Goal: Information Seeking & Learning: Compare options

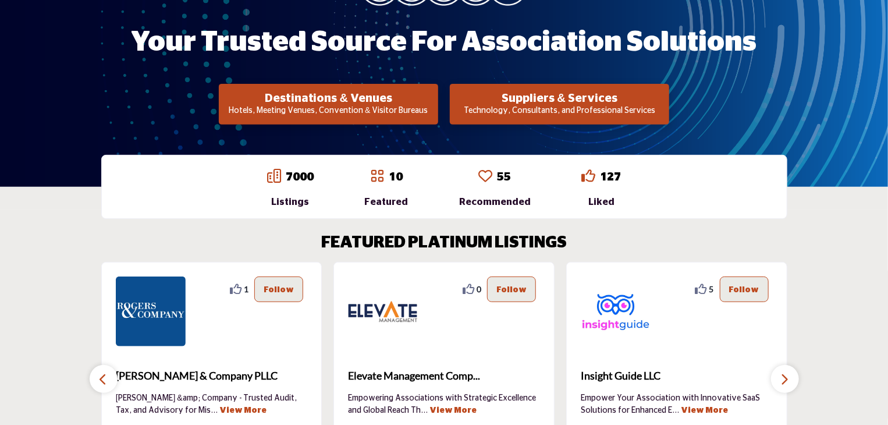
scroll to position [175, 0]
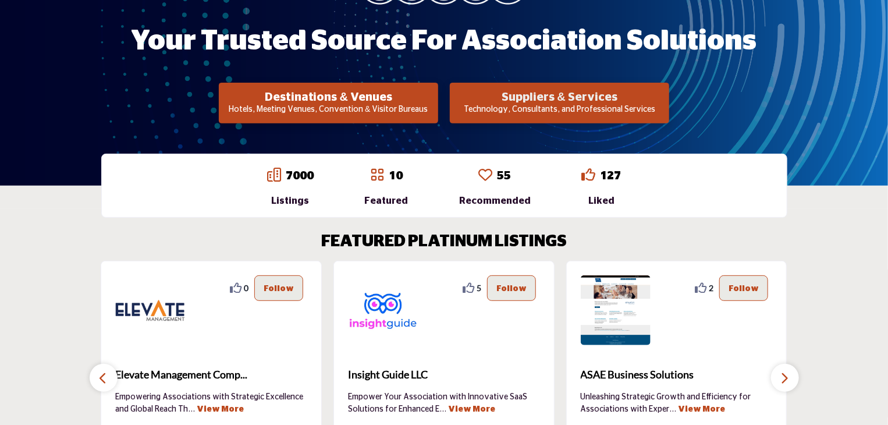
click at [526, 94] on h2 "Suppliers & Services" at bounding box center [559, 97] width 212 height 14
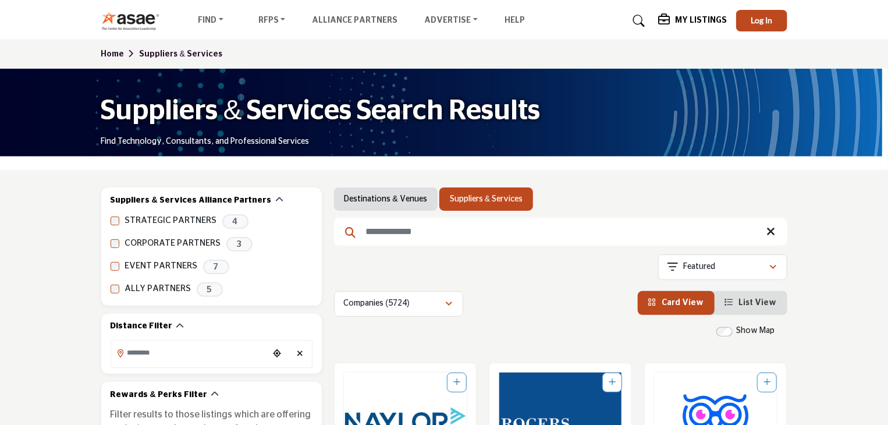
click at [386, 233] on input "Search Keyword" at bounding box center [560, 232] width 453 height 28
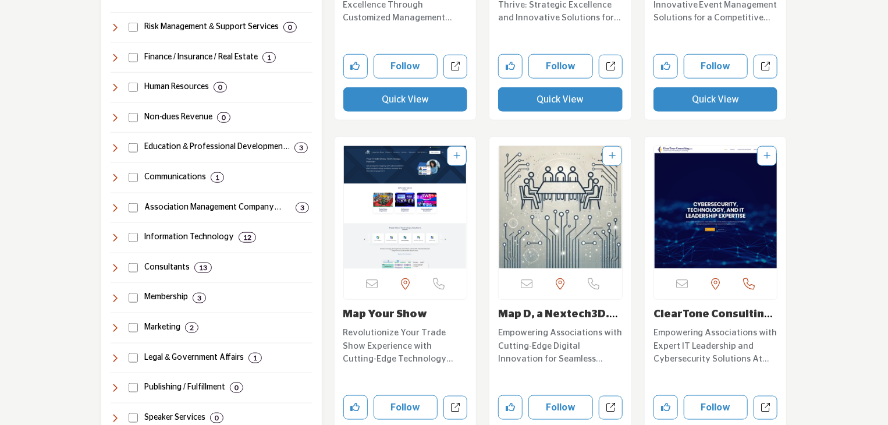
scroll to position [433, 0]
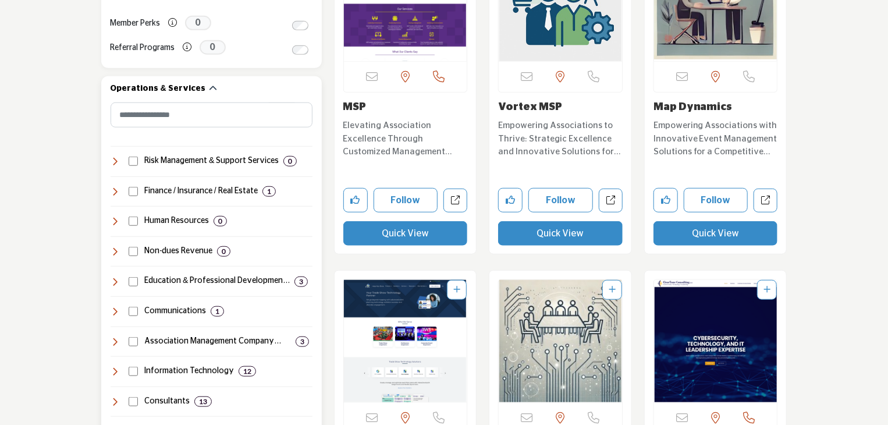
type input "***"
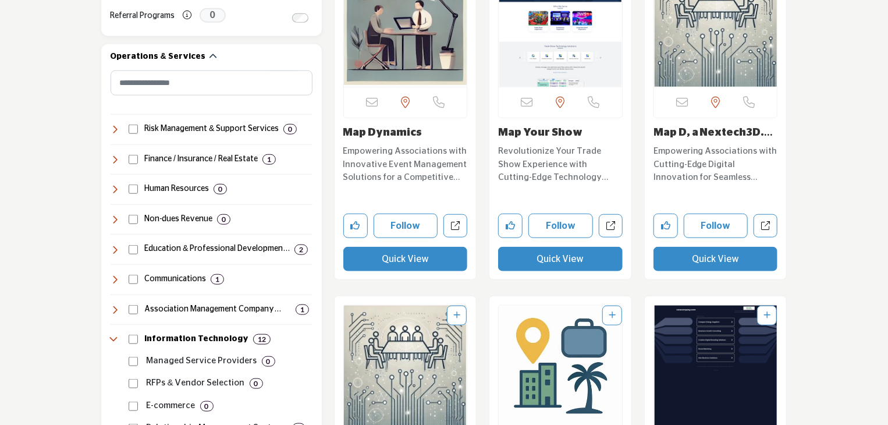
scroll to position [582, 0]
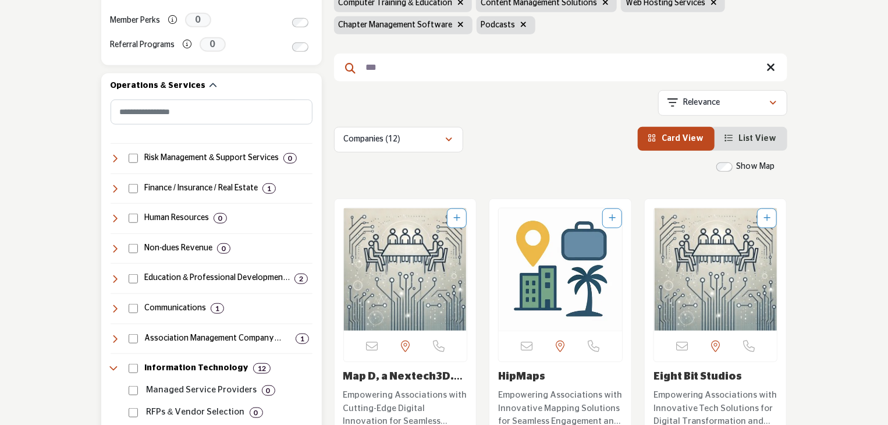
scroll to position [582, 0]
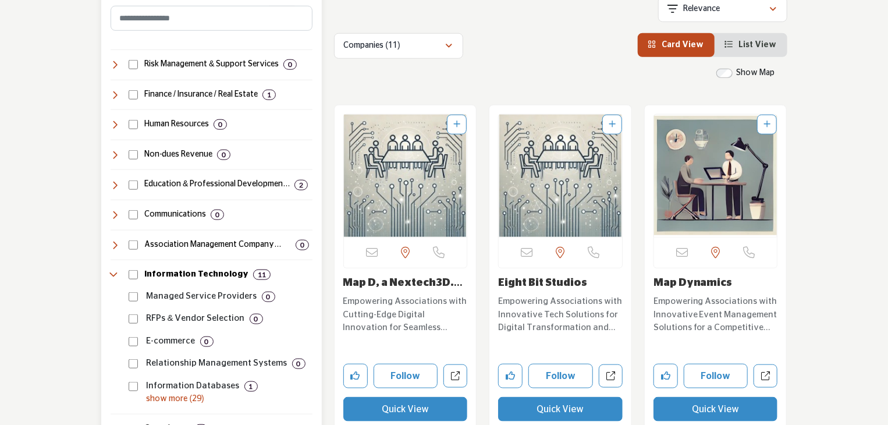
scroll to position [608, 0]
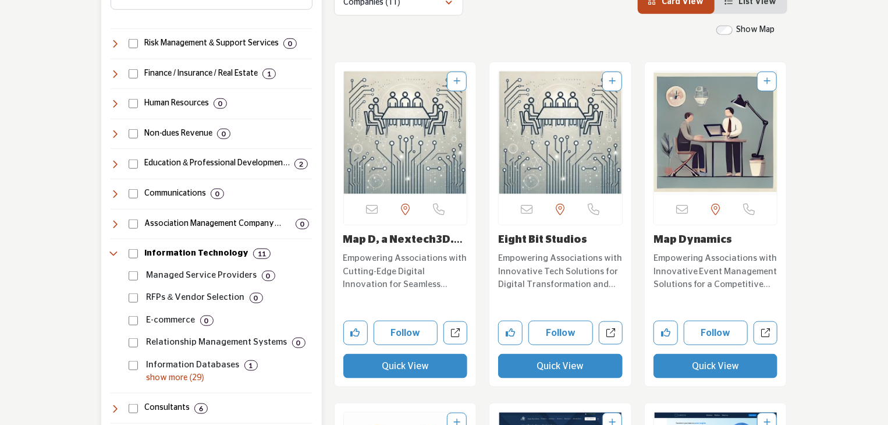
scroll to position [646, 0]
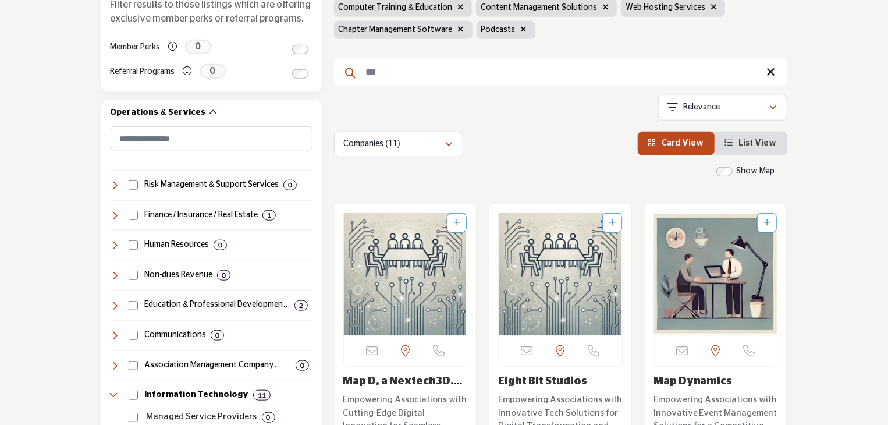
scroll to position [408, 0]
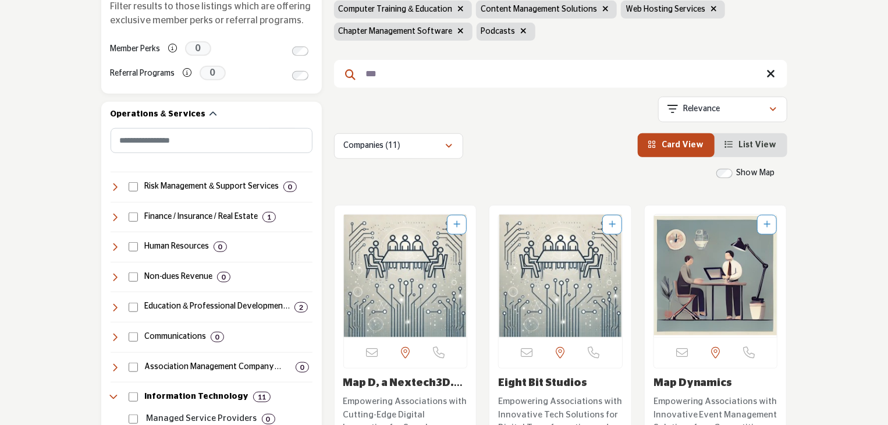
drag, startPoint x: 388, startPoint y: 53, endPoint x: 358, endPoint y: 52, distance: 29.7
click at [358, 60] on input "***" at bounding box center [560, 74] width 453 height 28
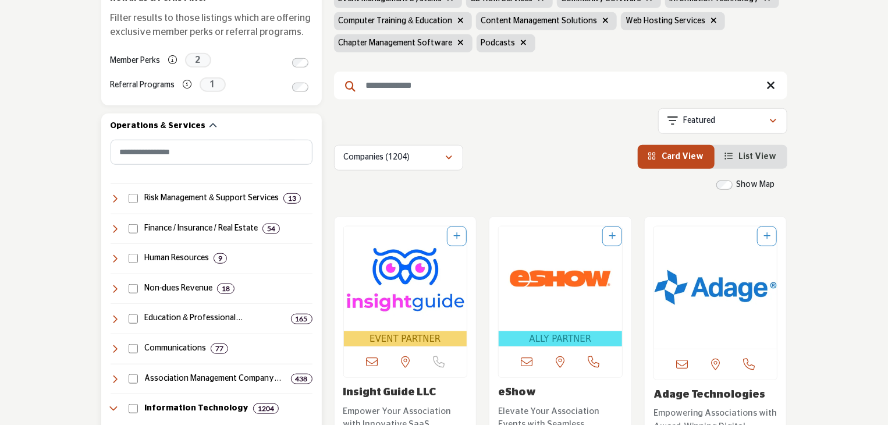
scroll to position [291, 0]
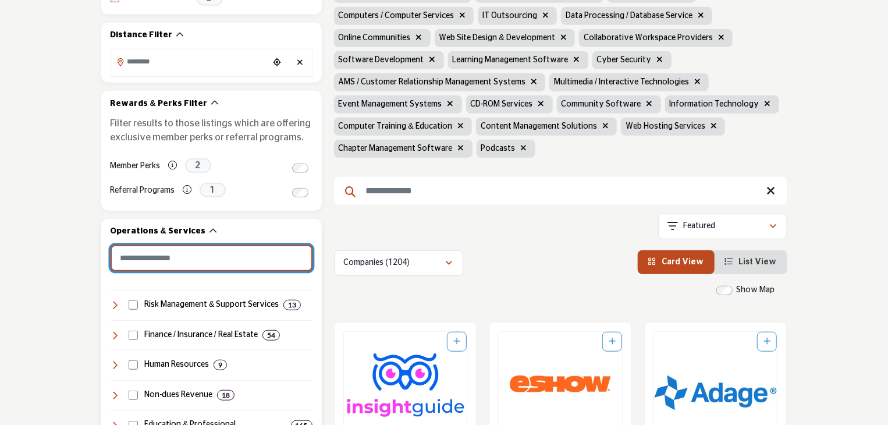
click at [146, 259] on input "Search Category" at bounding box center [212, 258] width 202 height 26
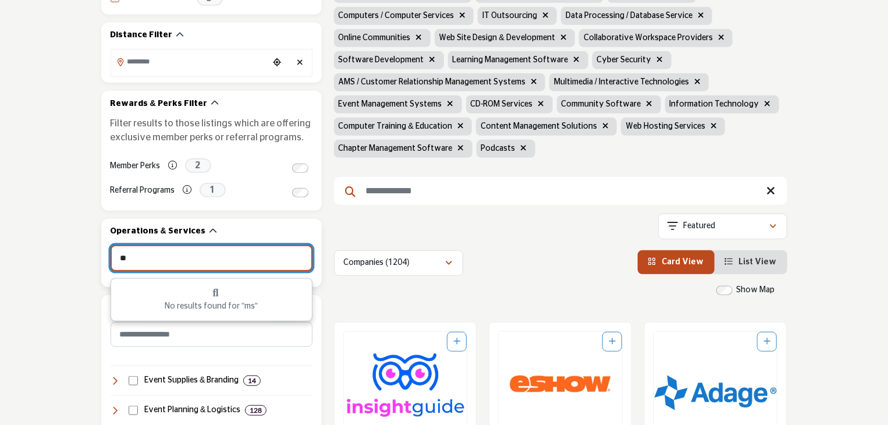
type input "*"
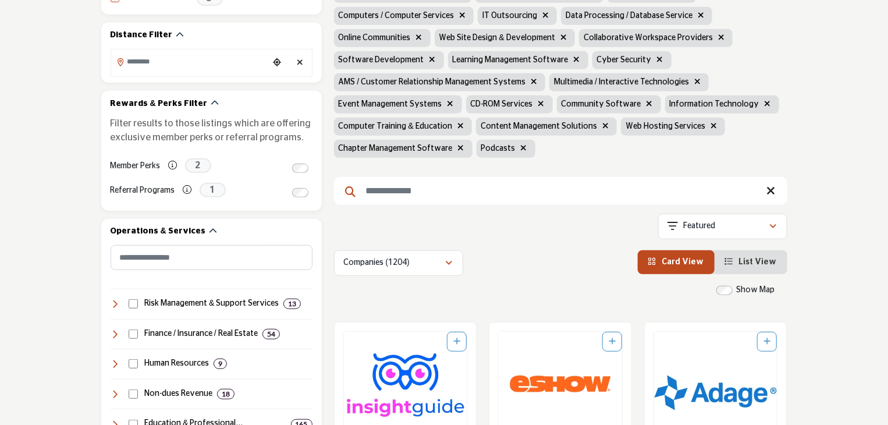
click at [395, 177] on input "Search Keyword" at bounding box center [560, 191] width 453 height 28
type input "***"
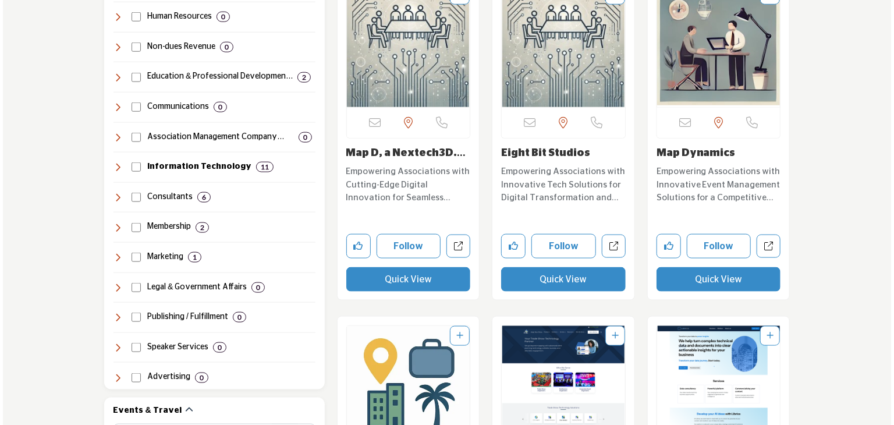
scroll to position [640, 0]
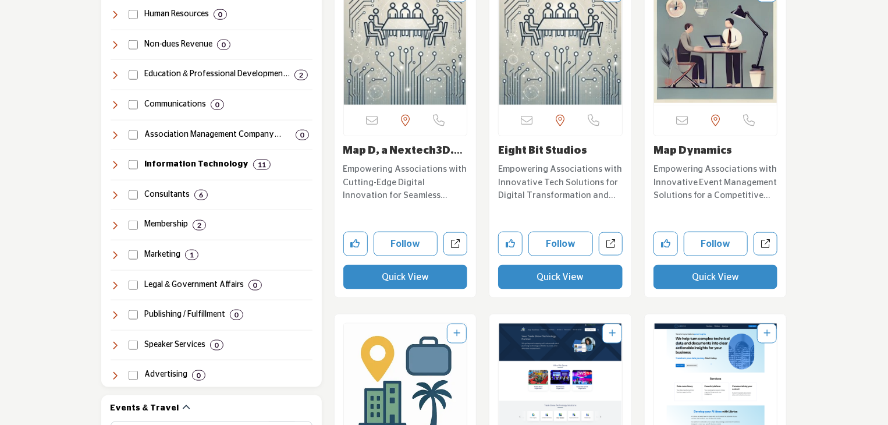
click at [411, 265] on button "Quick View" at bounding box center [405, 277] width 125 height 24
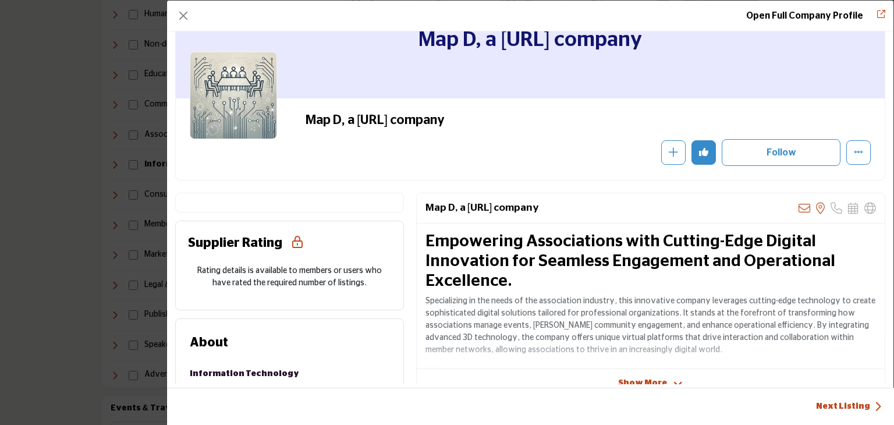
scroll to position [116, 0]
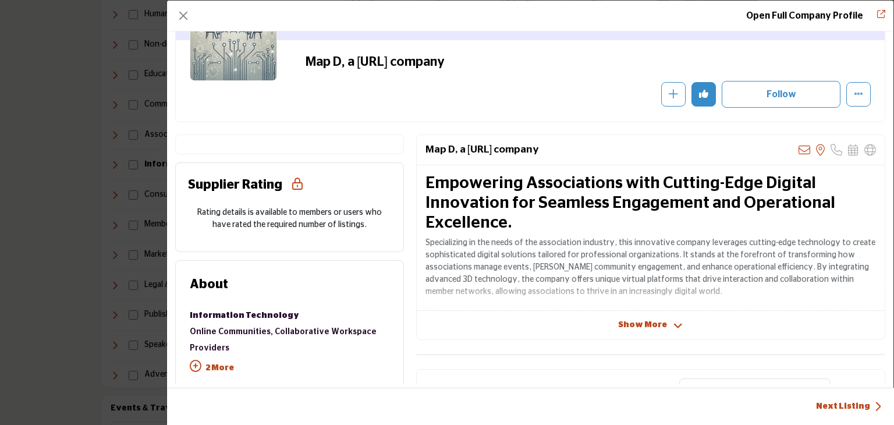
click at [637, 326] on span "Show More" at bounding box center [642, 325] width 49 height 12
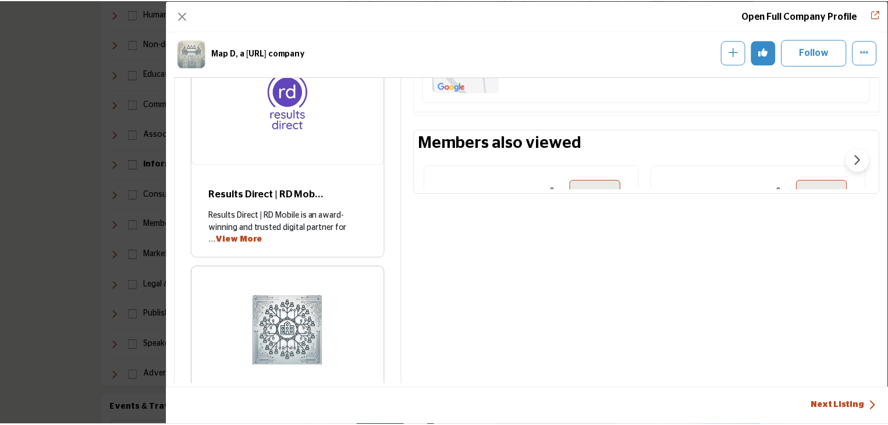
scroll to position [919, 0]
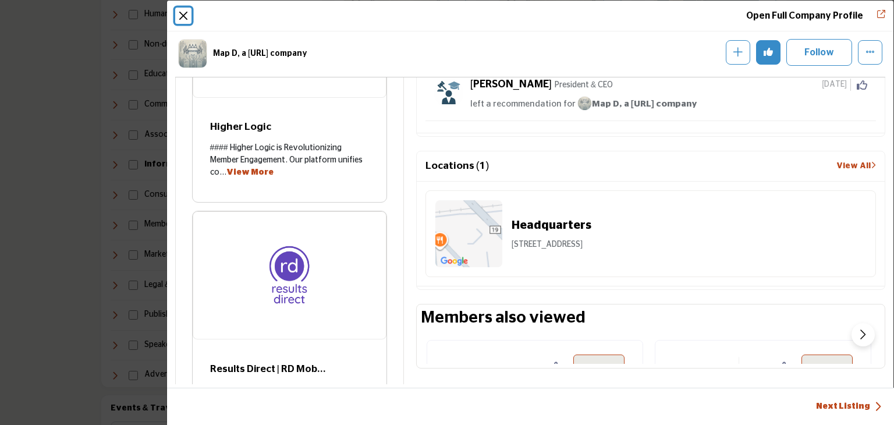
click at [185, 10] on button "Close" at bounding box center [183, 16] width 16 height 16
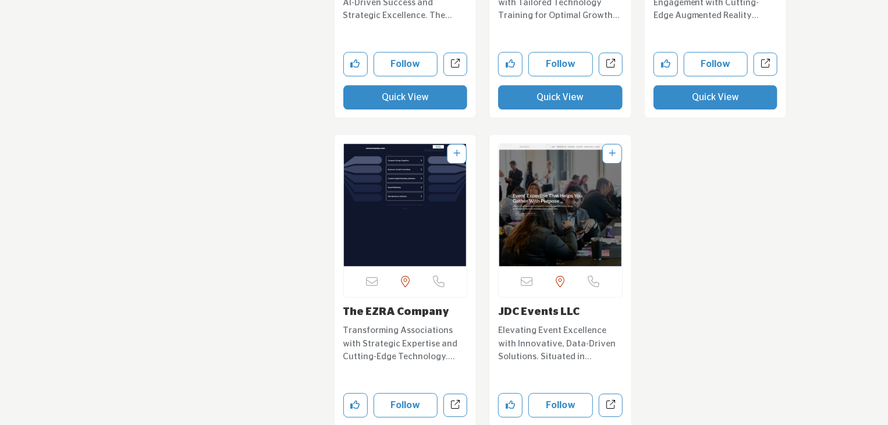
scroll to position [1571, 0]
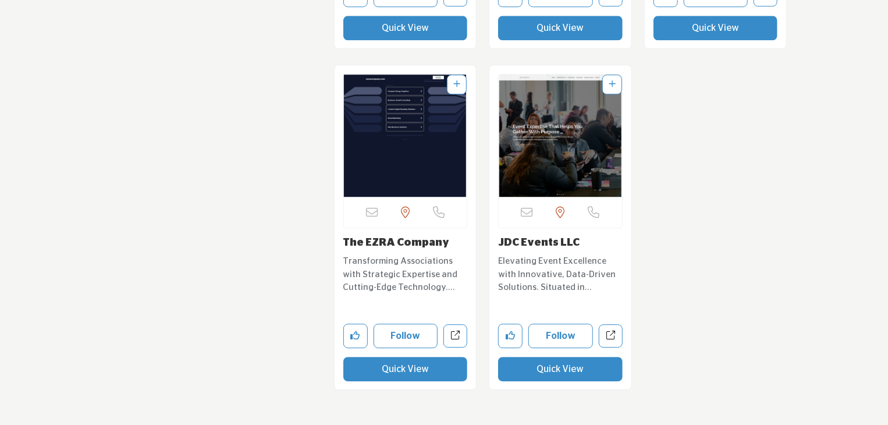
click at [398, 237] on link "The EZRA Company" at bounding box center [396, 242] width 106 height 10
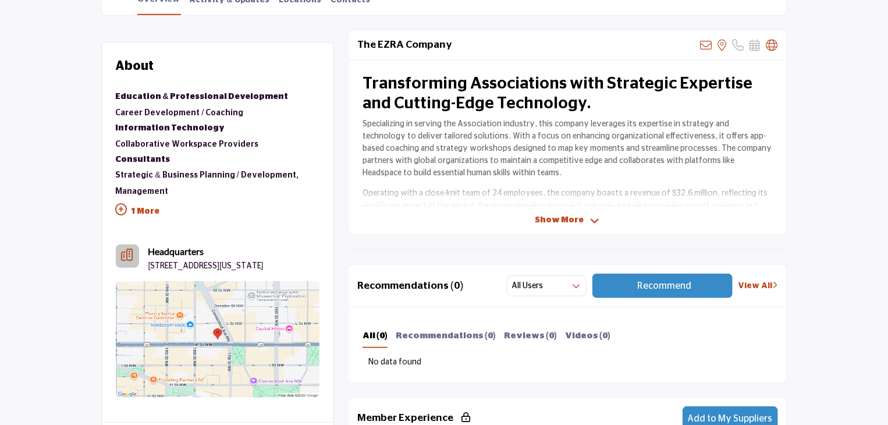
scroll to position [290, 0]
click at [571, 216] on span "Show More" at bounding box center [559, 220] width 49 height 12
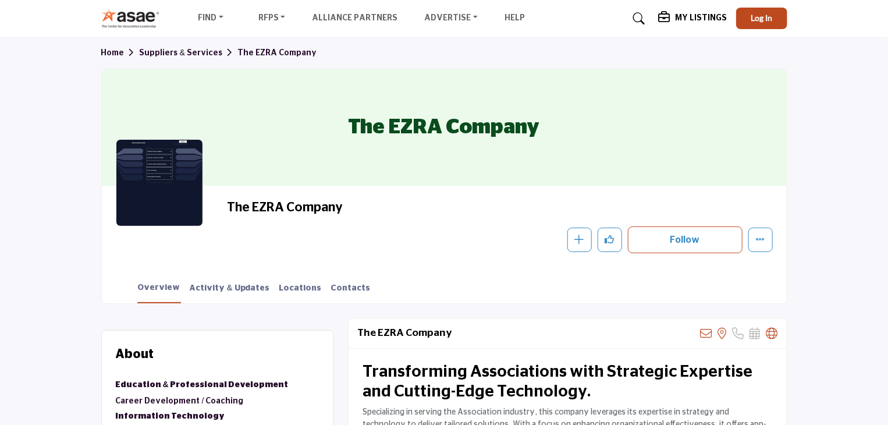
scroll to position [0, 0]
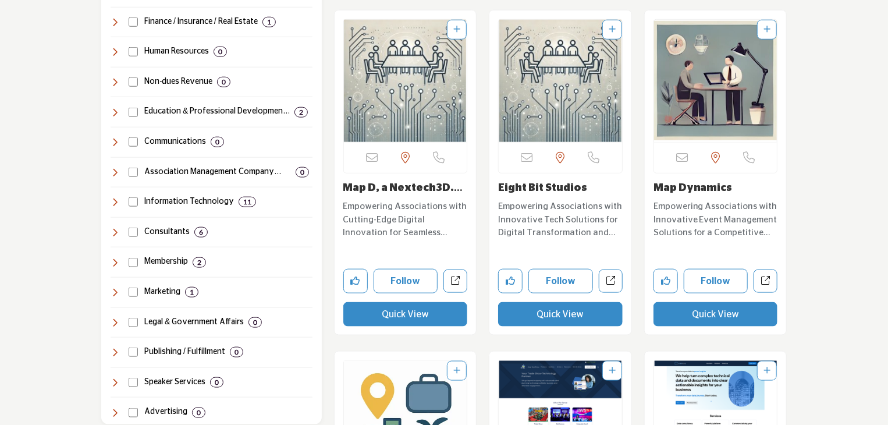
scroll to position [640, 0]
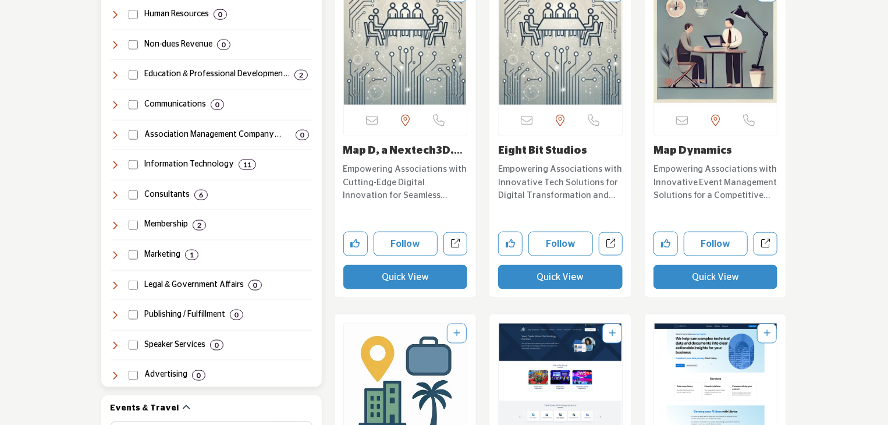
click at [117, 163] on icon at bounding box center [115, 164] width 9 height 9
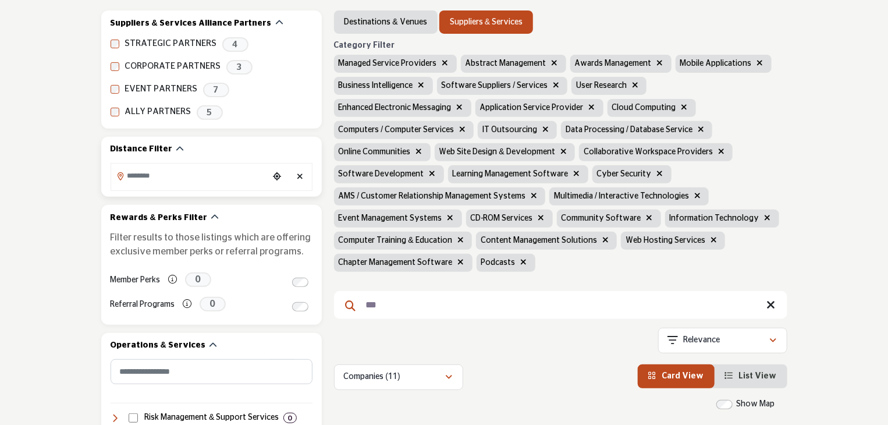
scroll to position [175, 0]
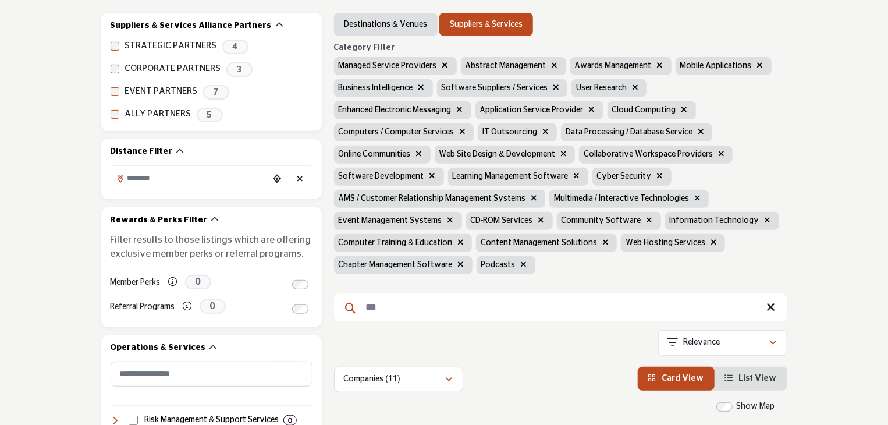
drag, startPoint x: 394, startPoint y: 287, endPoint x: 350, endPoint y: 289, distance: 43.7
click at [354, 293] on form "***" at bounding box center [560, 307] width 453 height 28
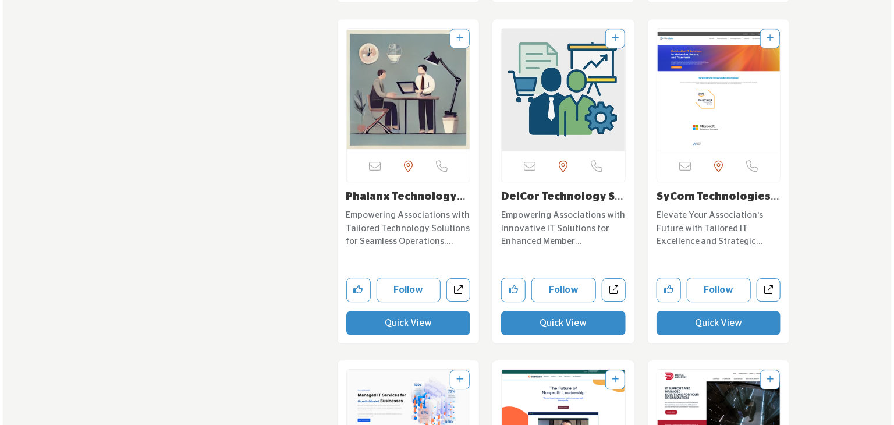
scroll to position [1687, 0]
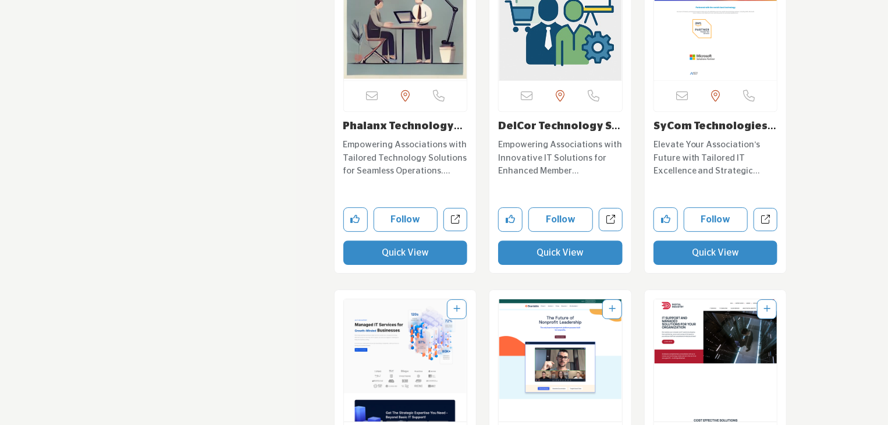
click at [557, 240] on button "Quick View" at bounding box center [560, 252] width 125 height 24
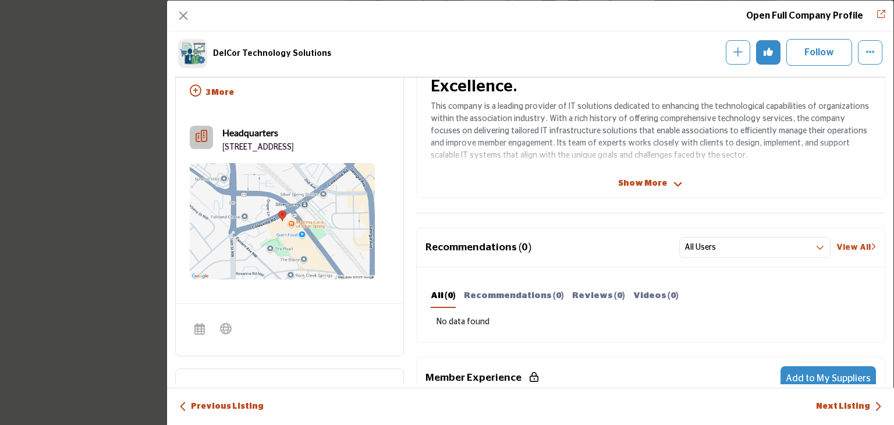
scroll to position [279, 0]
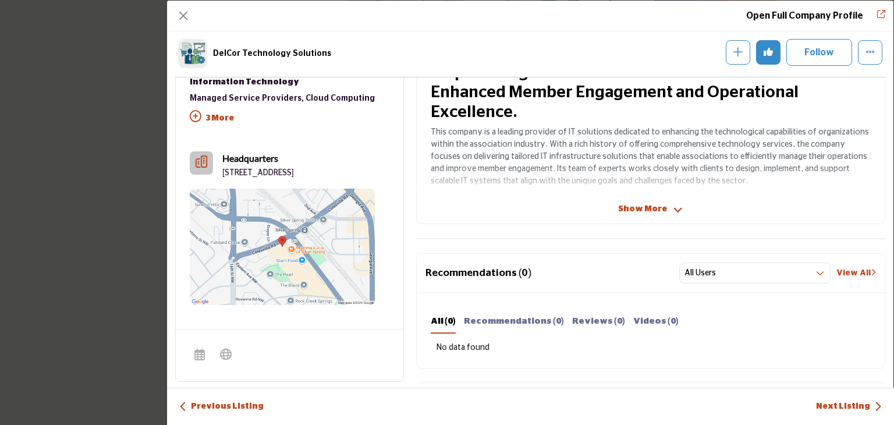
click at [650, 210] on span "Show More" at bounding box center [642, 209] width 49 height 12
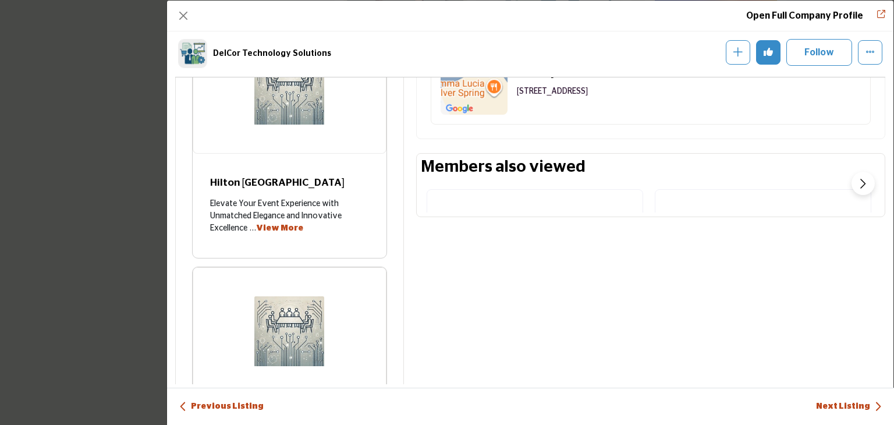
scroll to position [919, 0]
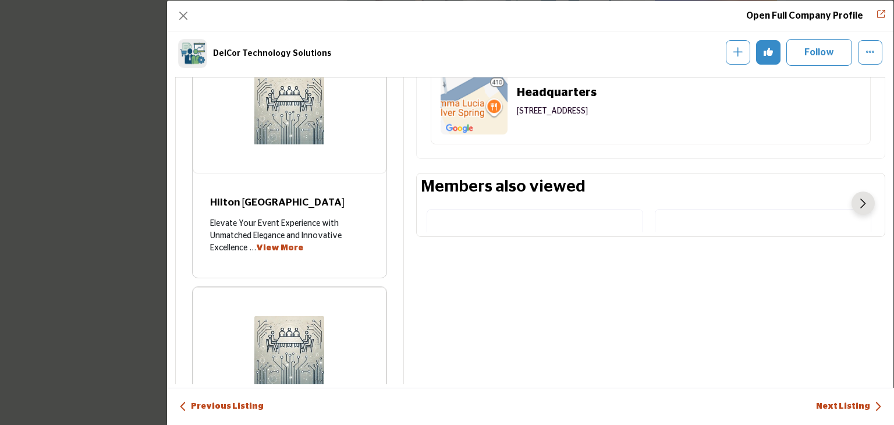
click at [861, 202] on button "Next slide" at bounding box center [862, 202] width 23 height 23
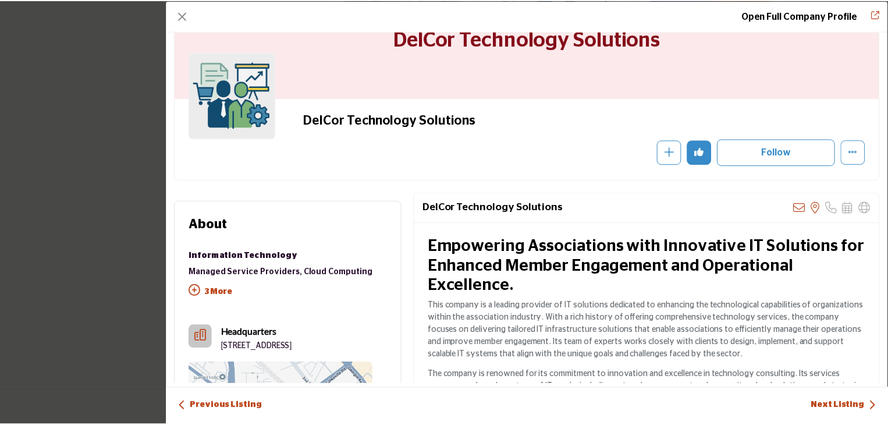
scroll to position [0, 0]
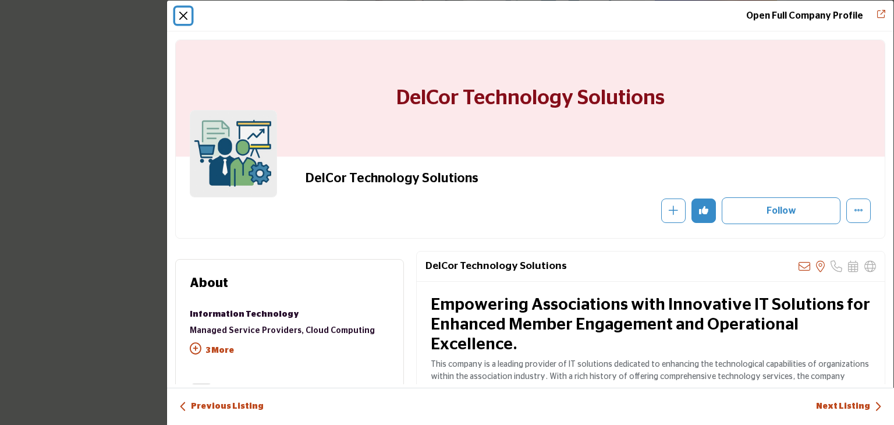
click at [183, 16] on button "Close" at bounding box center [183, 16] width 16 height 16
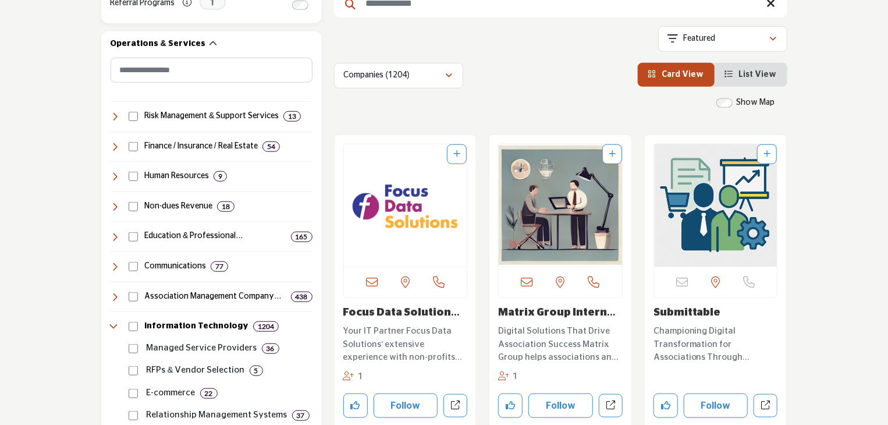
scroll to position [524, 0]
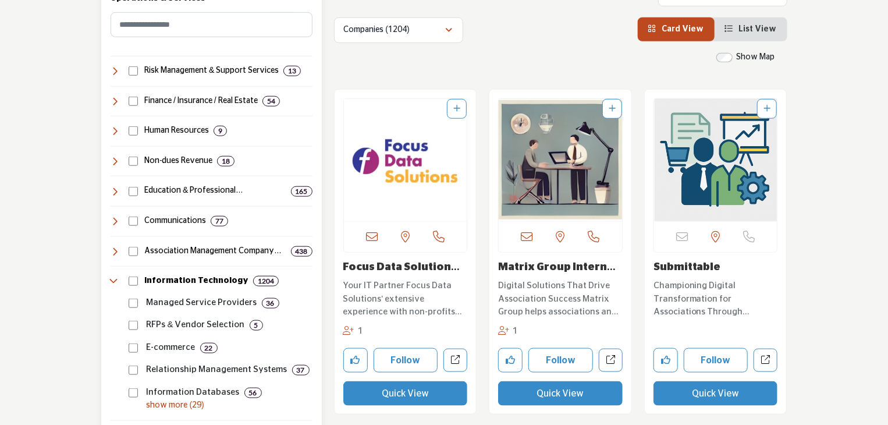
click at [177, 303] on p "Managed Service Providers" at bounding box center [202, 302] width 111 height 13
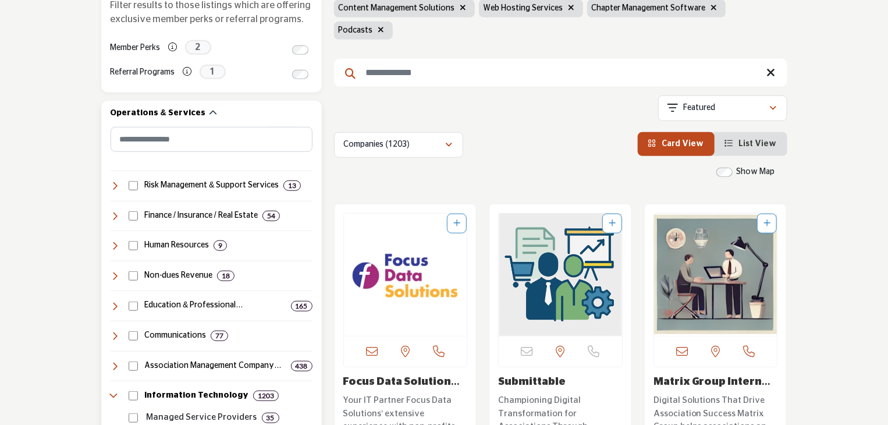
scroll to position [640, 0]
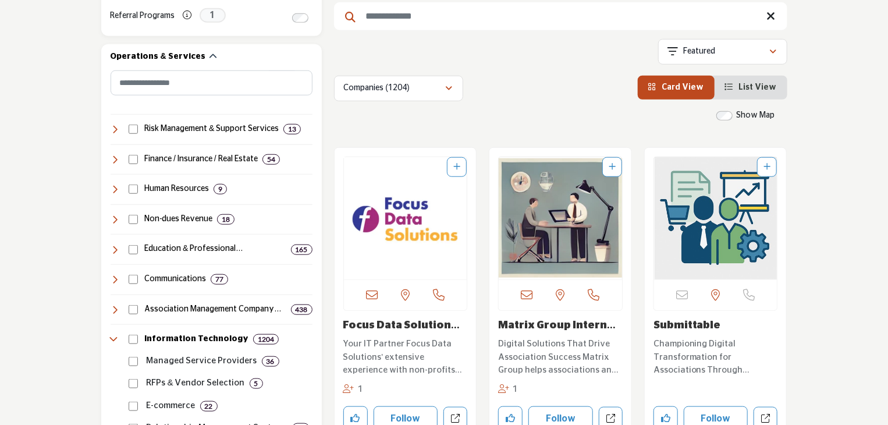
scroll to position [349, 0]
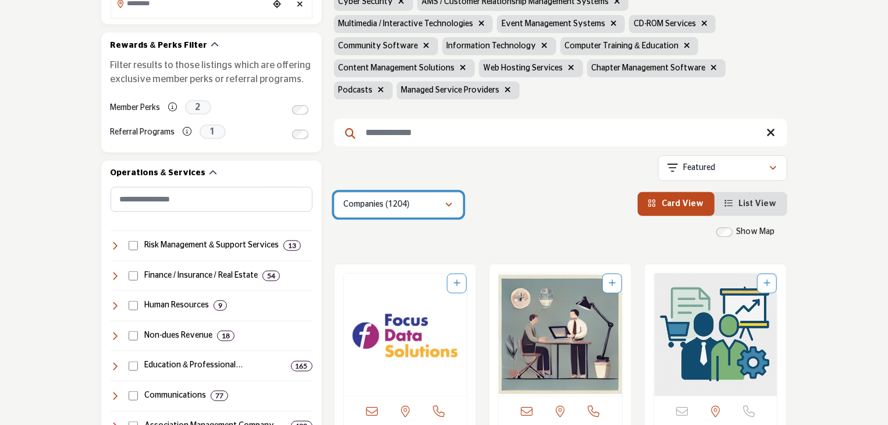
click at [453, 192] on button "Companies (1204)" at bounding box center [398, 205] width 129 height 26
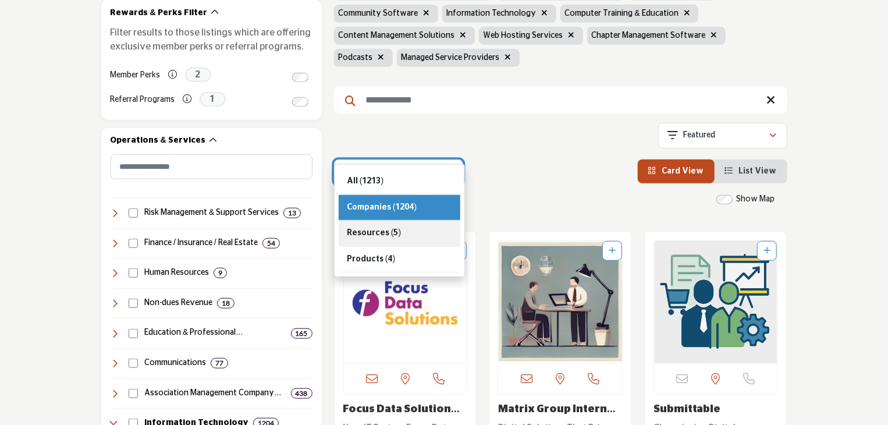
scroll to position [407, 0]
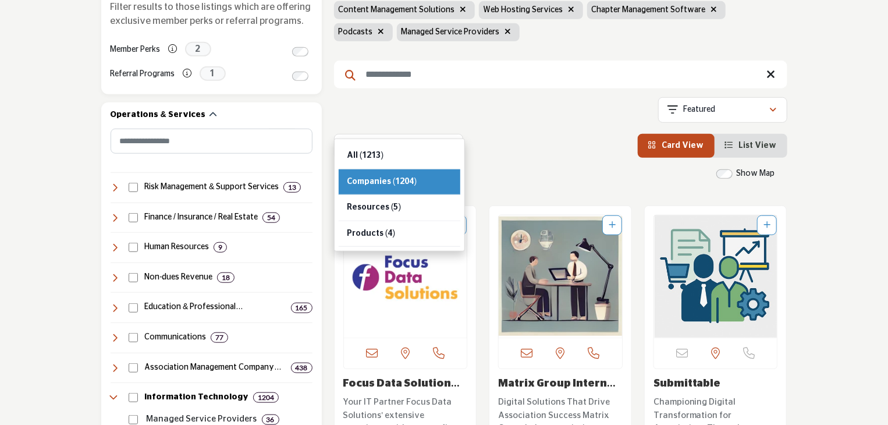
click at [519, 134] on div "Companies (1204) All (1213) Companies (1204) Resources (5) Products" at bounding box center [560, 147] width 453 height 26
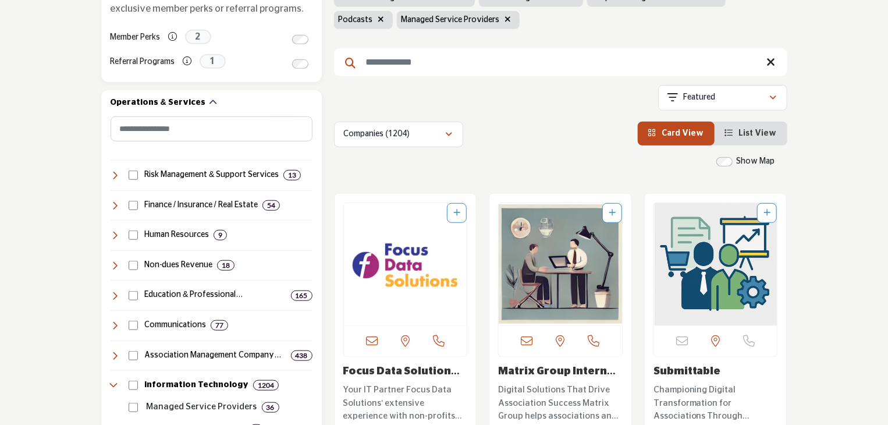
scroll to position [349, 0]
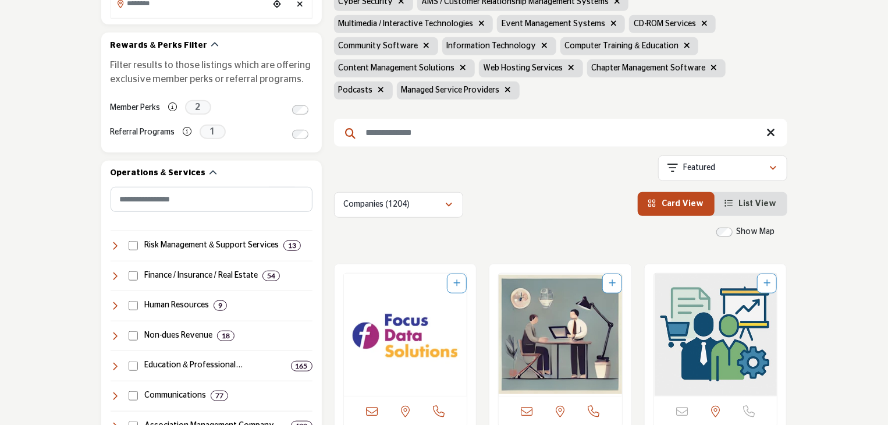
click at [379, 119] on input "Search Keyword" at bounding box center [560, 133] width 453 height 28
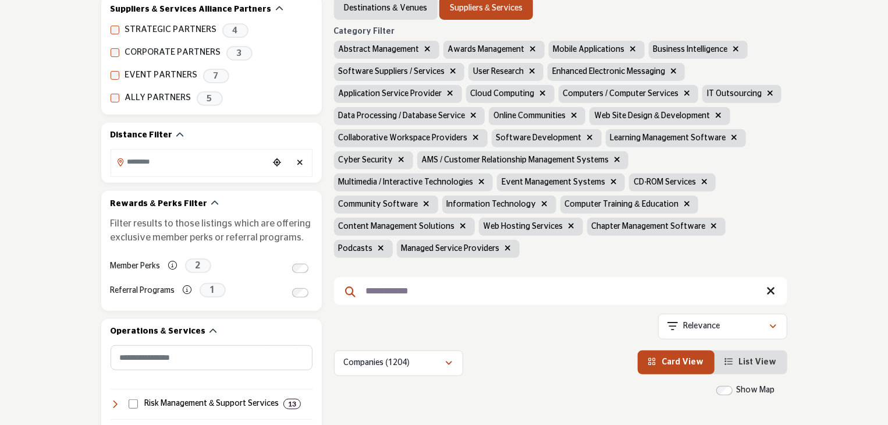
scroll to position [42, 0]
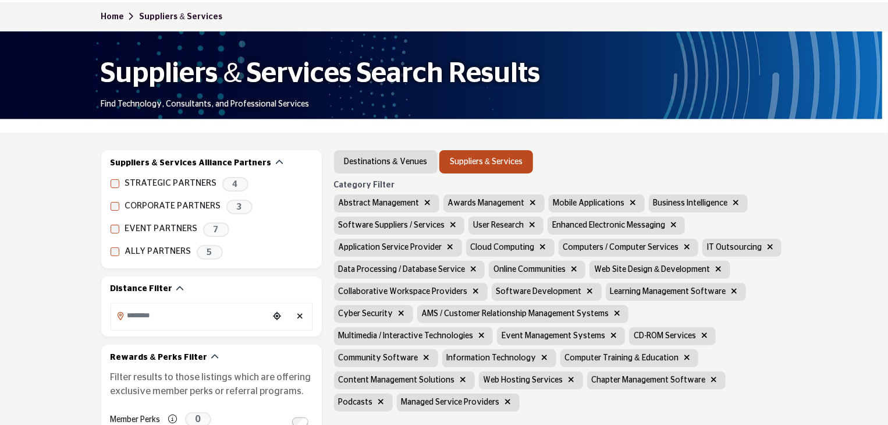
scroll to position [40, 0]
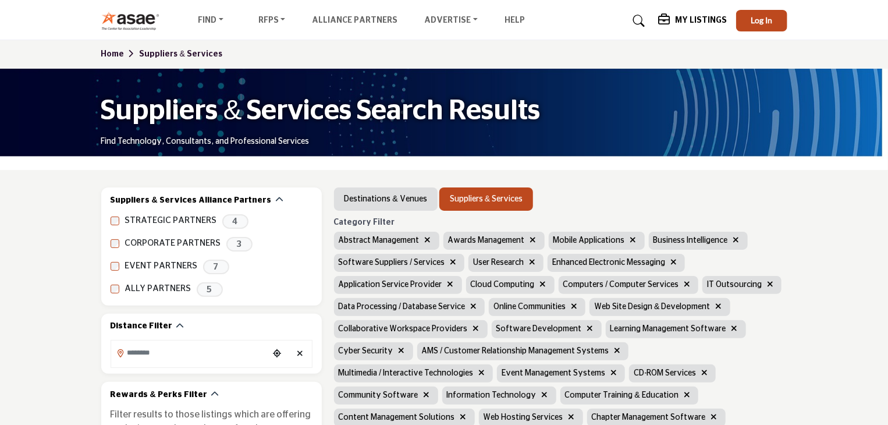
type input "**********"
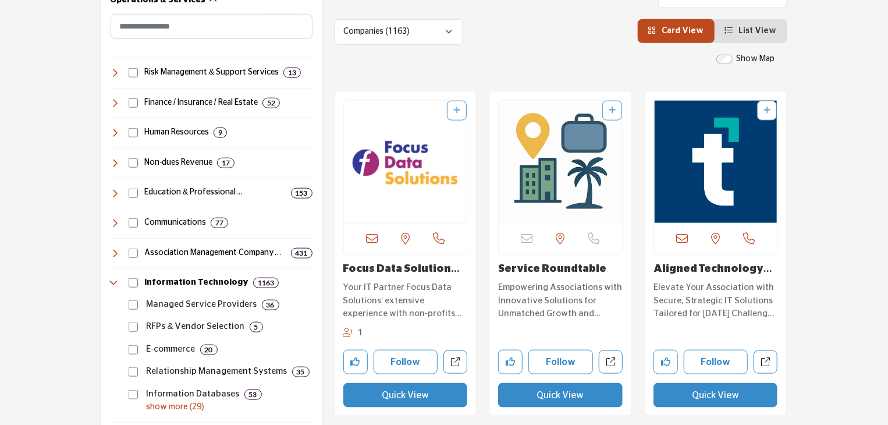
scroll to position [524, 0]
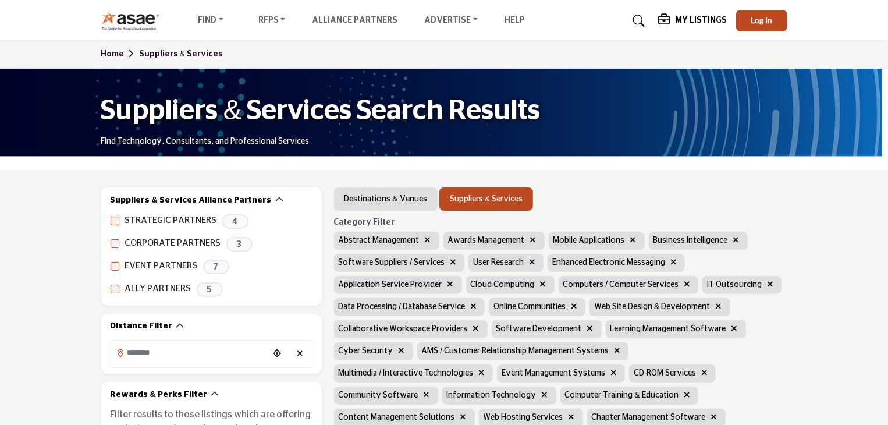
scroll to position [116, 0]
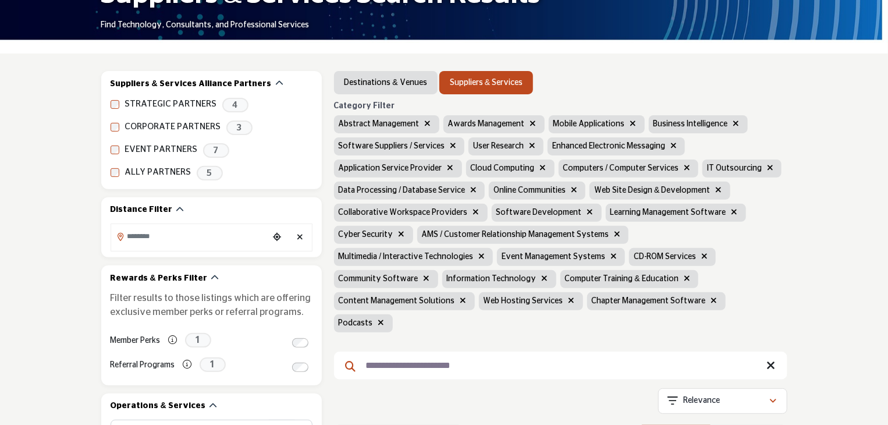
click at [425, 122] on icon "button" at bounding box center [428, 123] width 6 height 8
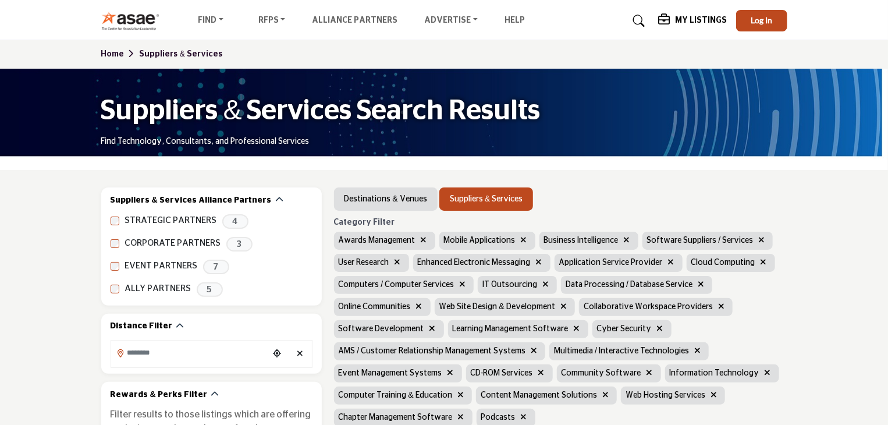
click at [421, 240] on icon "button" at bounding box center [424, 240] width 6 height 8
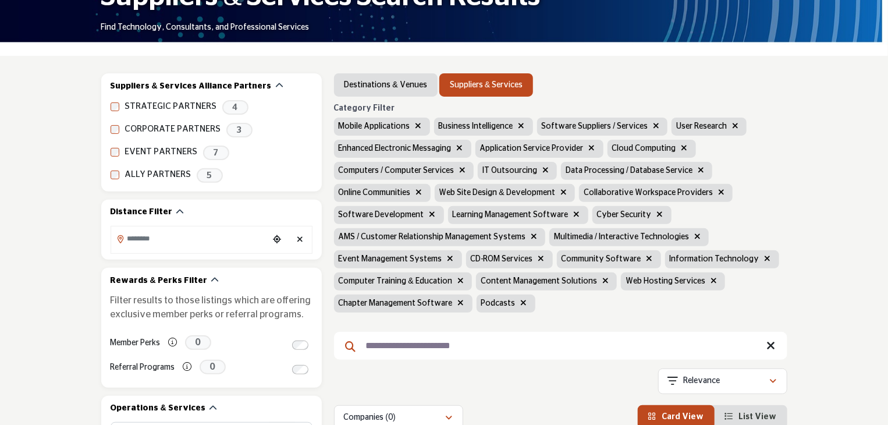
scroll to position [116, 0]
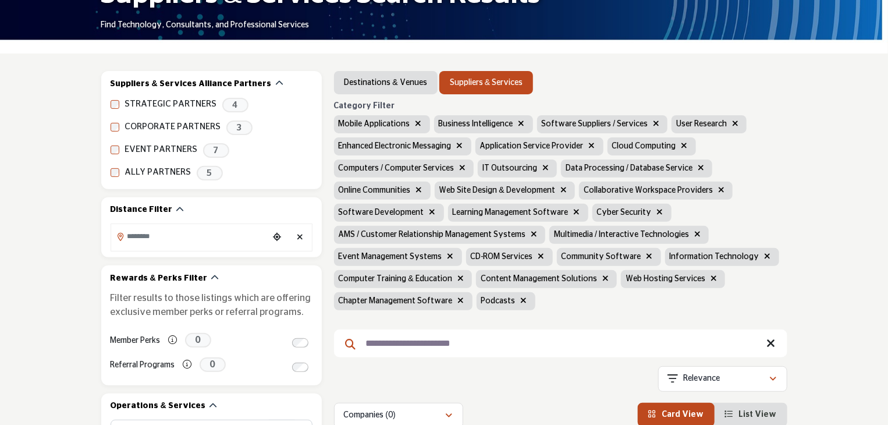
click at [447, 256] on icon "button" at bounding box center [450, 256] width 6 height 8
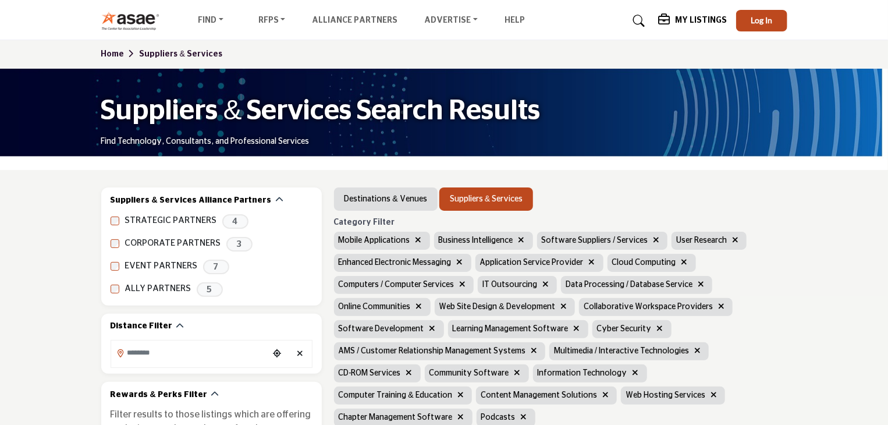
click at [531, 351] on icon "button" at bounding box center [534, 350] width 6 height 8
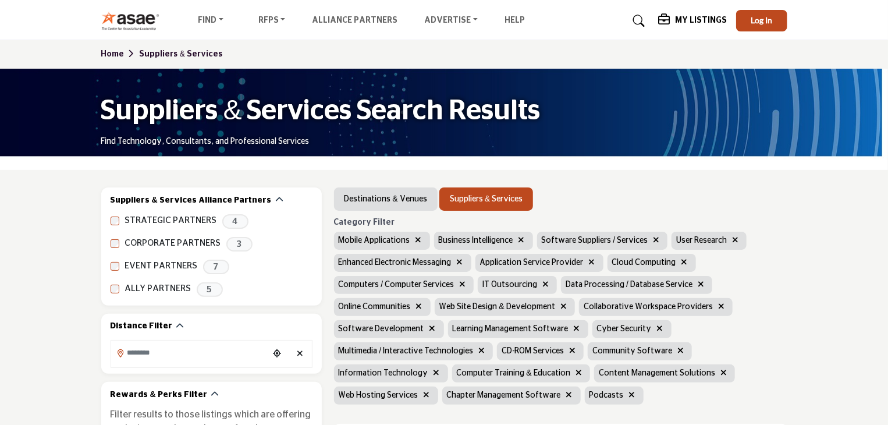
click at [574, 329] on icon "button" at bounding box center [577, 328] width 6 height 8
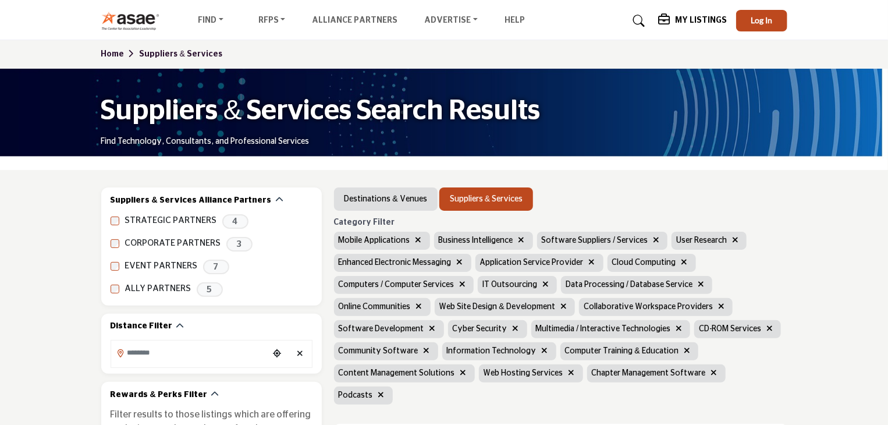
click at [429, 329] on icon "button" at bounding box center [432, 328] width 6 height 8
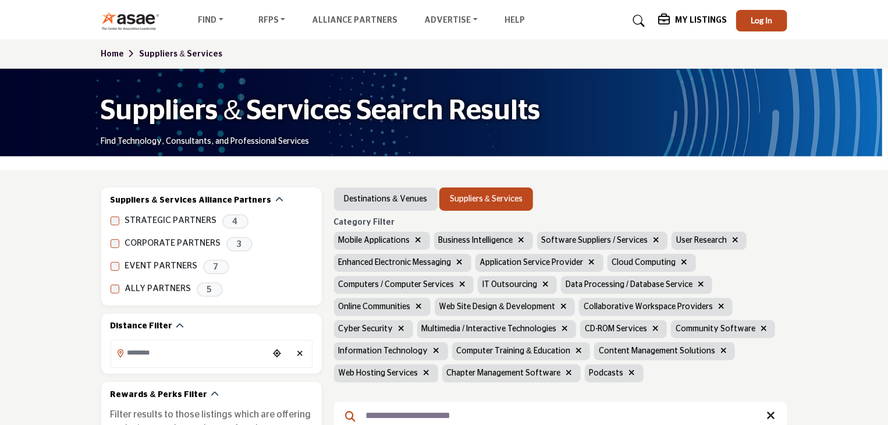
click at [629, 374] on icon "button" at bounding box center [632, 372] width 6 height 8
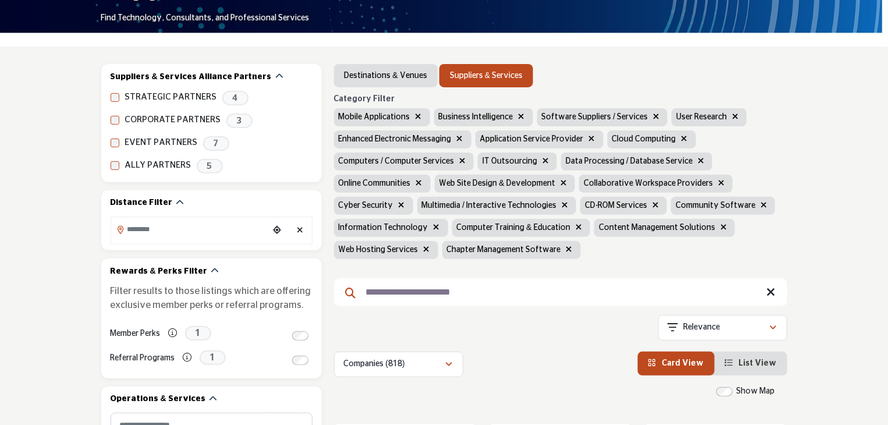
scroll to position [116, 0]
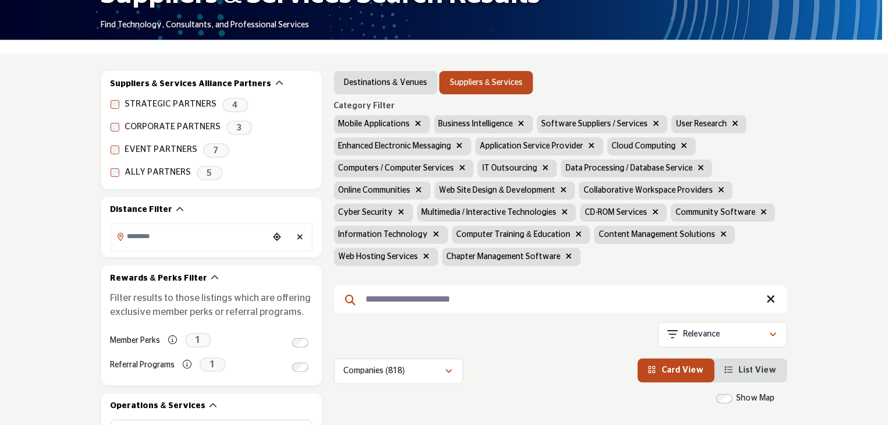
click at [418, 188] on icon "button" at bounding box center [419, 190] width 6 height 8
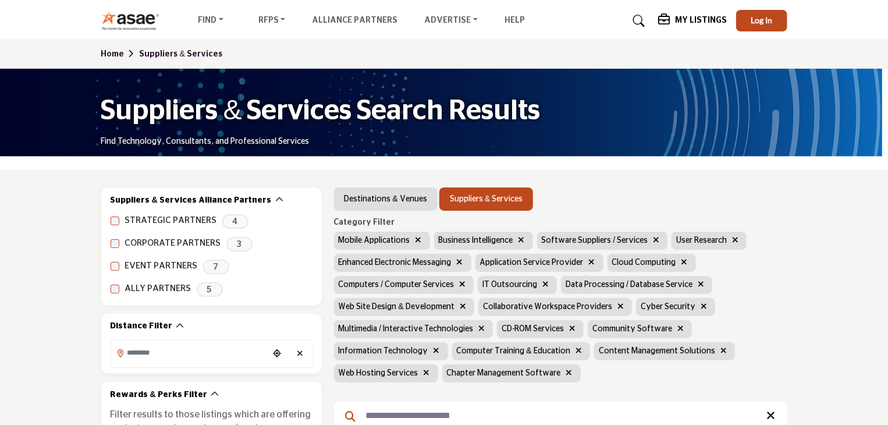
click at [460, 305] on icon "button" at bounding box center [463, 306] width 6 height 8
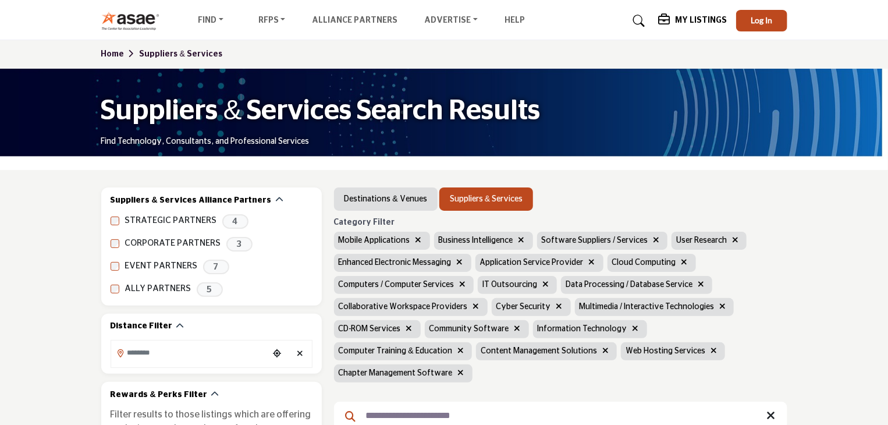
click at [719, 305] on icon "button" at bounding box center [722, 306] width 6 height 8
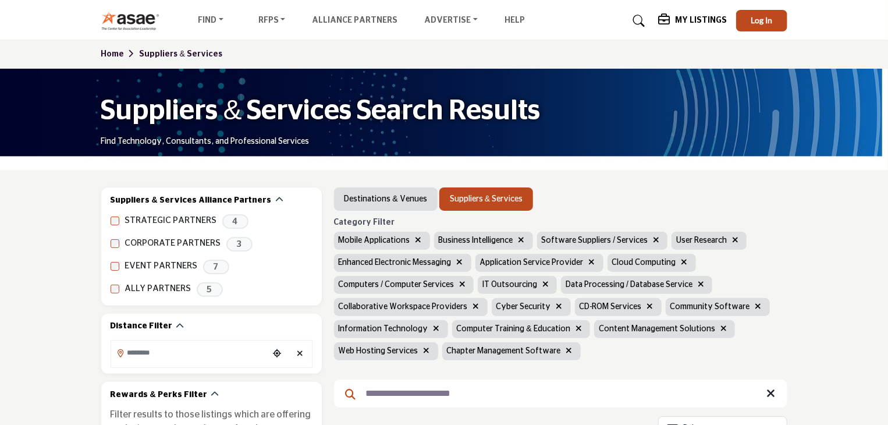
click at [647, 304] on icon "button" at bounding box center [650, 306] width 6 height 8
click at [566, 347] on icon "button" at bounding box center [569, 350] width 6 height 8
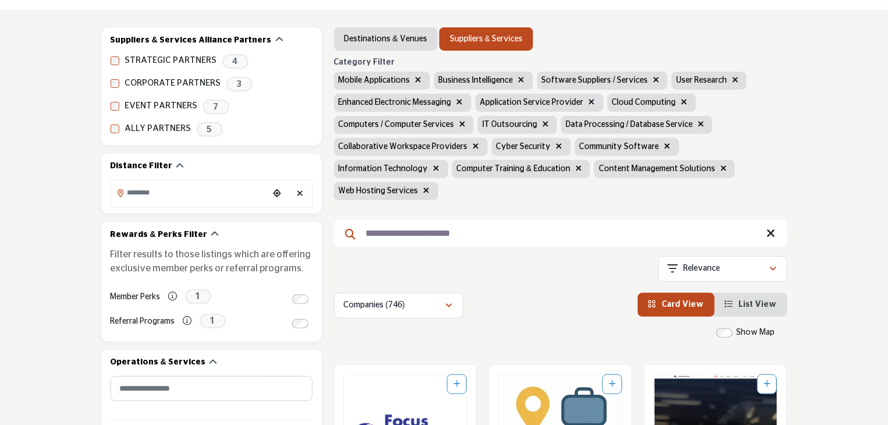
scroll to position [116, 0]
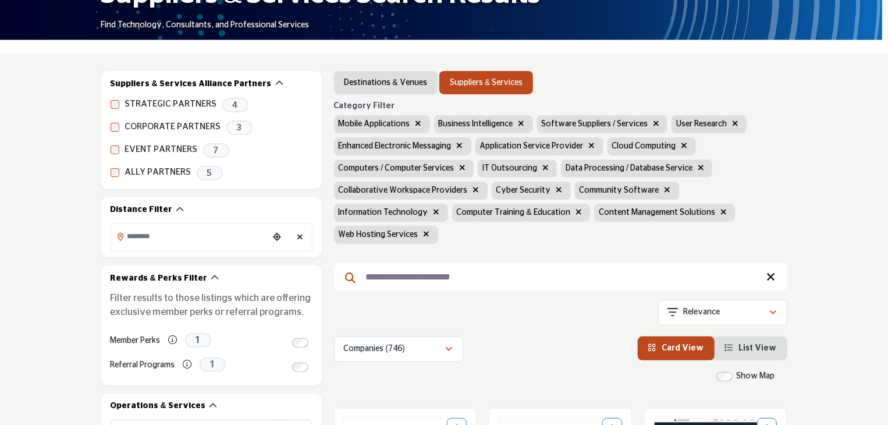
click at [720, 212] on icon "button" at bounding box center [723, 212] width 6 height 8
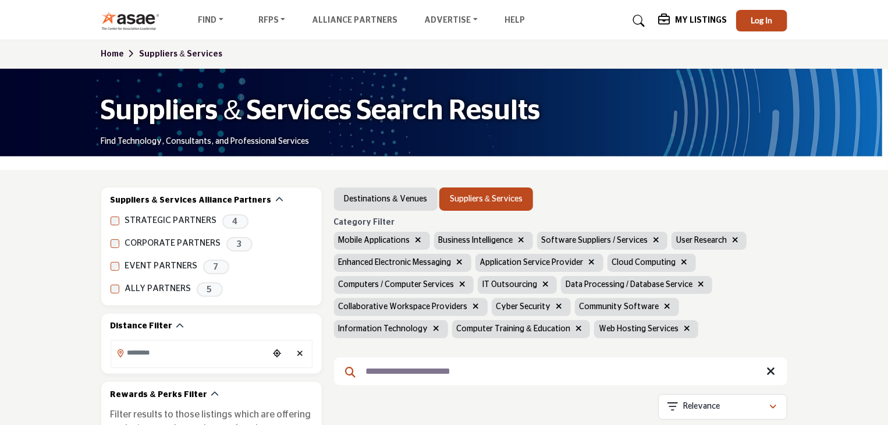
click at [684, 329] on icon "button" at bounding box center [687, 328] width 6 height 8
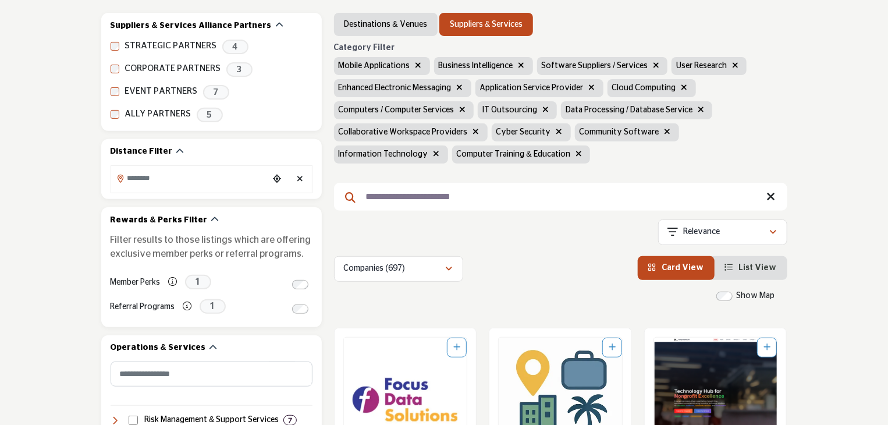
click at [664, 131] on icon "button" at bounding box center [667, 131] width 6 height 8
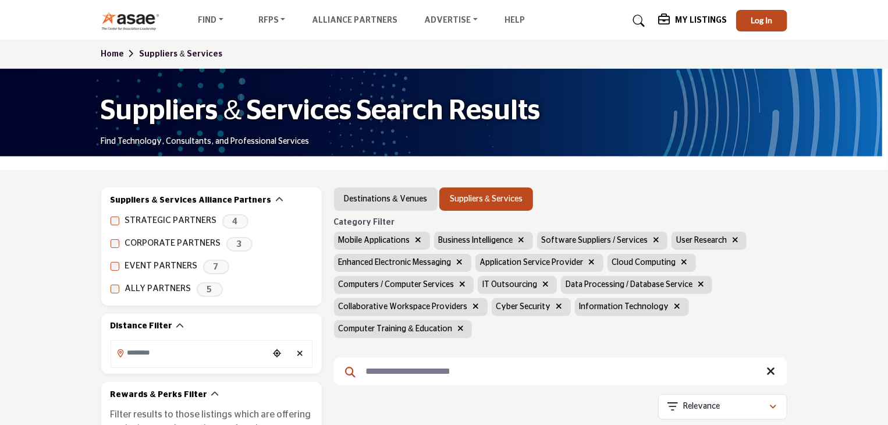
click at [698, 283] on icon "button" at bounding box center [701, 284] width 6 height 8
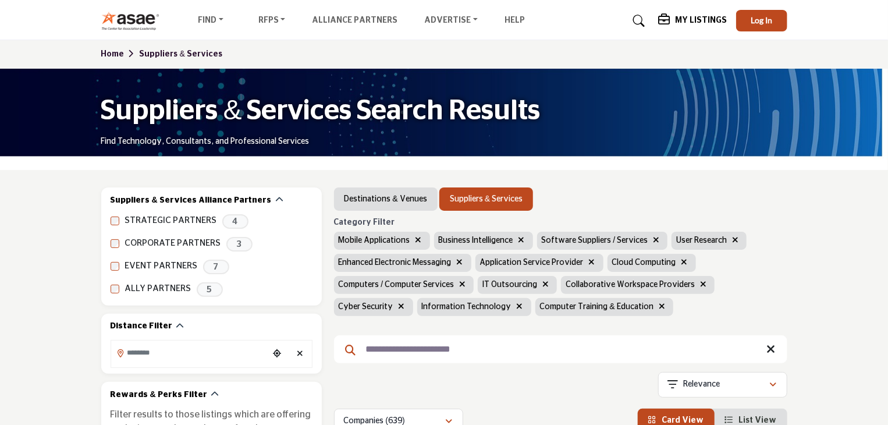
click at [458, 261] on icon "button" at bounding box center [460, 262] width 6 height 8
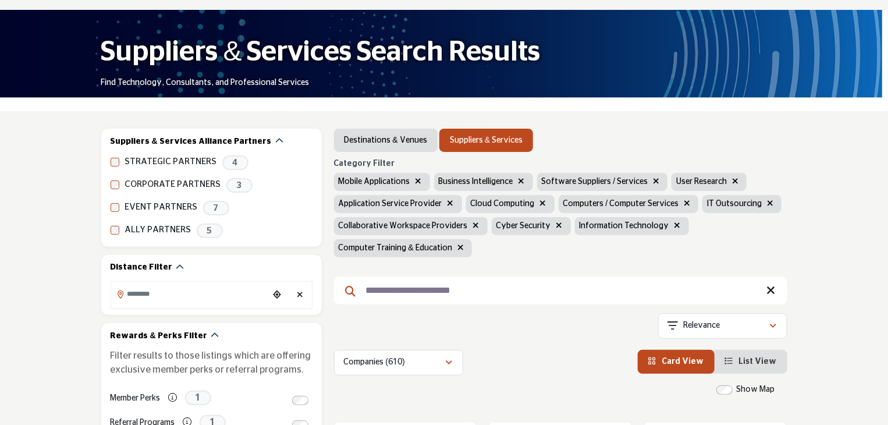
scroll to position [58, 0]
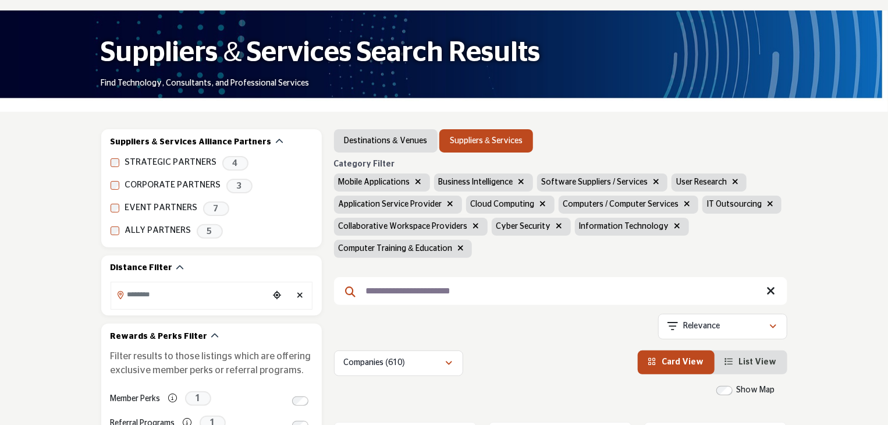
click at [416, 180] on icon "button" at bounding box center [418, 181] width 6 height 8
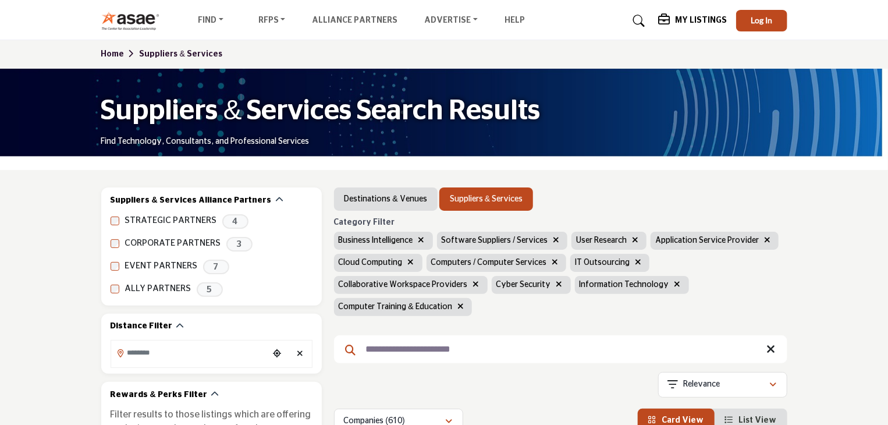
click at [420, 241] on icon "button" at bounding box center [421, 240] width 6 height 8
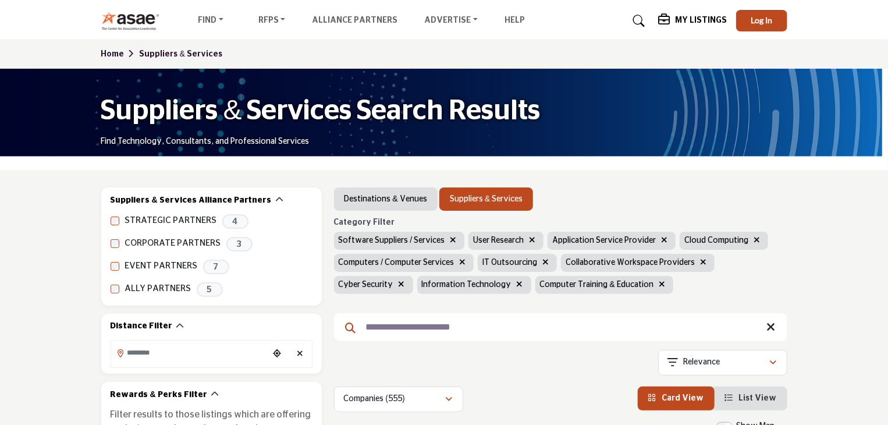
click at [450, 240] on icon "button" at bounding box center [453, 240] width 6 height 8
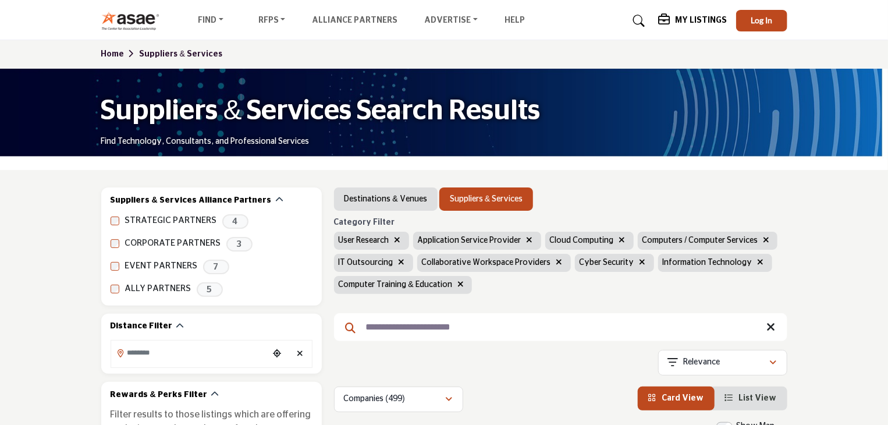
click at [396, 238] on icon "button" at bounding box center [397, 240] width 6 height 8
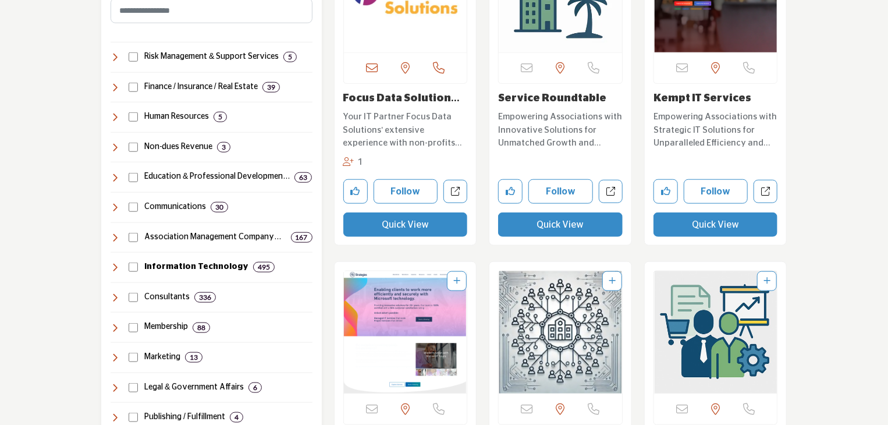
scroll to position [524, 0]
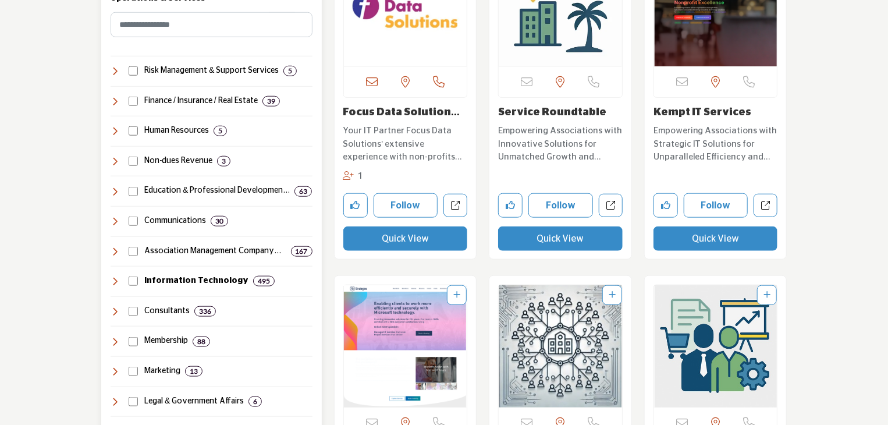
click at [115, 279] on icon at bounding box center [115, 280] width 9 height 9
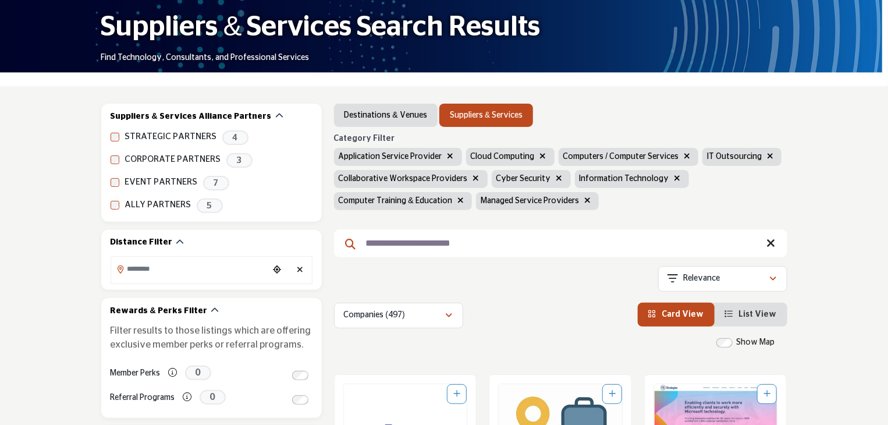
scroll to position [26, 0]
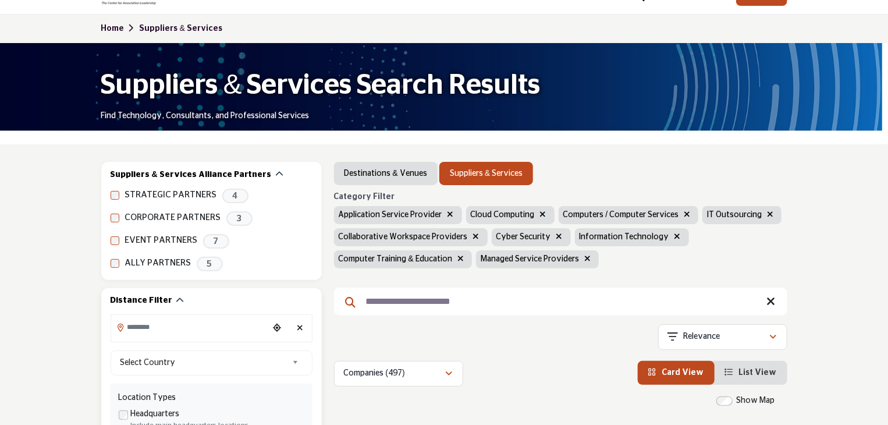
click at [163, 329] on input "Search Location" at bounding box center [189, 327] width 157 height 23
click at [149, 347] on div at bounding box center [211, 348] width 201 height 17
click at [153, 328] on input "Search Location" at bounding box center [189, 327] width 157 height 23
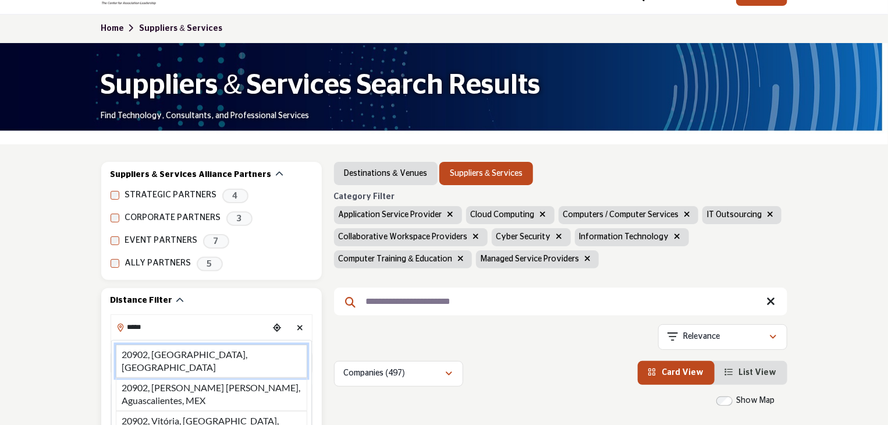
click at [133, 355] on li "20902, Silver Spring, MD, USA" at bounding box center [211, 360] width 191 height 33
type input "**********"
type input "***"
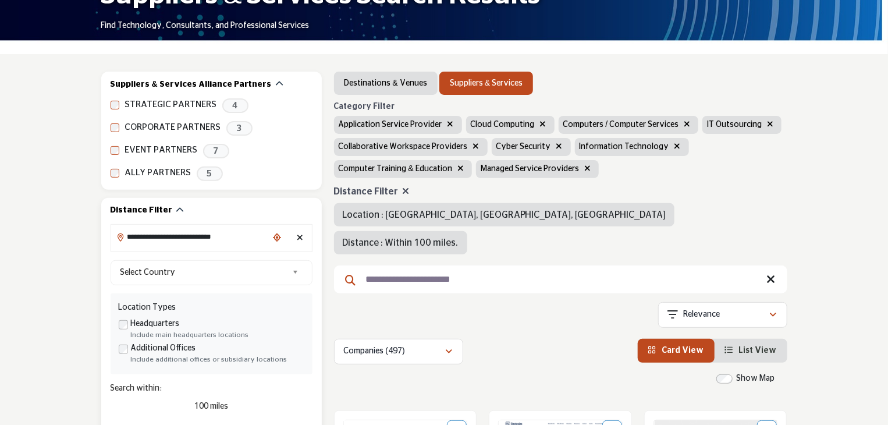
scroll to position [116, 0]
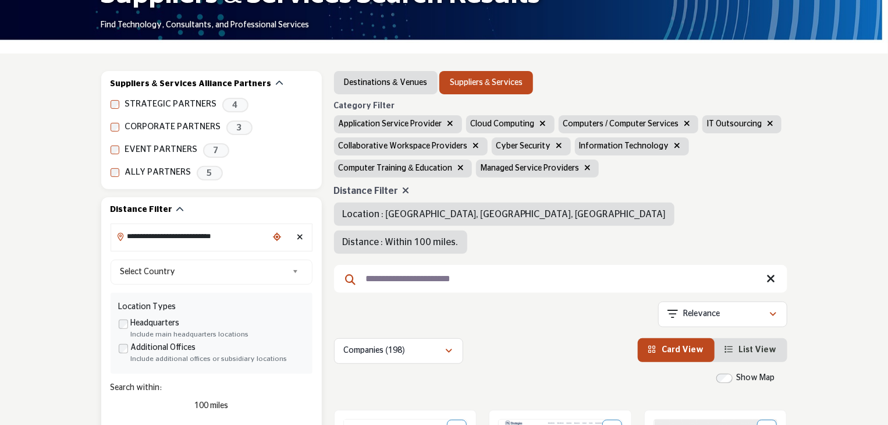
click at [169, 239] on input "**********" at bounding box center [189, 236] width 157 height 23
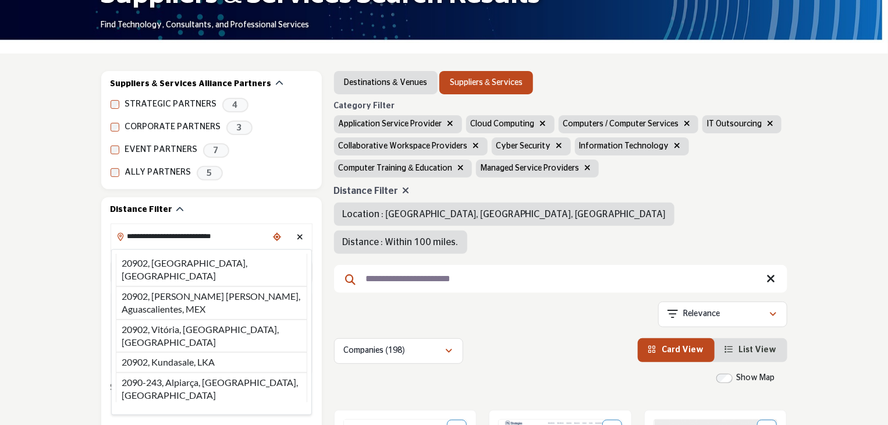
drag, startPoint x: 235, startPoint y: 238, endPoint x: 79, endPoint y: 230, distance: 156.7
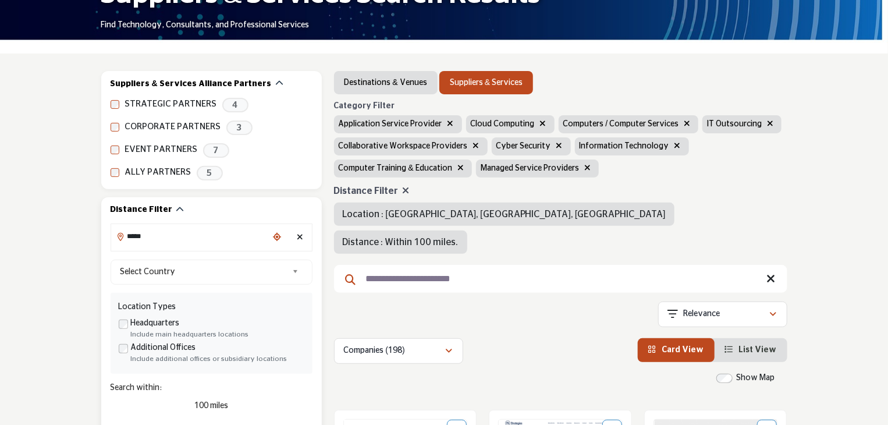
type input "*****"
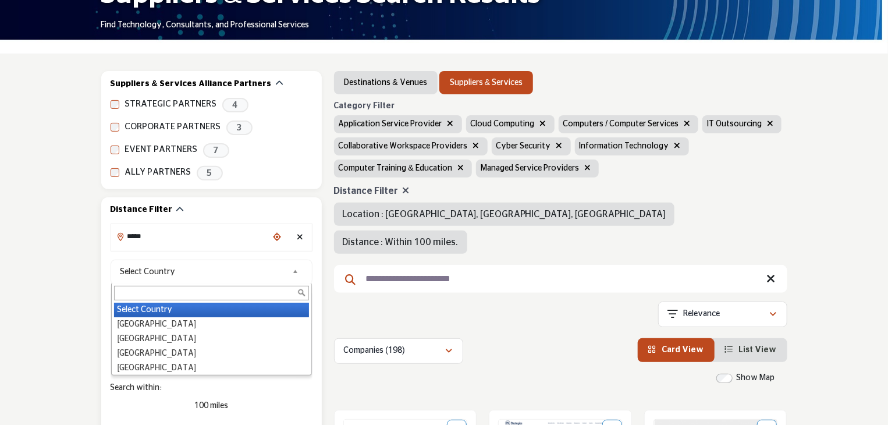
click at [159, 273] on span "Select Country" at bounding box center [204, 272] width 168 height 14
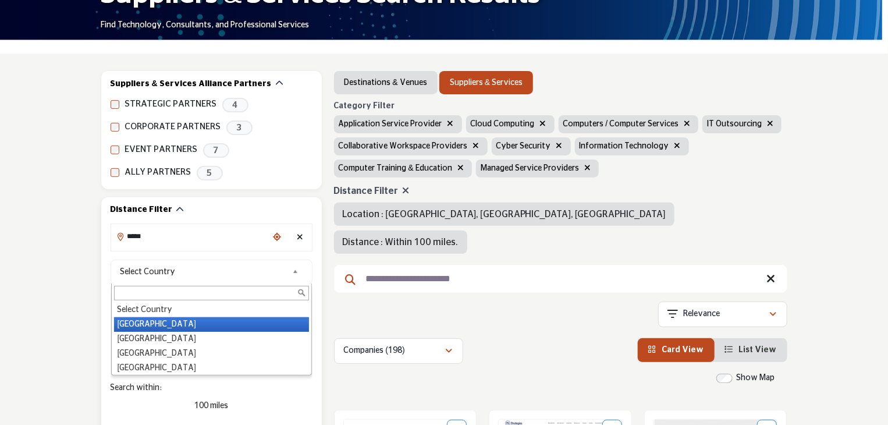
click at [152, 329] on li "United States" at bounding box center [211, 324] width 195 height 15
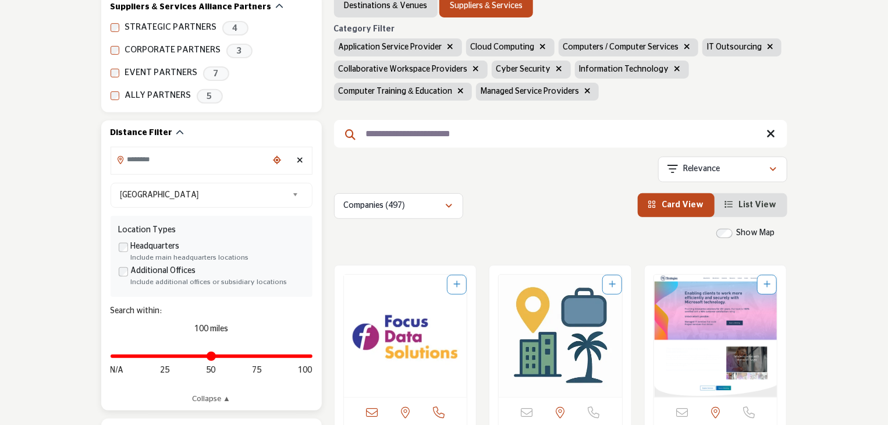
scroll to position [233, 0]
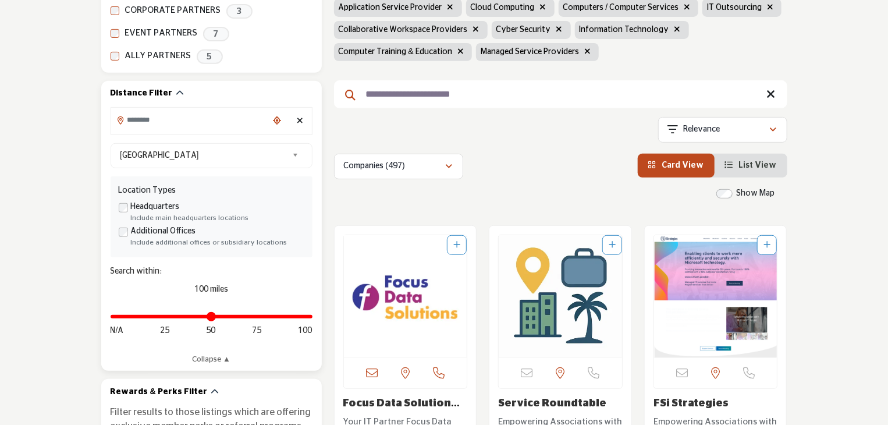
click at [154, 127] on input "Search Location" at bounding box center [189, 120] width 157 height 23
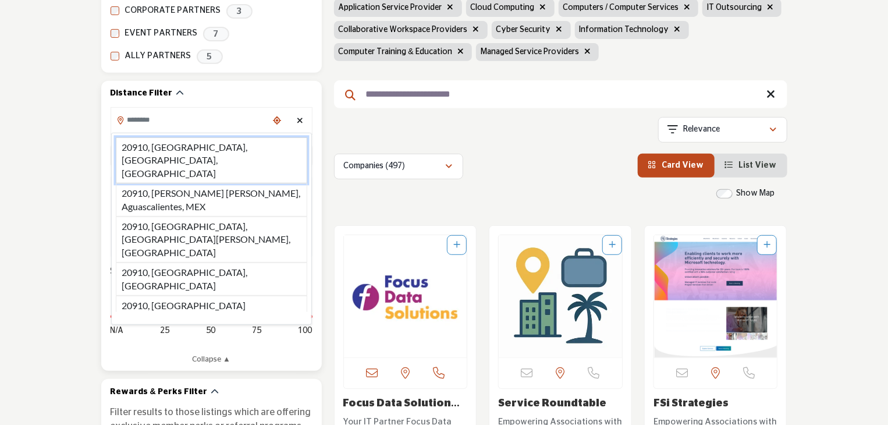
click at [191, 147] on li "20910, Silver Spring, MD, USA" at bounding box center [211, 160] width 191 height 46
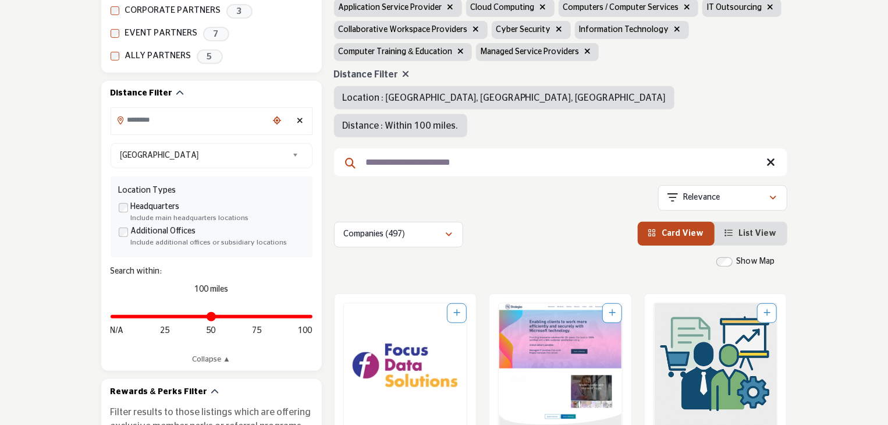
type input "**********"
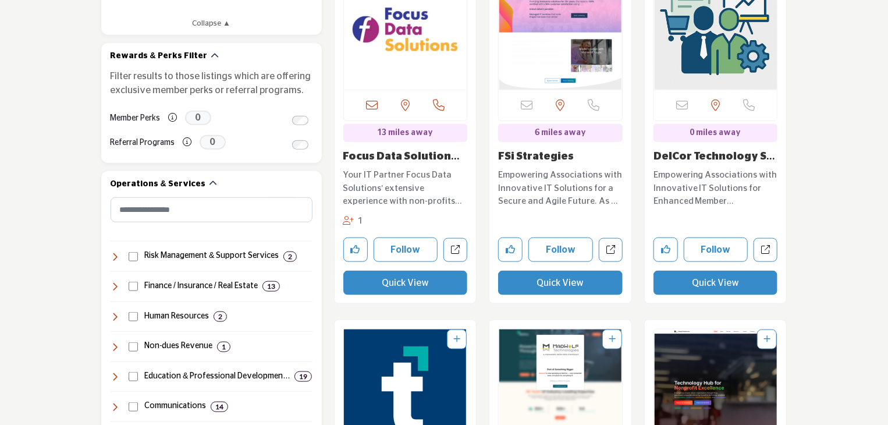
scroll to position [469, 0]
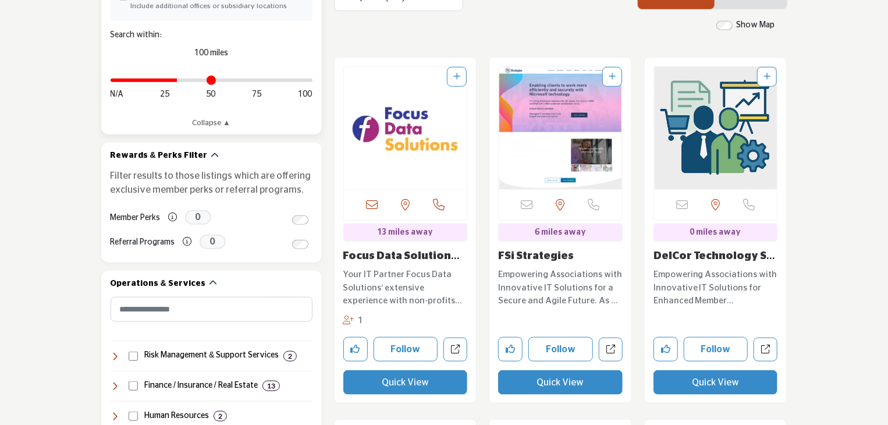
drag, startPoint x: 307, startPoint y: 80, endPoint x: 178, endPoint y: 84, distance: 129.2
type input "**"
click at [178, 81] on input "Distance in miles" at bounding box center [212, 80] width 202 height 2
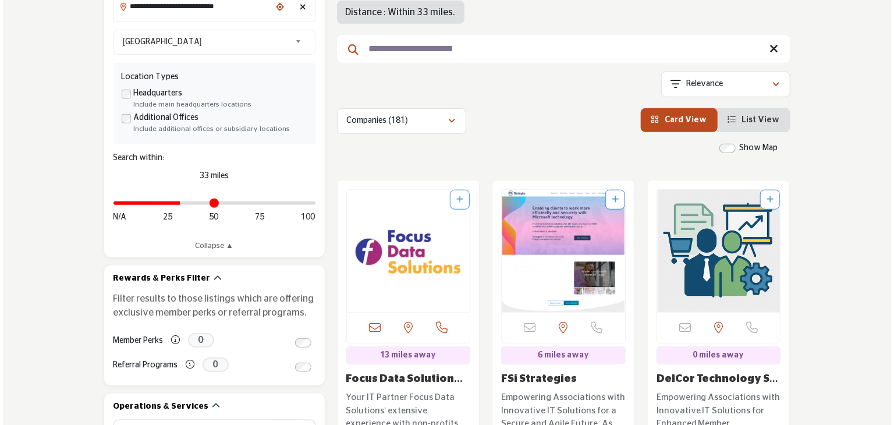
scroll to position [465, 0]
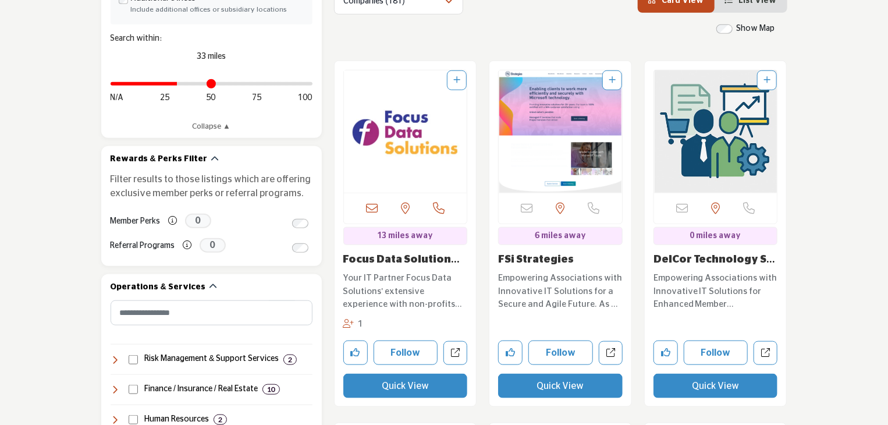
click at [412, 374] on button "Quick View" at bounding box center [405, 386] width 125 height 24
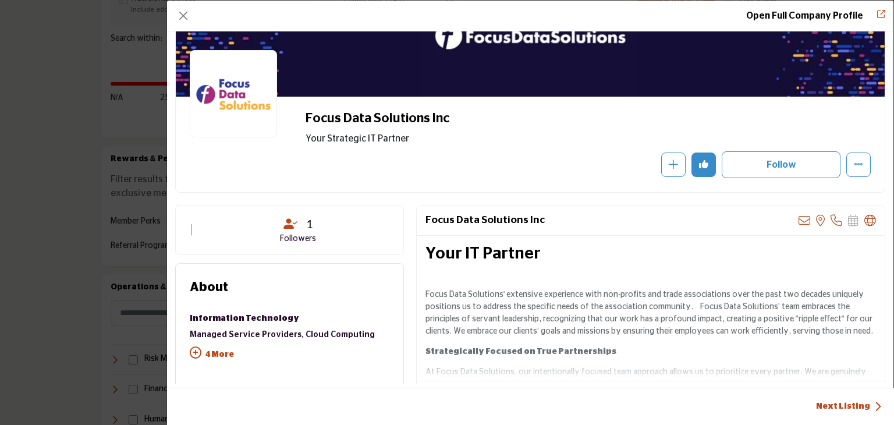
scroll to position [116, 0]
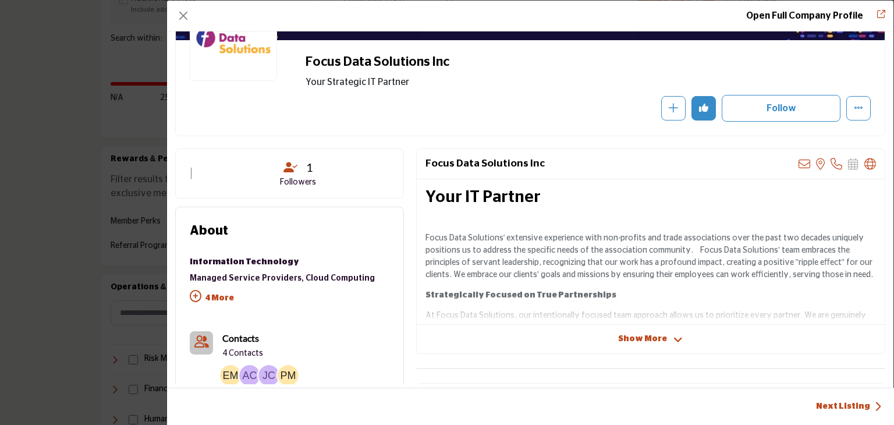
click at [649, 340] on span "Show More" at bounding box center [642, 339] width 49 height 12
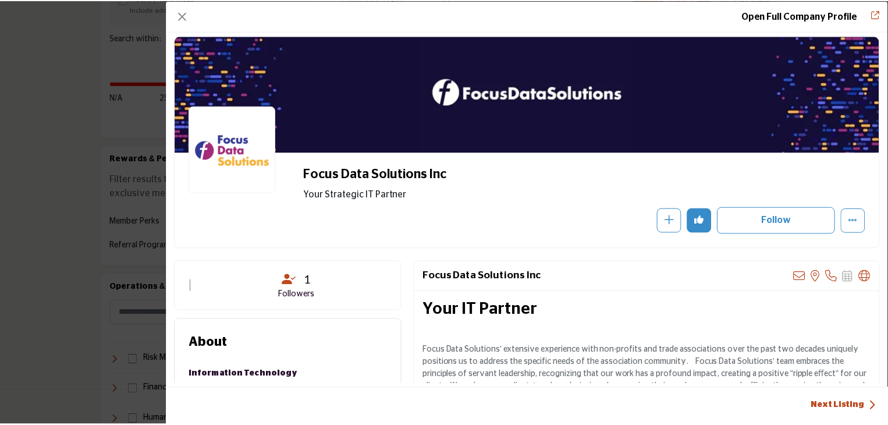
scroll to position [0, 0]
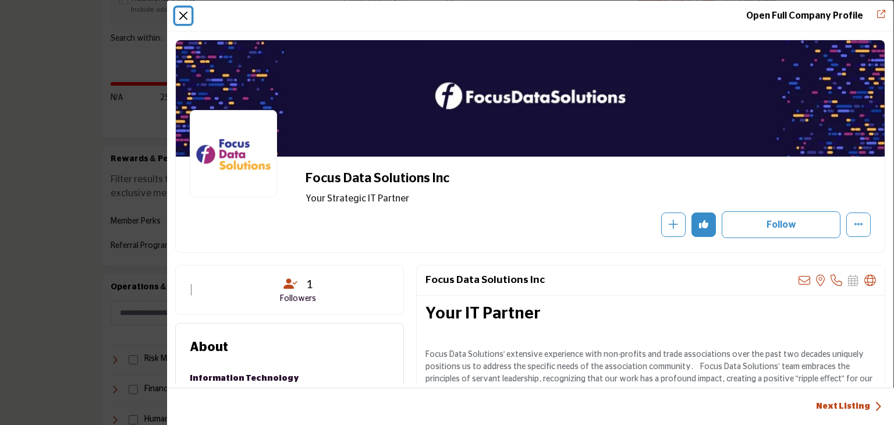
click at [184, 16] on button "Close" at bounding box center [183, 16] width 16 height 16
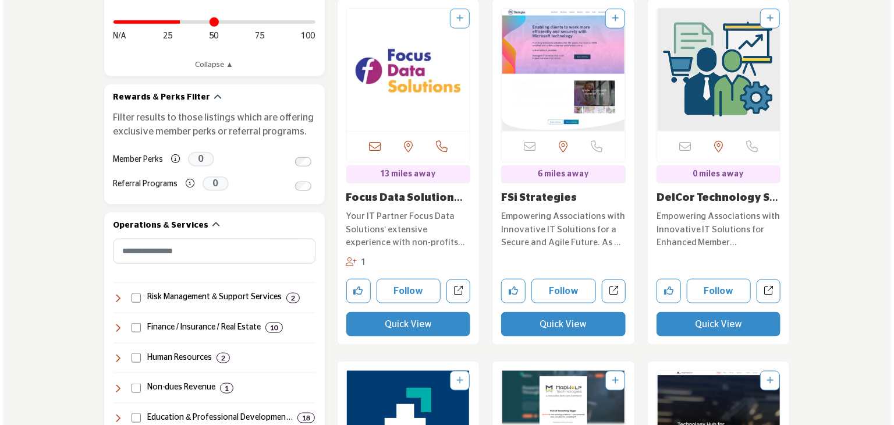
scroll to position [524, 0]
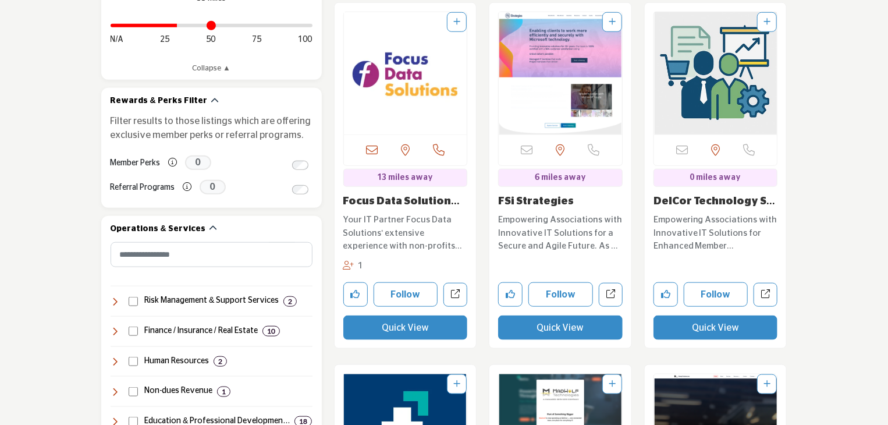
click at [554, 315] on button "Quick View" at bounding box center [560, 327] width 125 height 24
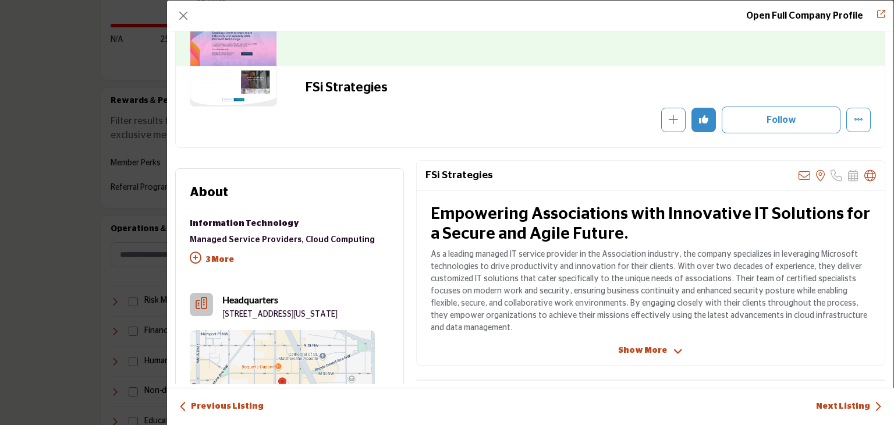
scroll to position [116, 0]
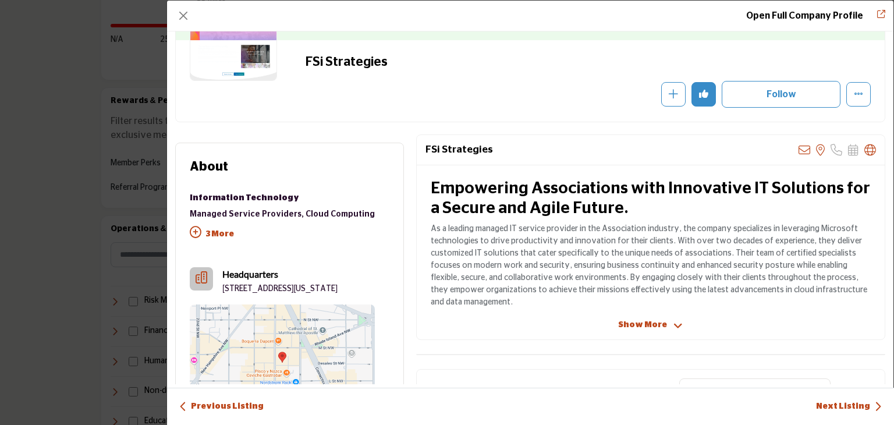
click at [673, 325] on icon "Company Data Modal" at bounding box center [677, 326] width 9 height 10
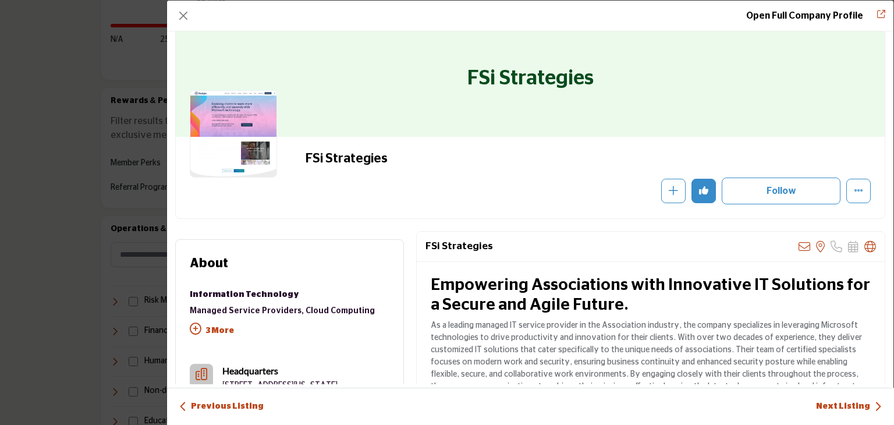
scroll to position [0, 0]
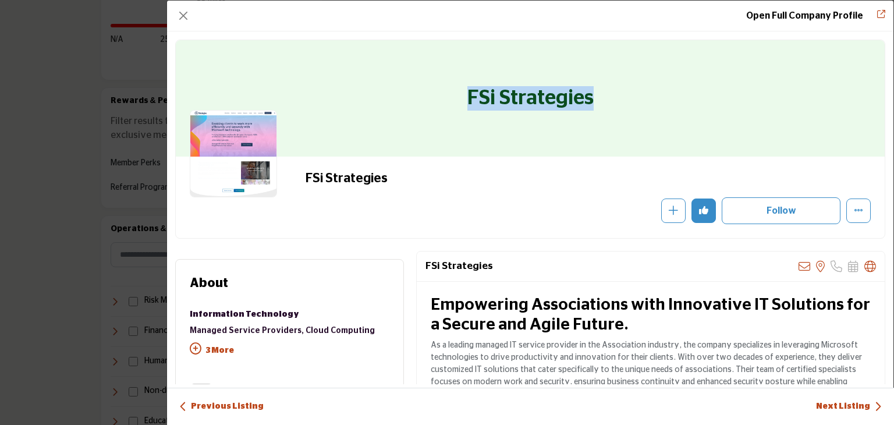
drag, startPoint x: 590, startPoint y: 98, endPoint x: 464, endPoint y: 98, distance: 126.3
click at [464, 98] on div "FSi Strategies" at bounding box center [530, 98] width 709 height 116
drag, startPoint x: 865, startPoint y: 265, endPoint x: 795, endPoint y: 307, distance: 81.1
click at [763, 332] on h2 "Empowering Associations with Innovative IT Solutions for a Secure and Agile Fut…" at bounding box center [651, 315] width 440 height 39
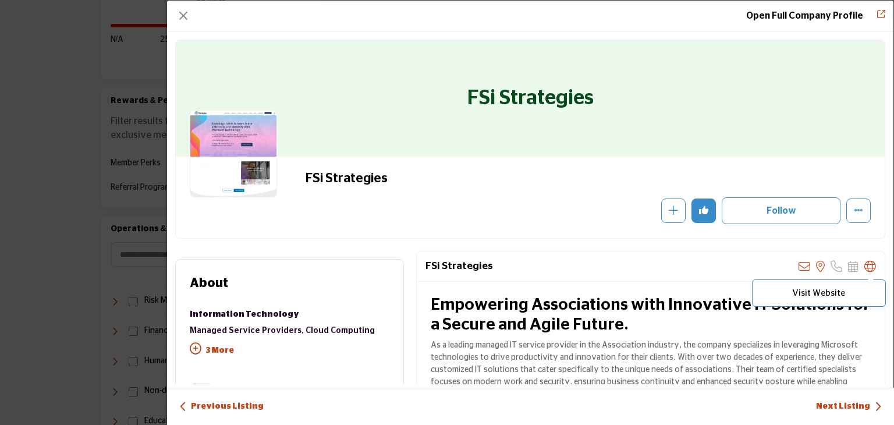
click at [864, 264] on icon "Company Data Modal" at bounding box center [870, 267] width 12 height 12
click at [183, 17] on button "Close" at bounding box center [183, 16] width 16 height 16
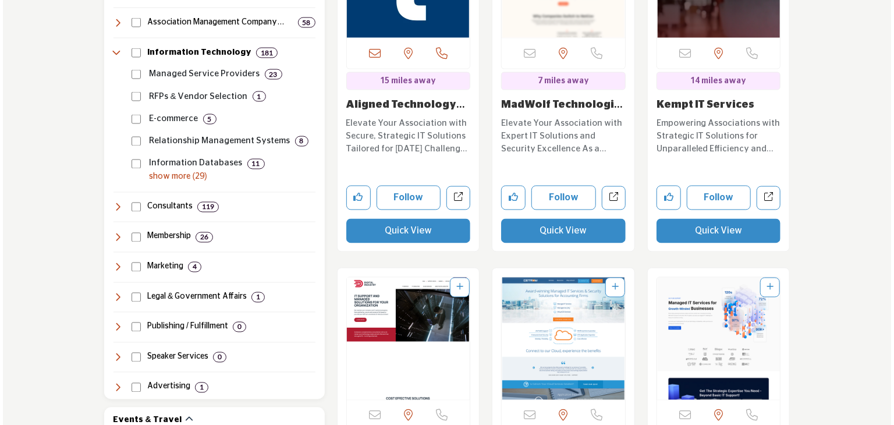
scroll to position [989, 0]
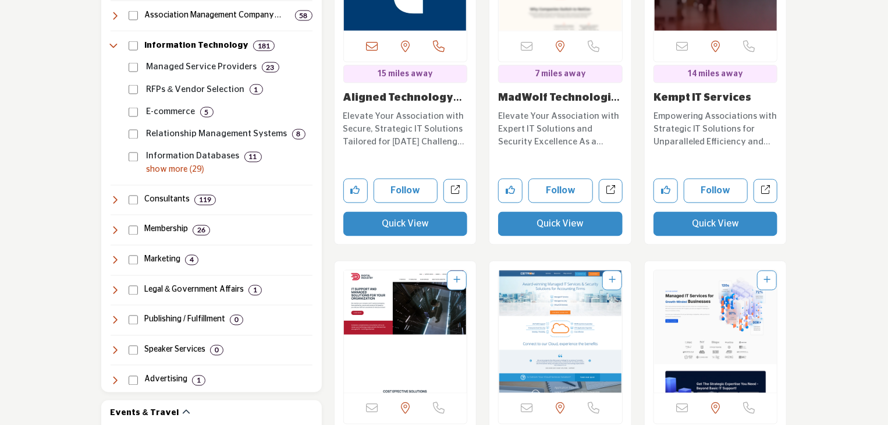
click at [566, 212] on button "Quick View" at bounding box center [560, 224] width 125 height 24
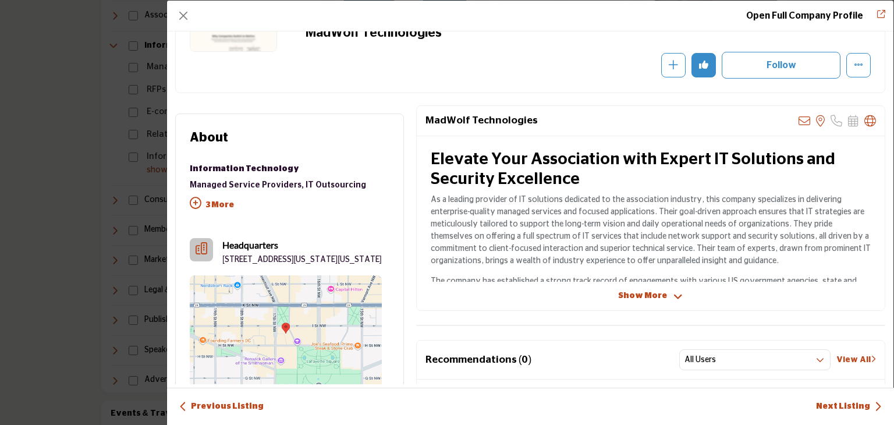
scroll to position [175, 0]
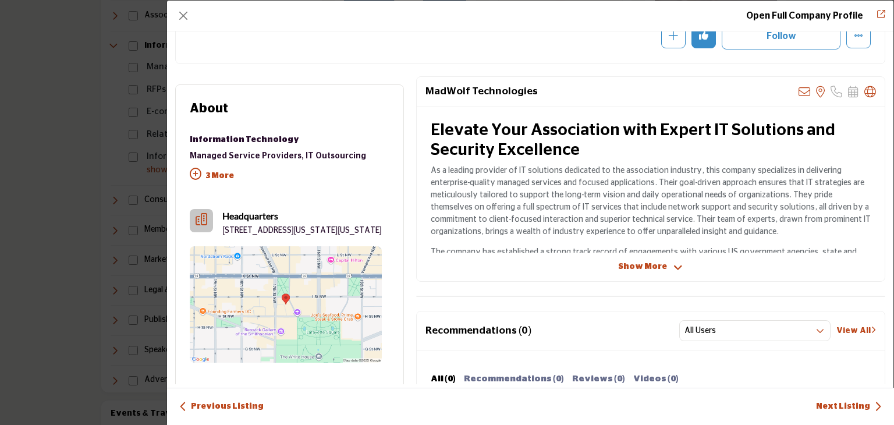
click at [642, 268] on span "Show More" at bounding box center [642, 267] width 49 height 12
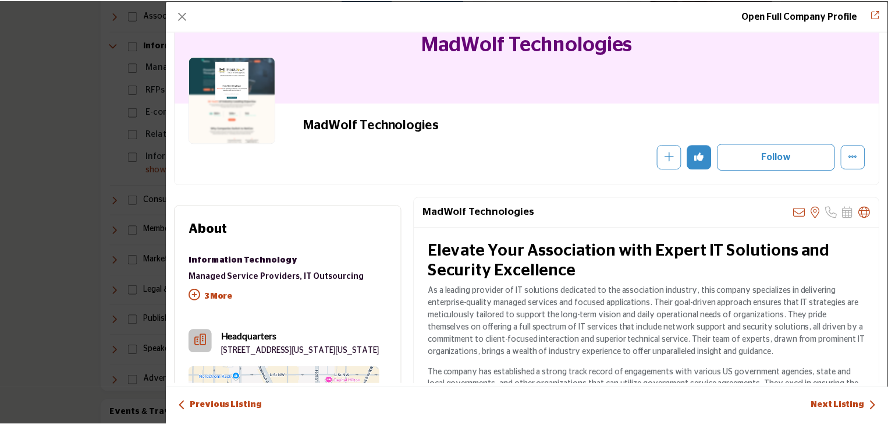
scroll to position [0, 0]
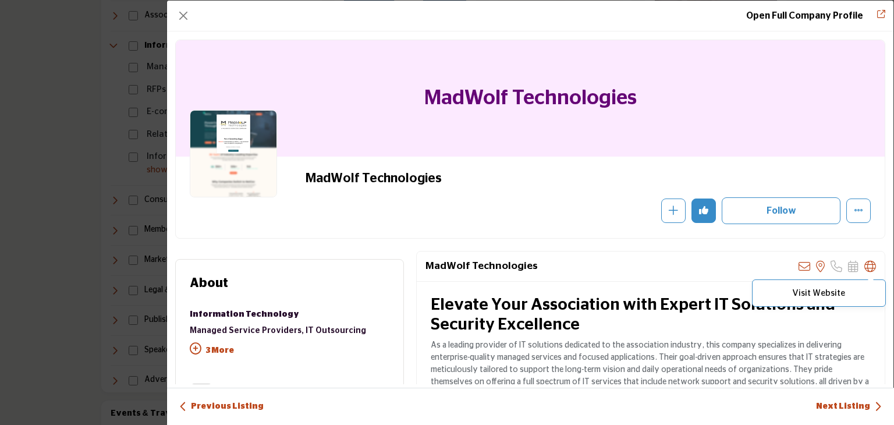
click at [866, 265] on icon "Company Data Modal" at bounding box center [870, 267] width 12 height 12
click at [179, 17] on button "Close" at bounding box center [183, 16] width 16 height 16
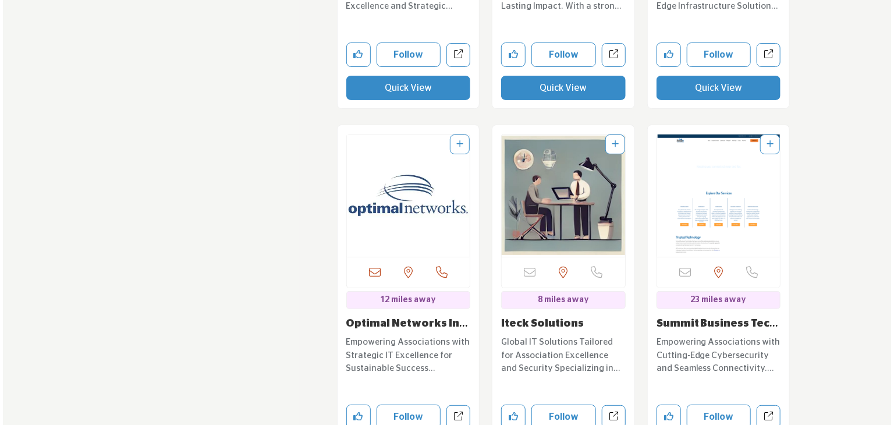
scroll to position [2327, 0]
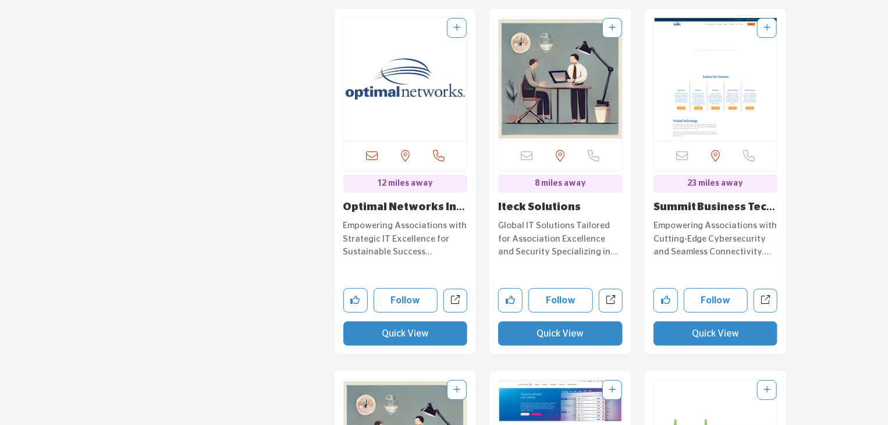
click at [404, 321] on button "Quick View" at bounding box center [405, 333] width 125 height 24
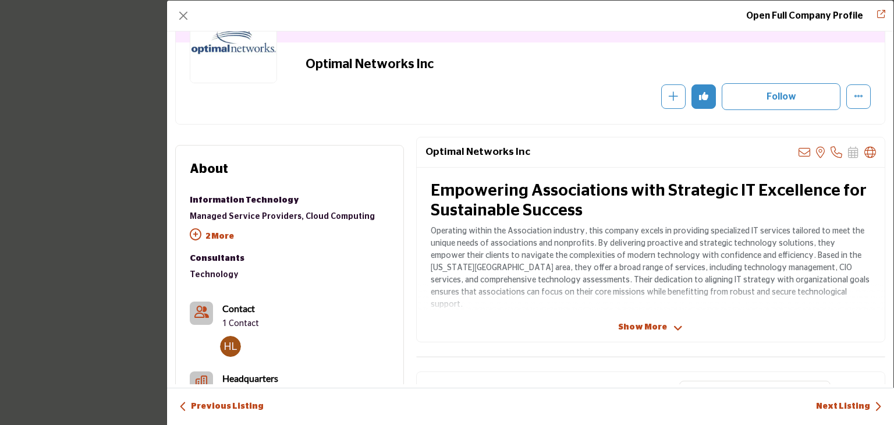
scroll to position [116, 0]
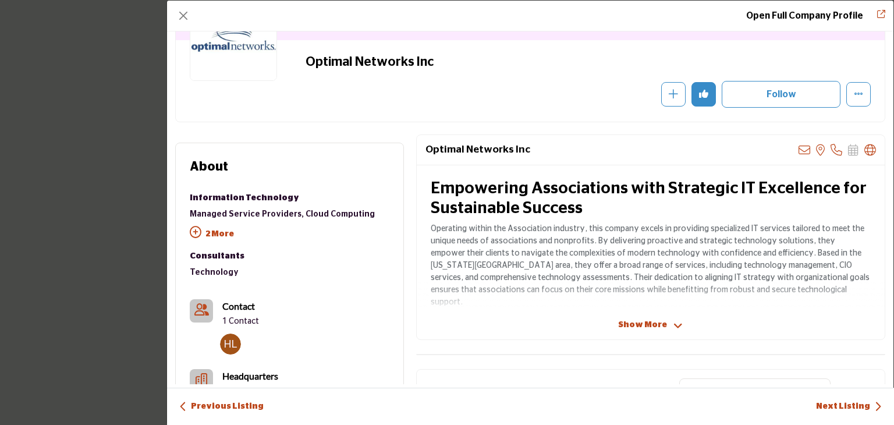
click at [638, 324] on span "Show More" at bounding box center [642, 325] width 49 height 12
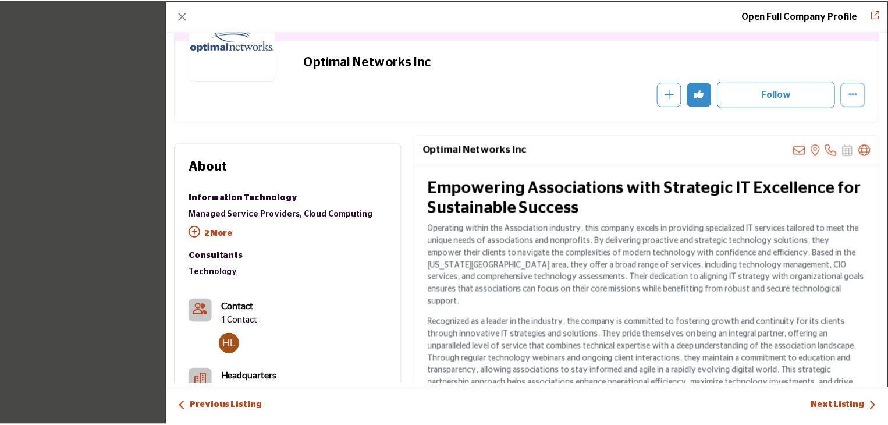
scroll to position [58, 0]
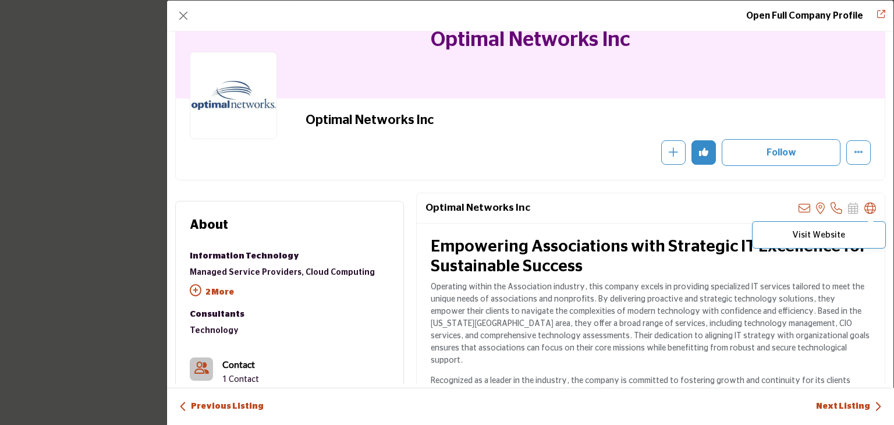
click at [864, 209] on icon "Company Data Modal" at bounding box center [870, 208] width 12 height 12
click at [184, 12] on button "Close" at bounding box center [183, 16] width 16 height 16
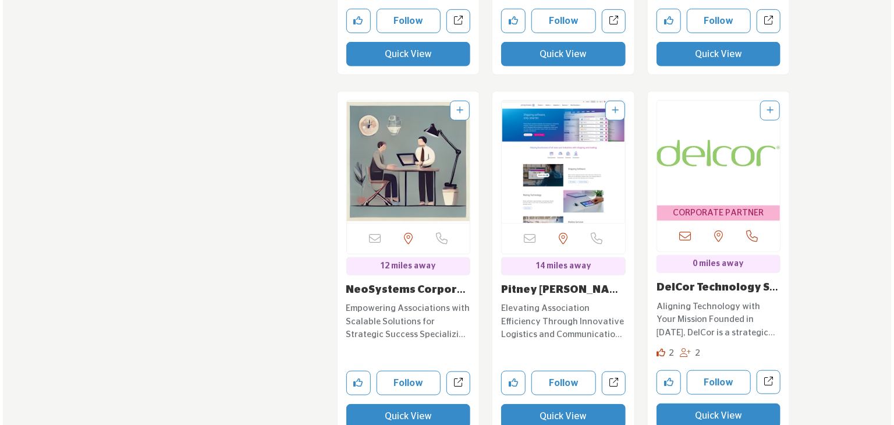
scroll to position [2618, 0]
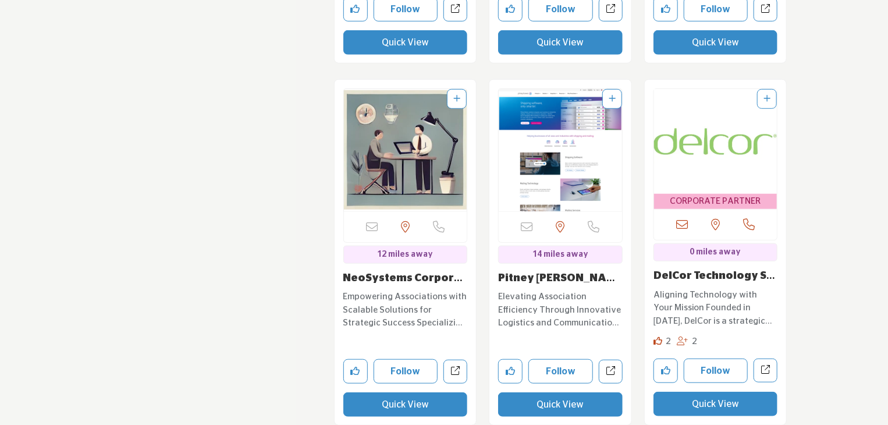
click at [734, 392] on button "Quick View" at bounding box center [715, 404] width 125 height 24
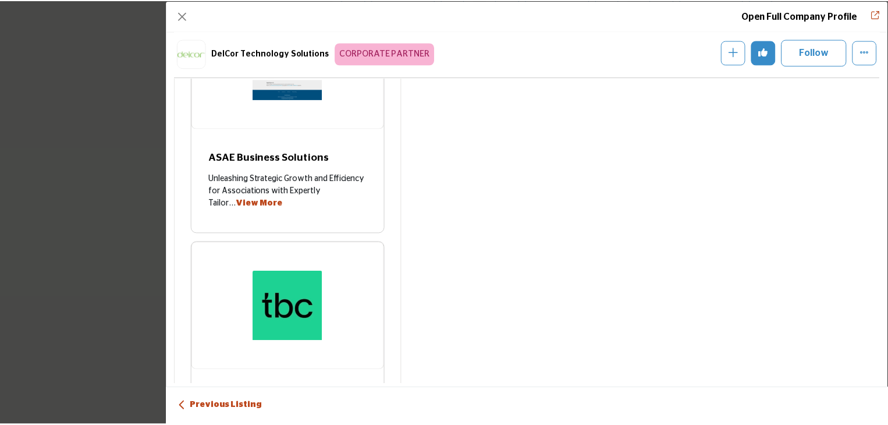
scroll to position [1722, 0]
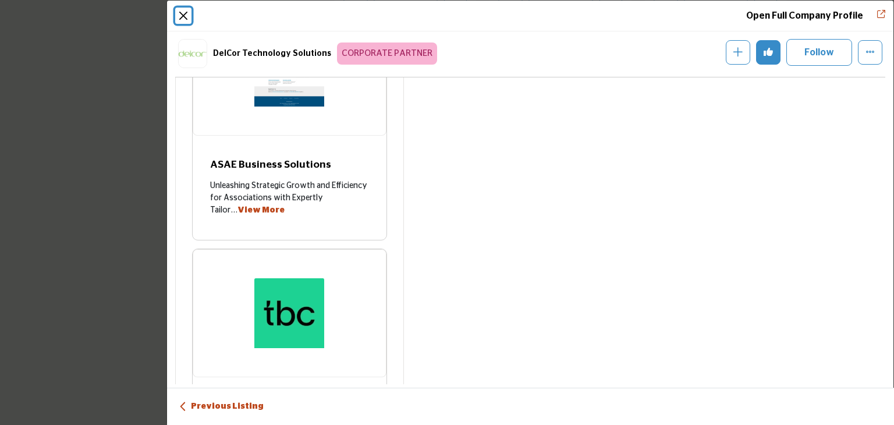
click at [182, 15] on button "Close" at bounding box center [183, 16] width 16 height 16
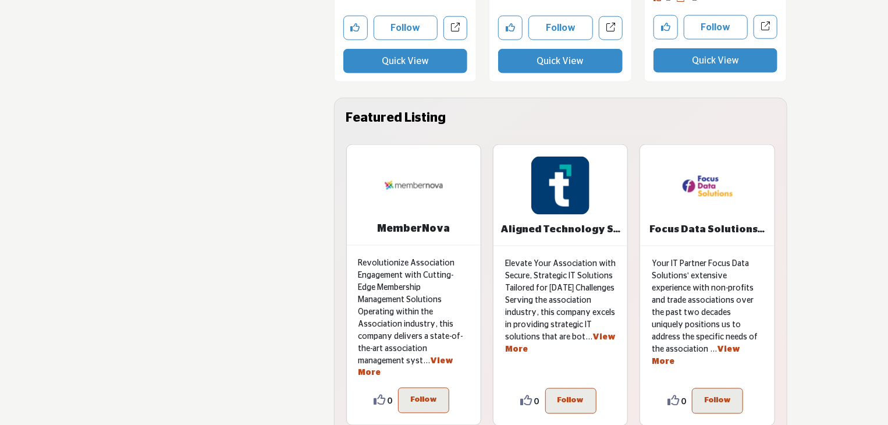
scroll to position [2967, 0]
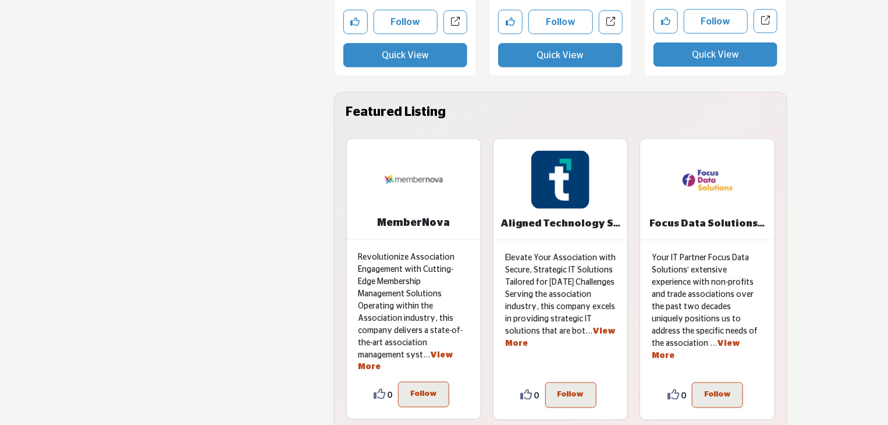
click at [856, 300] on section "Suppliers & Services Alliance Partners STRATEGIC PARTNERS 4 CORPORATE PARTNERS …" at bounding box center [444, 174] width 888 height 5943
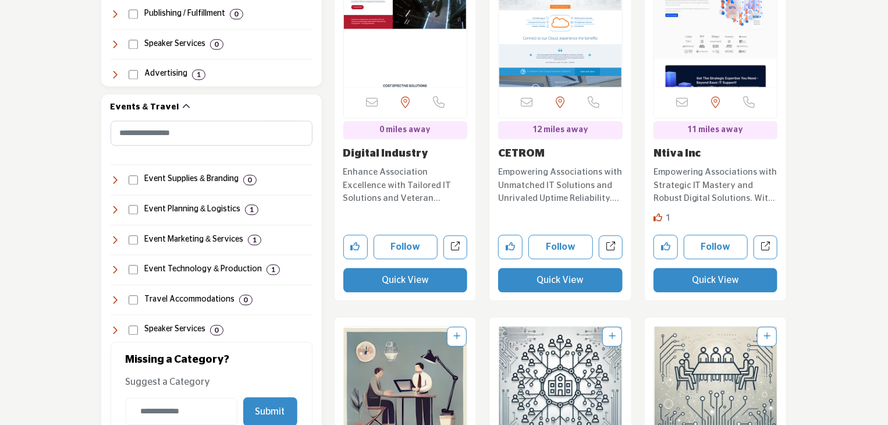
scroll to position [1185, 0]
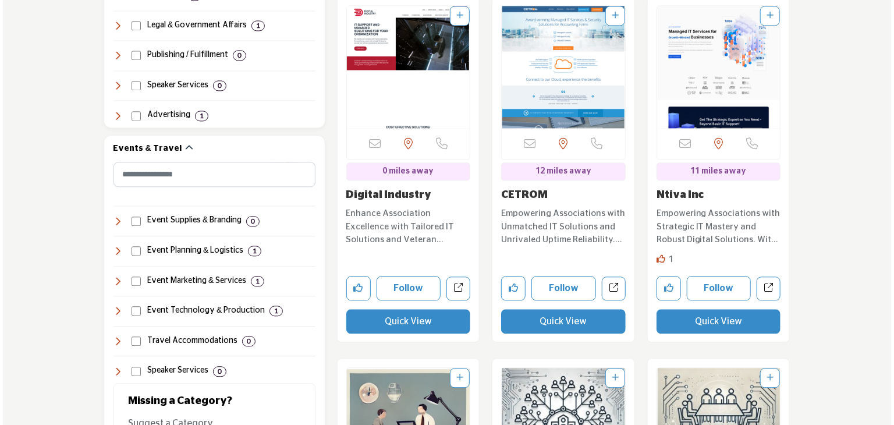
scroll to position [1267, 0]
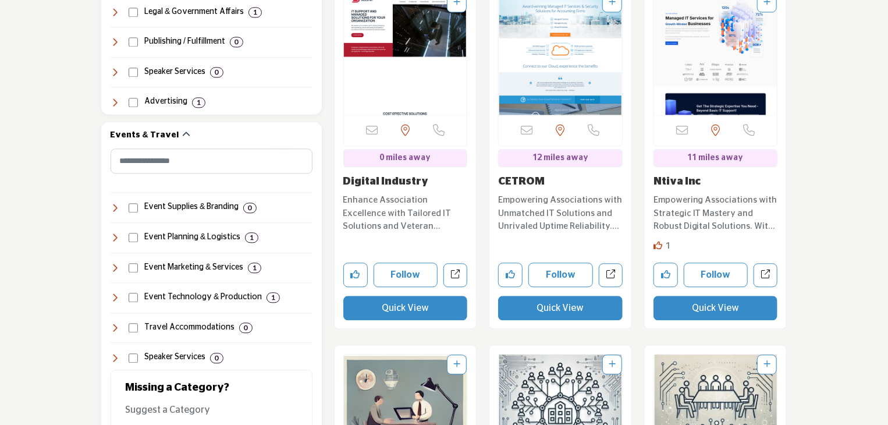
click at [721, 296] on button "Quick View" at bounding box center [715, 308] width 125 height 24
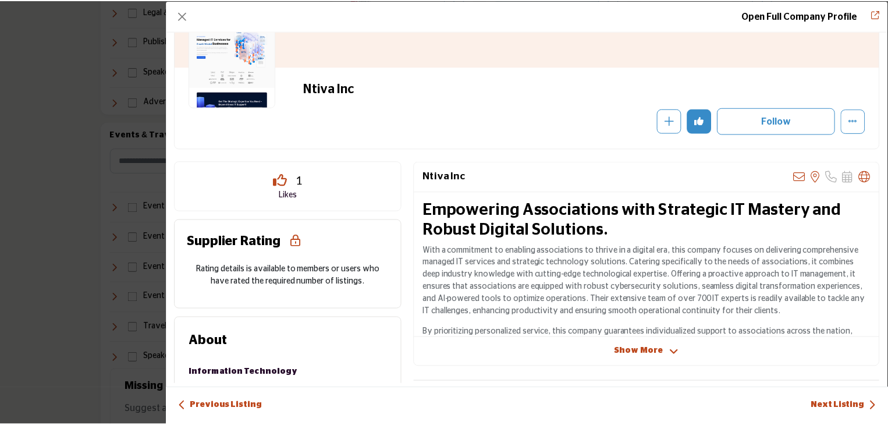
scroll to position [116, 0]
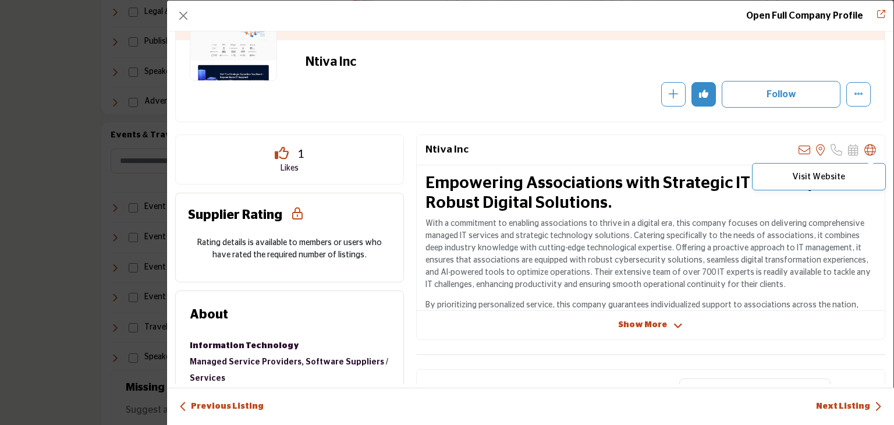
click at [865, 151] on icon "Company Data Modal" at bounding box center [870, 150] width 12 height 12
click at [186, 16] on button "Close" at bounding box center [183, 16] width 16 height 16
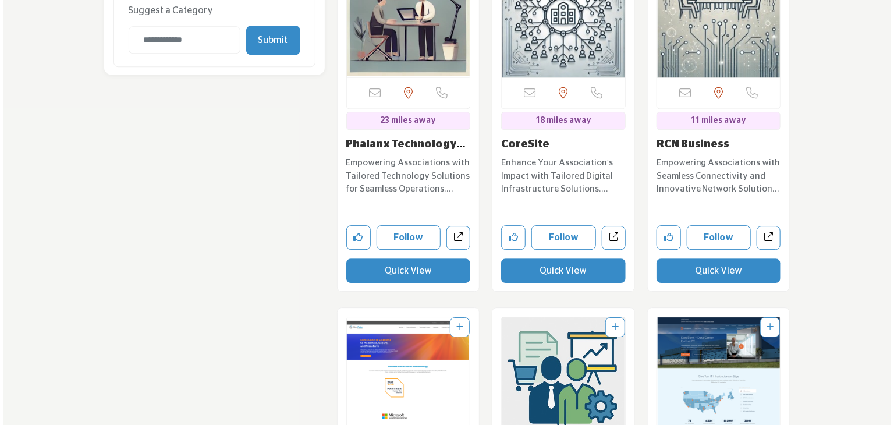
scroll to position [1674, 0]
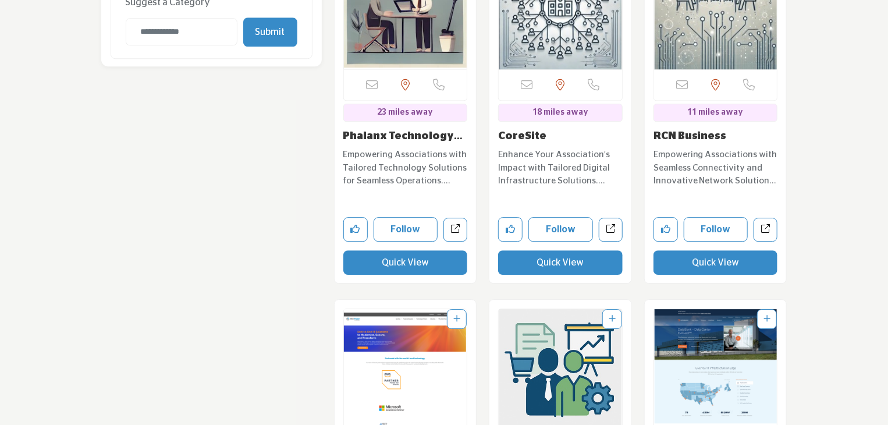
click at [568, 250] on button "Quick View" at bounding box center [560, 262] width 125 height 24
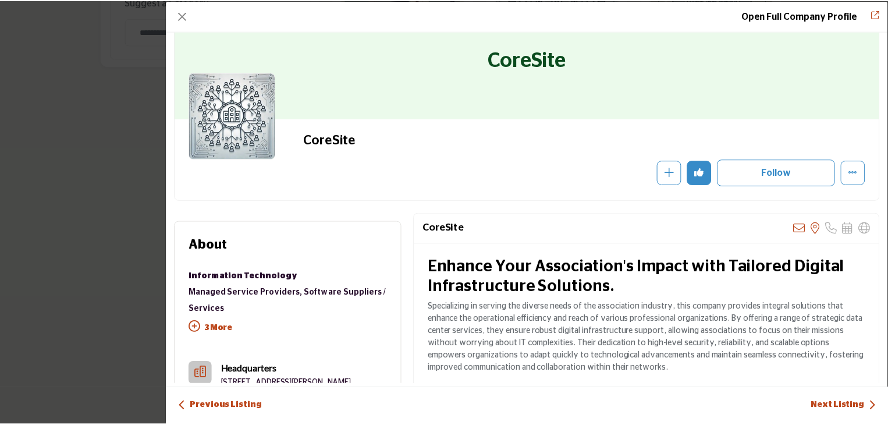
scroll to position [58, 0]
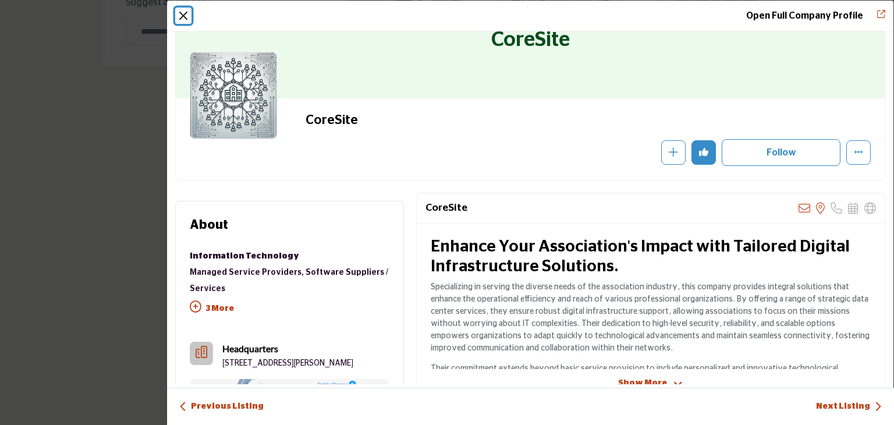
click at [184, 15] on button "Close" at bounding box center [183, 16] width 16 height 16
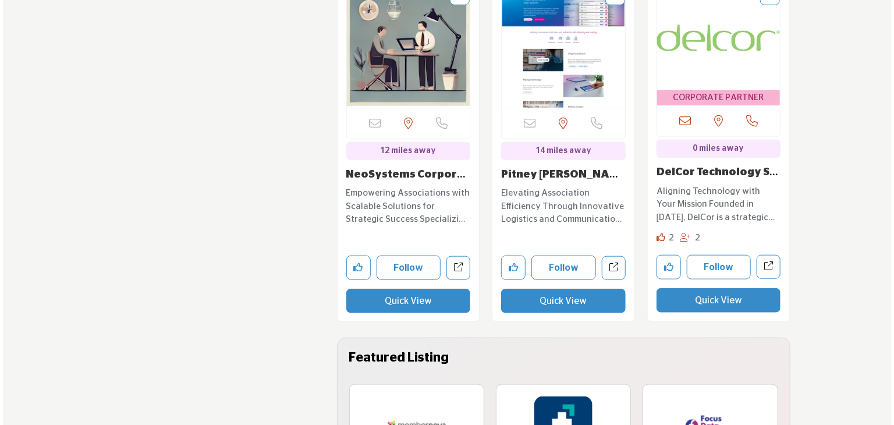
scroll to position [2664, 0]
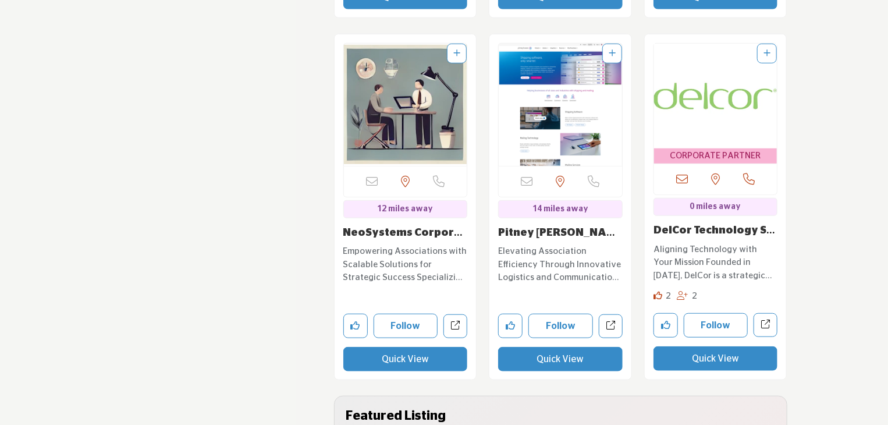
click at [405, 347] on button "Quick View" at bounding box center [405, 359] width 125 height 24
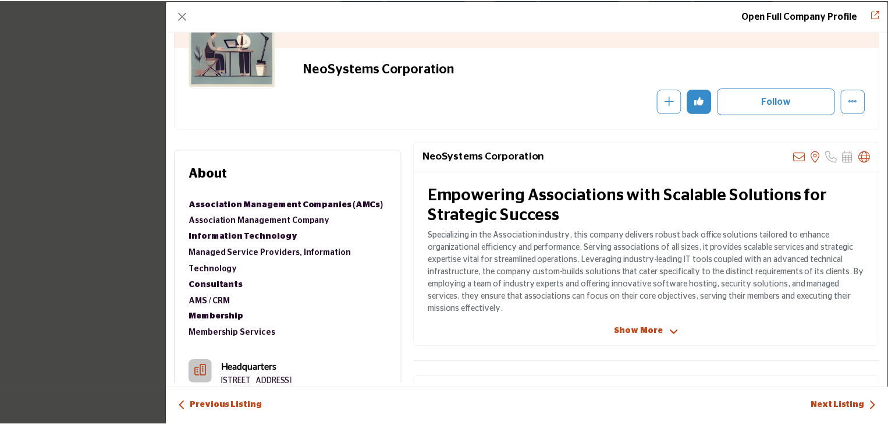
scroll to position [116, 0]
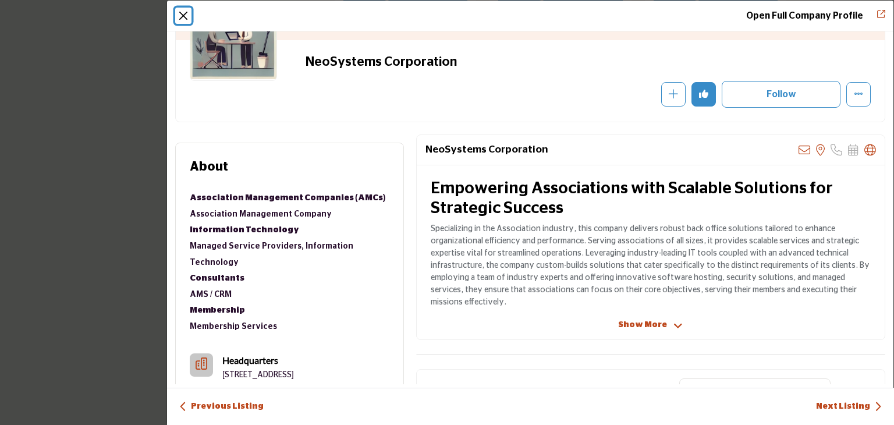
click at [184, 17] on button "Close" at bounding box center [183, 16] width 16 height 16
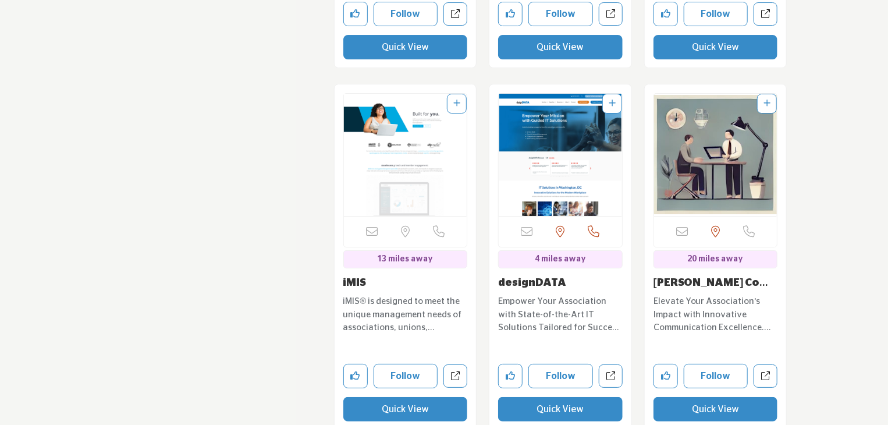
scroll to position [6562, 0]
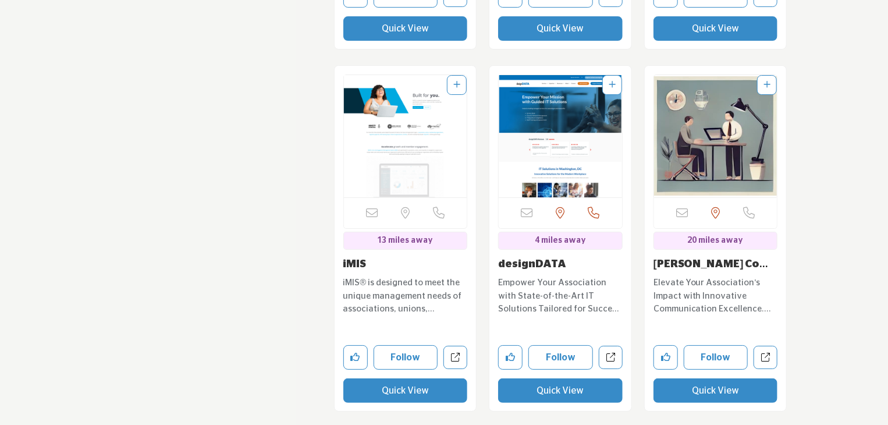
click at [408, 378] on button "Quick View" at bounding box center [405, 390] width 125 height 24
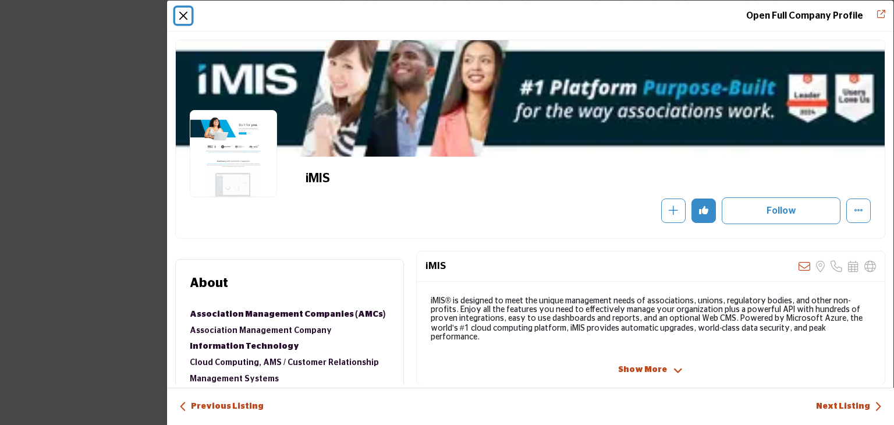
click at [182, 15] on button "Close" at bounding box center [183, 16] width 16 height 16
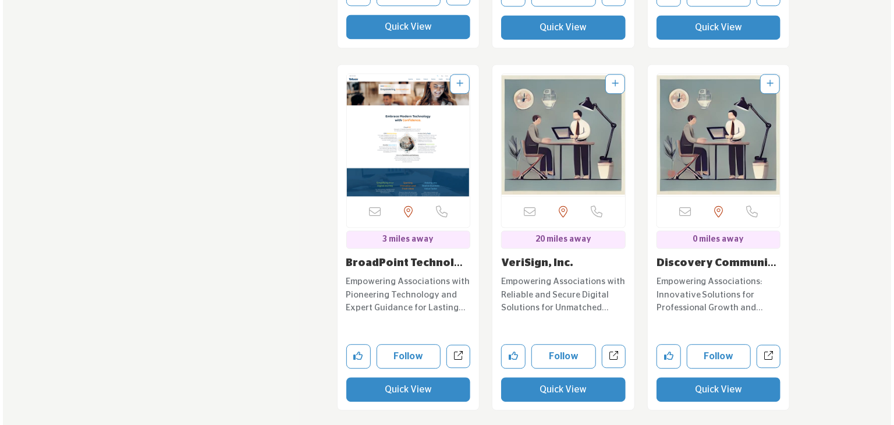
scroll to position [8016, 0]
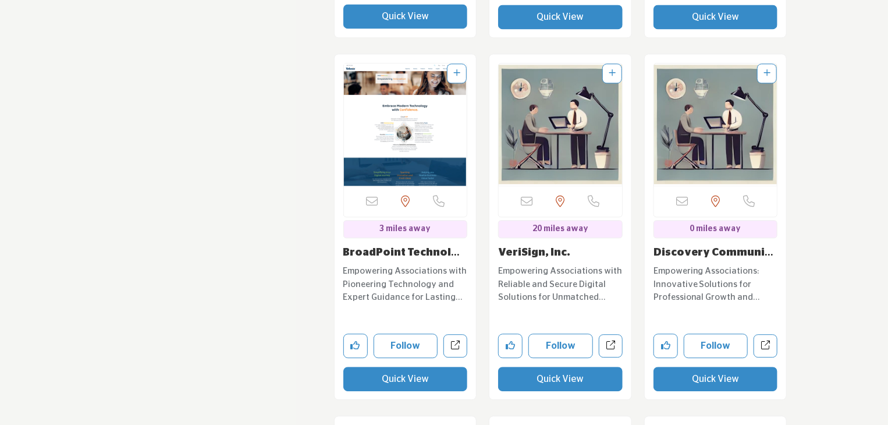
click at [394, 367] on button "Quick View" at bounding box center [405, 379] width 125 height 24
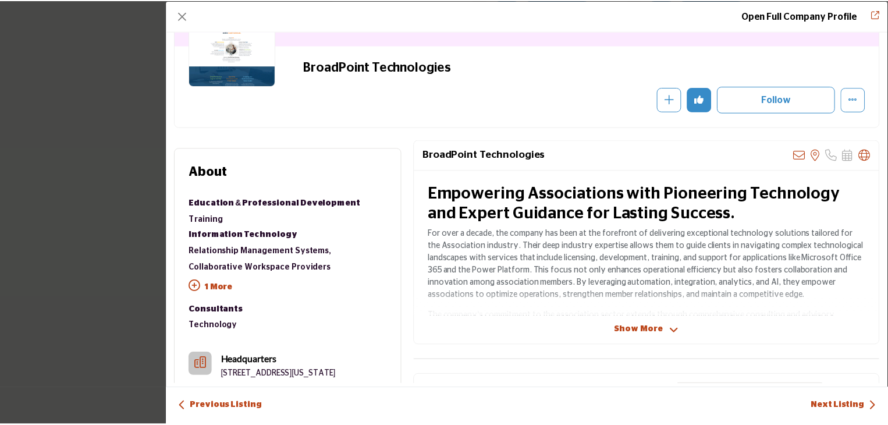
scroll to position [116, 0]
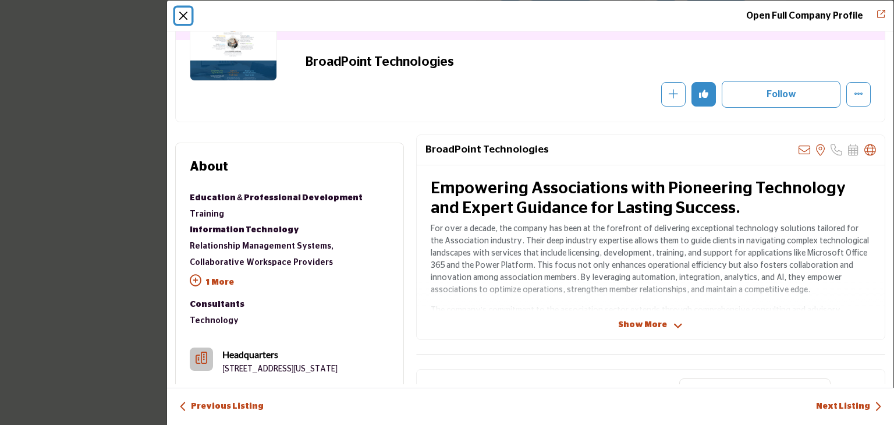
click at [187, 15] on button "Close" at bounding box center [183, 16] width 16 height 16
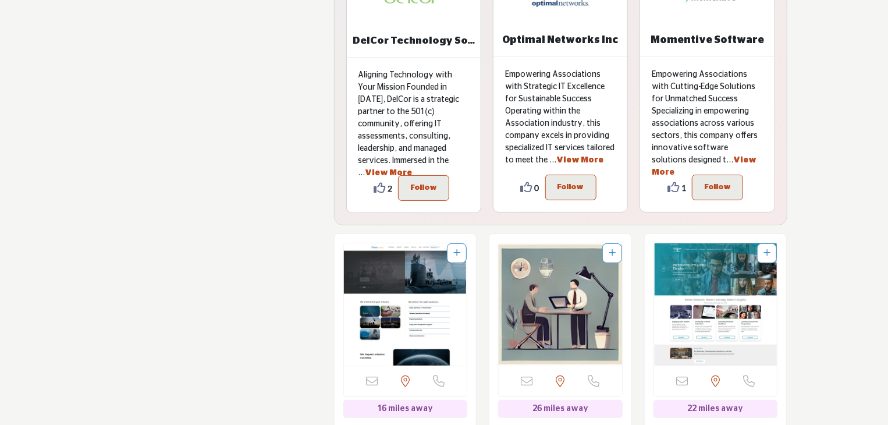
scroll to position [8773, 0]
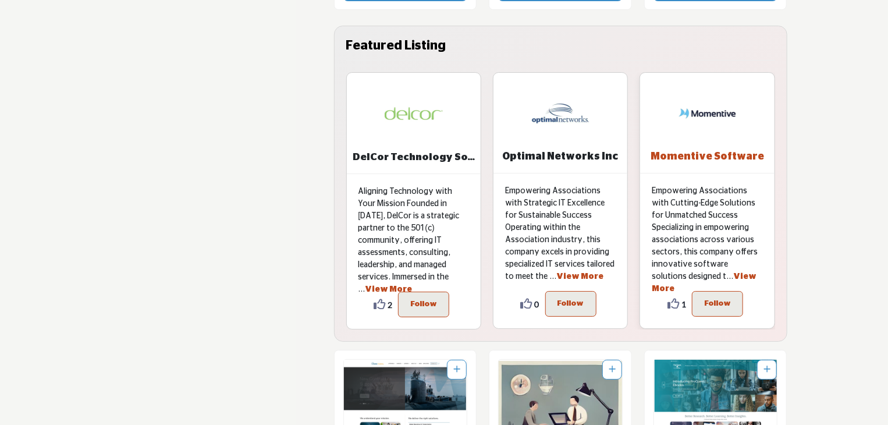
click at [698, 151] on b "Momentive Software" at bounding box center [706, 156] width 113 height 10
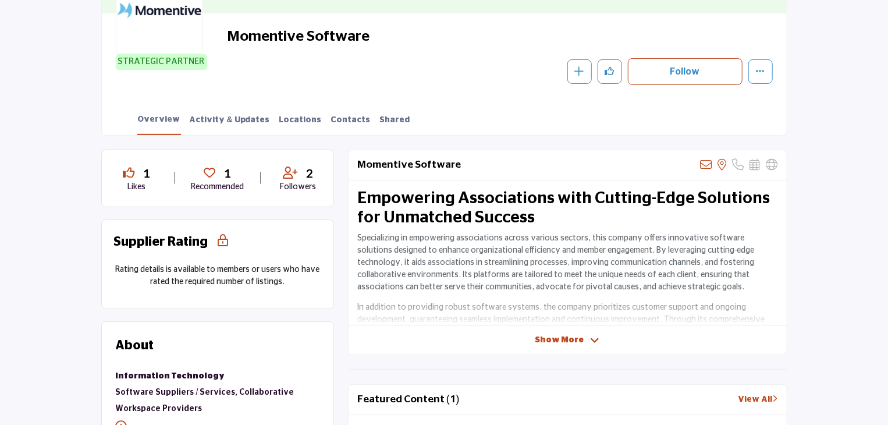
scroll to position [291, 0]
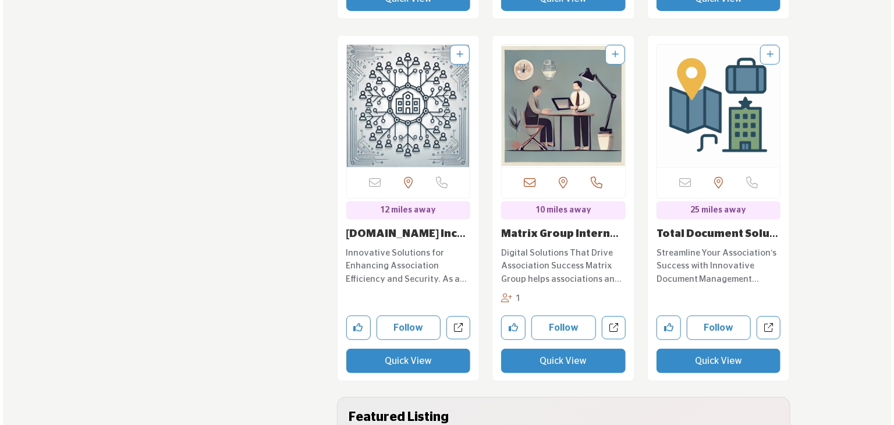
scroll to position [11239, 0]
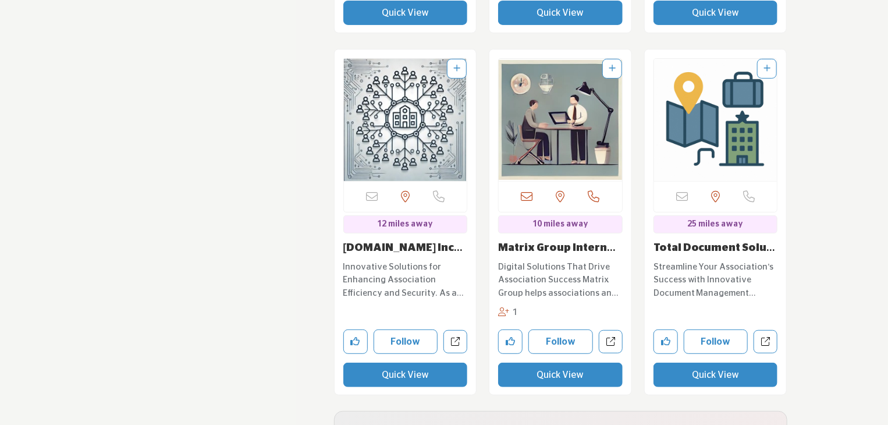
click at [561, 362] on button "Quick View" at bounding box center [560, 374] width 125 height 24
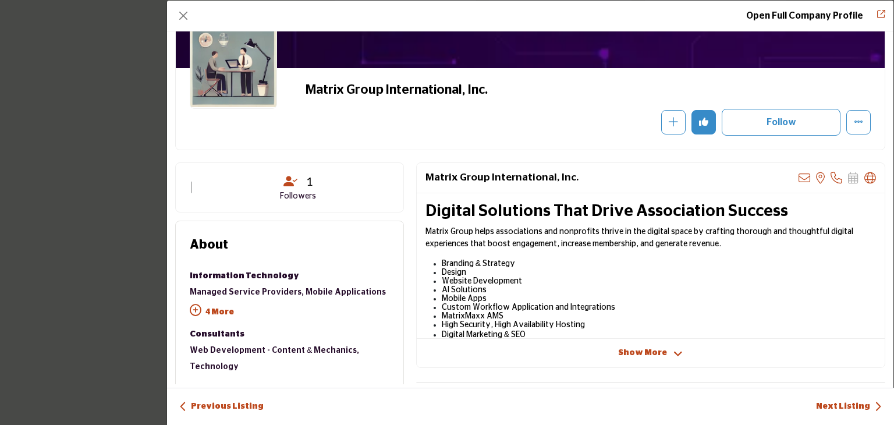
scroll to position [116, 0]
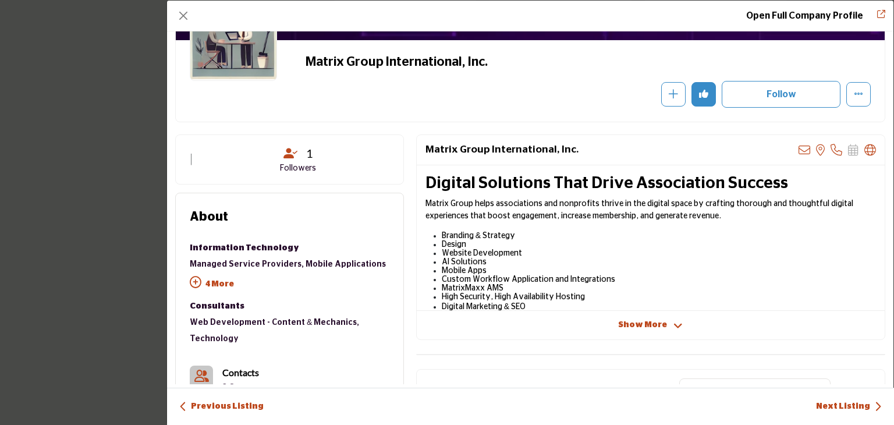
click at [648, 323] on span "Show More" at bounding box center [642, 325] width 49 height 12
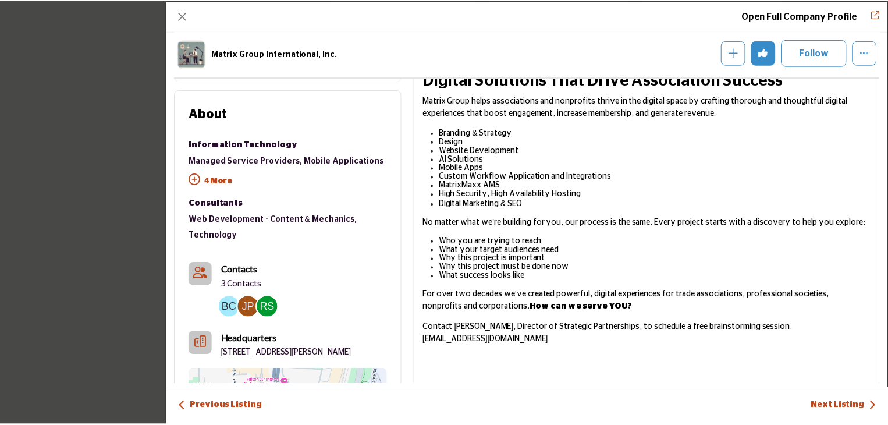
scroll to position [279, 0]
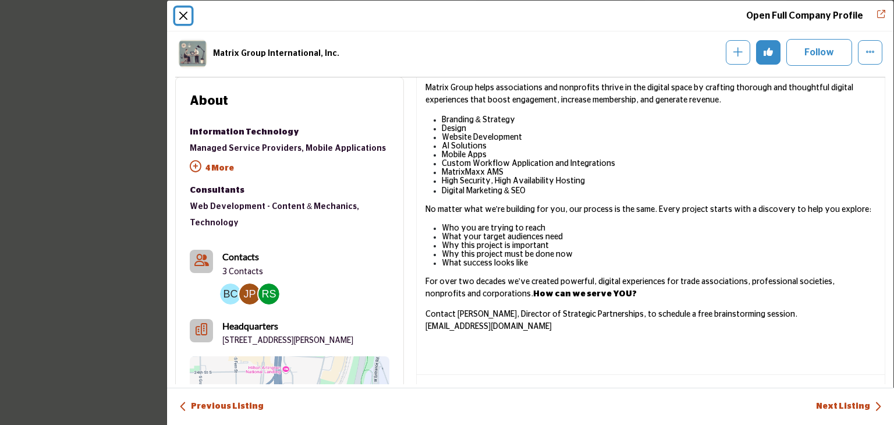
click at [179, 15] on button "Close" at bounding box center [183, 16] width 16 height 16
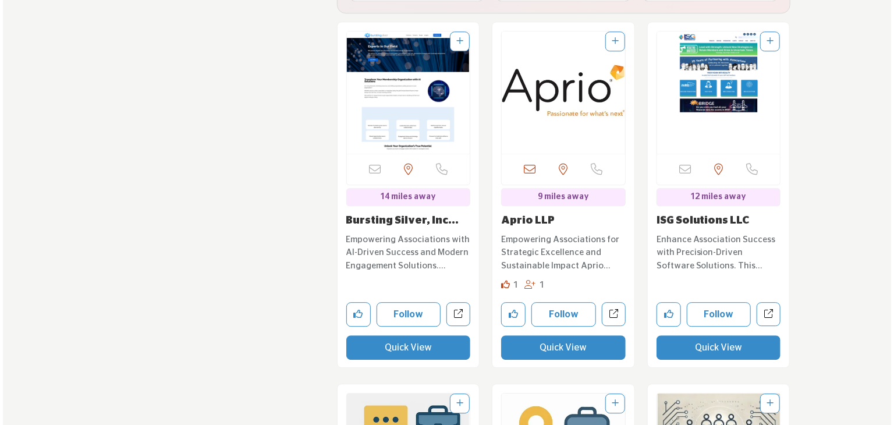
scroll to position [14846, 0]
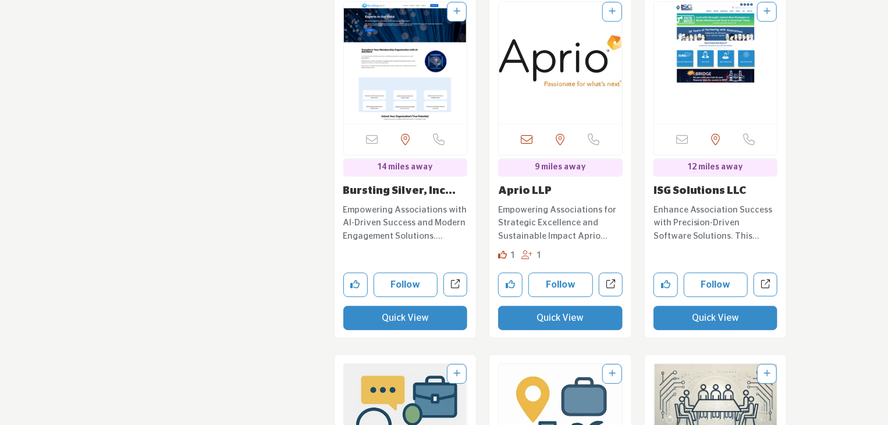
click at [567, 305] on button "Quick View" at bounding box center [560, 317] width 125 height 24
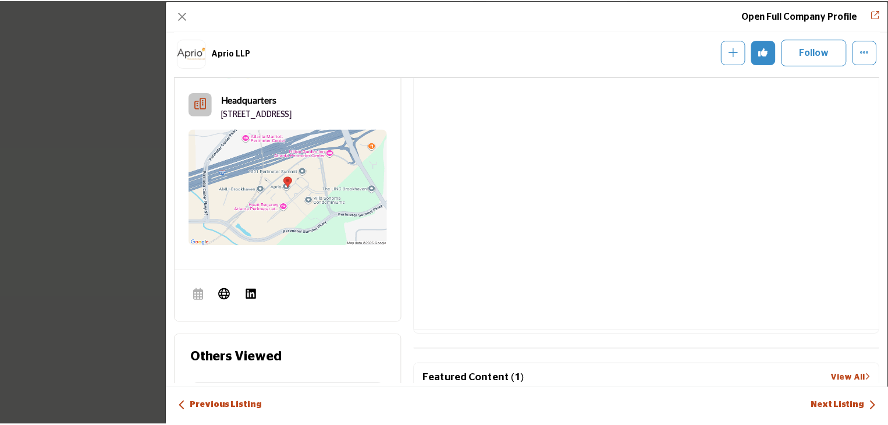
scroll to position [396, 0]
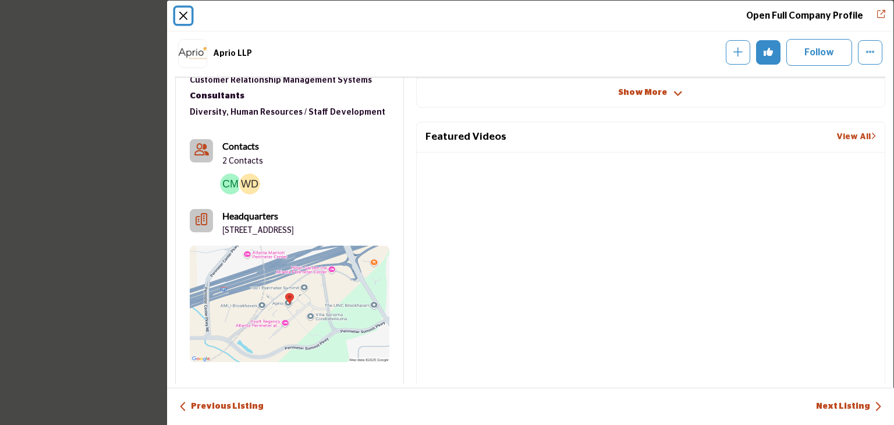
click at [182, 16] on button "Close" at bounding box center [183, 16] width 16 height 16
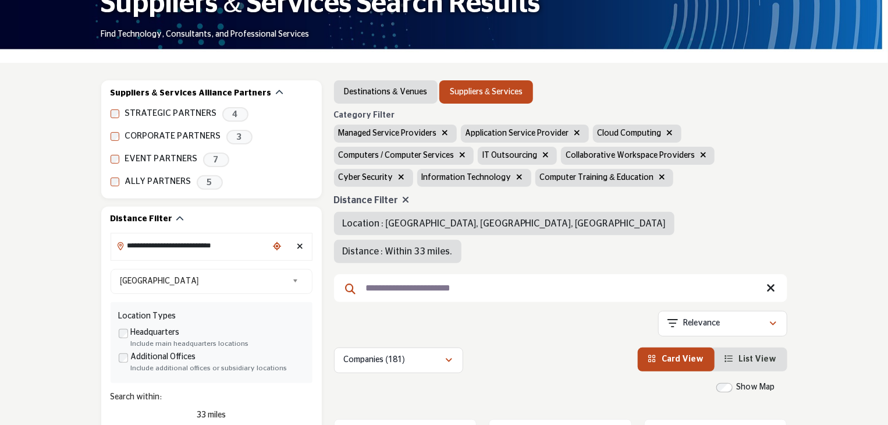
scroll to position [79, 0]
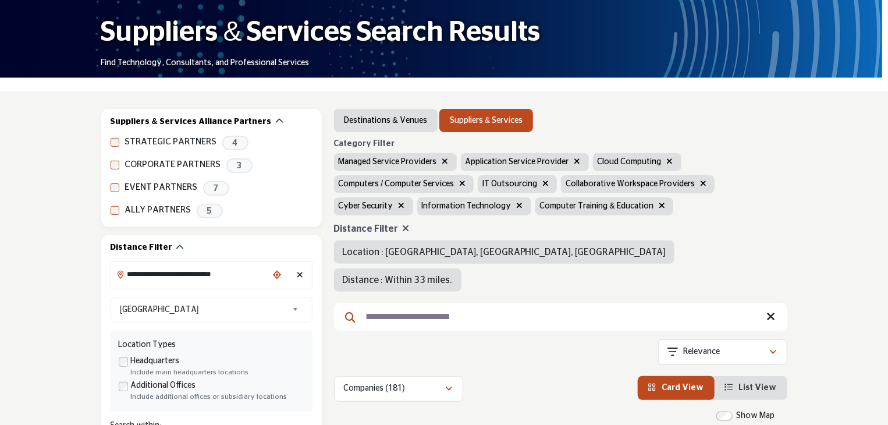
click at [574, 161] on icon "button" at bounding box center [577, 161] width 6 height 8
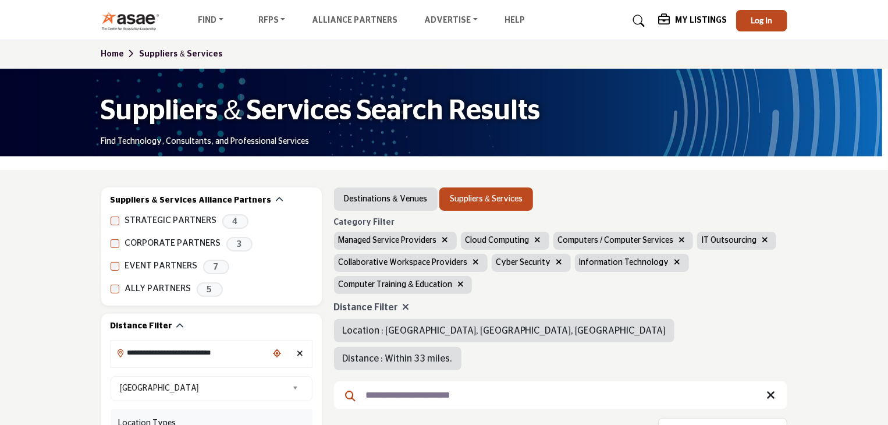
click at [535, 240] on icon "button" at bounding box center [538, 240] width 6 height 8
click at [586, 240] on icon "button" at bounding box center [589, 240] width 6 height 8
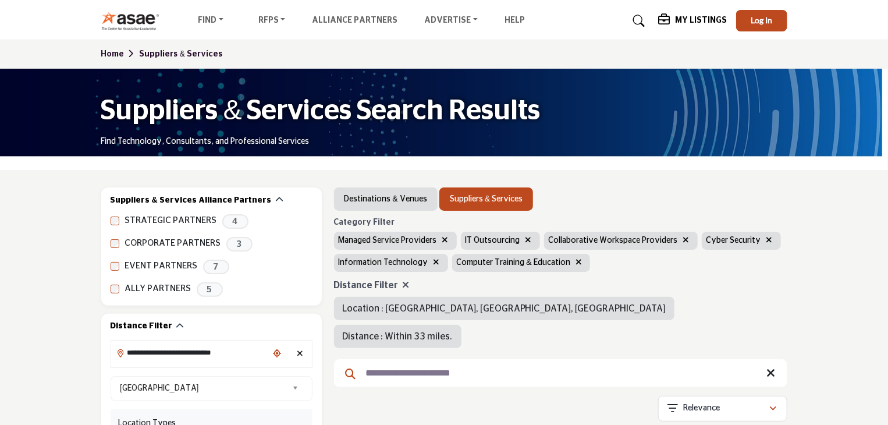
click at [683, 239] on icon "button" at bounding box center [686, 240] width 6 height 8
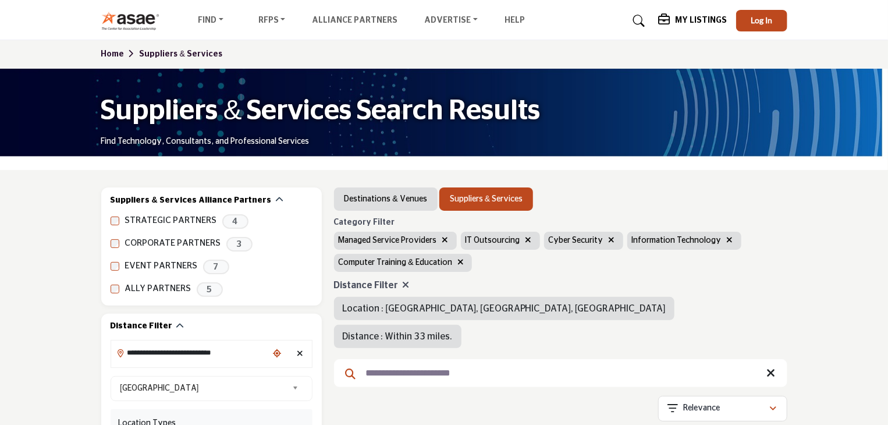
click at [609, 241] on icon "button" at bounding box center [612, 240] width 6 height 8
click at [643, 239] on icon "button" at bounding box center [646, 240] width 6 height 8
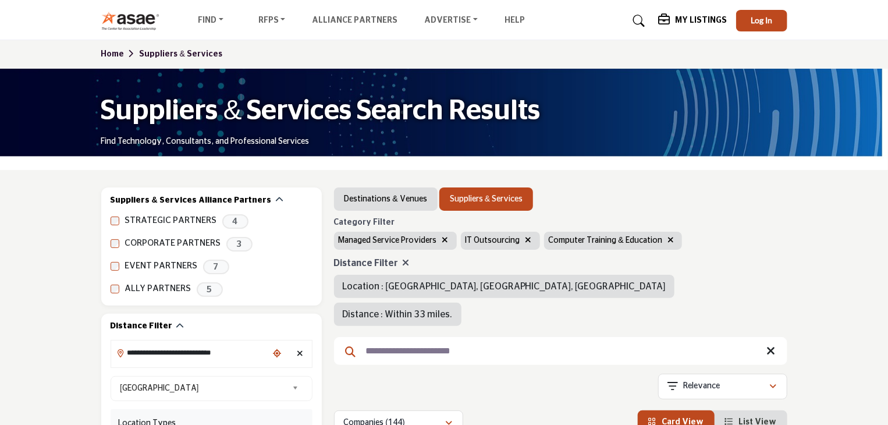
click at [667, 238] on icon "button" at bounding box center [670, 240] width 6 height 8
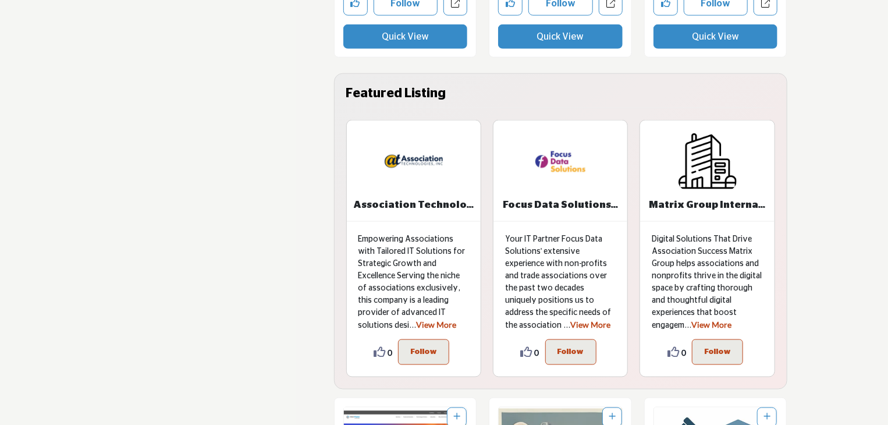
scroll to position [2967, 0]
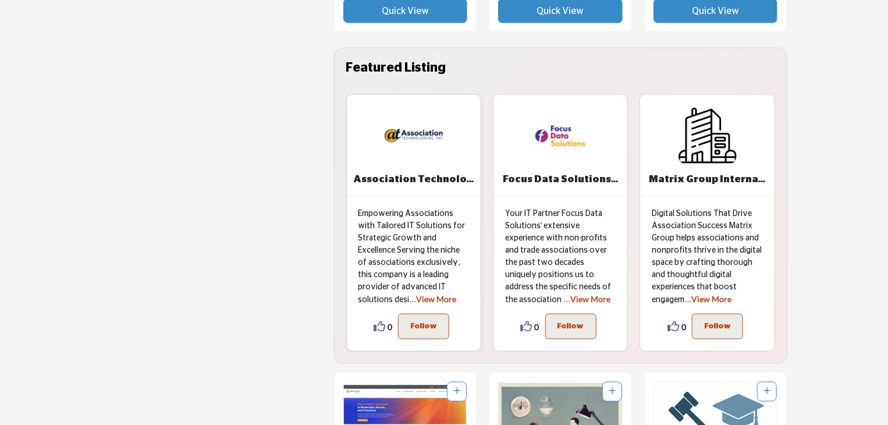
click at [417, 294] on link "View More" at bounding box center [437, 299] width 40 height 10
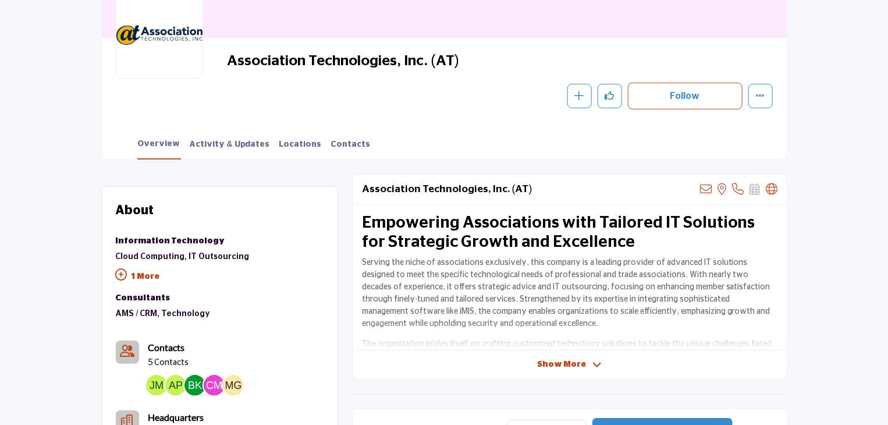
scroll to position [291, 0]
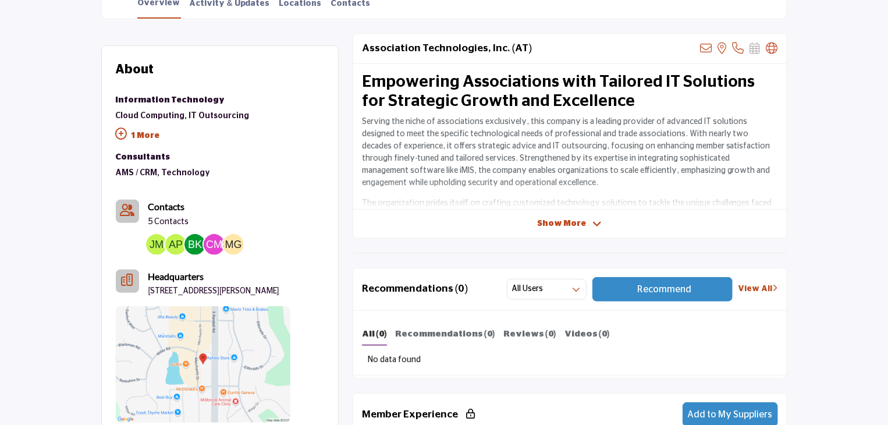
click at [578, 225] on span "Show More" at bounding box center [562, 224] width 49 height 12
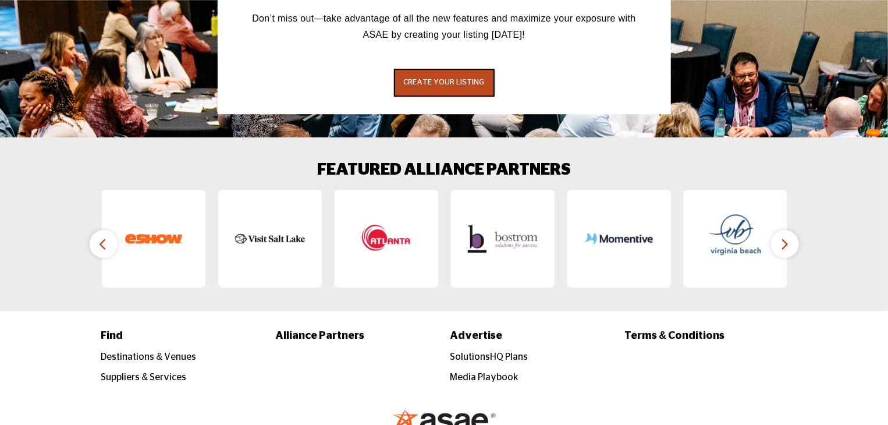
scroll to position [1687, 0]
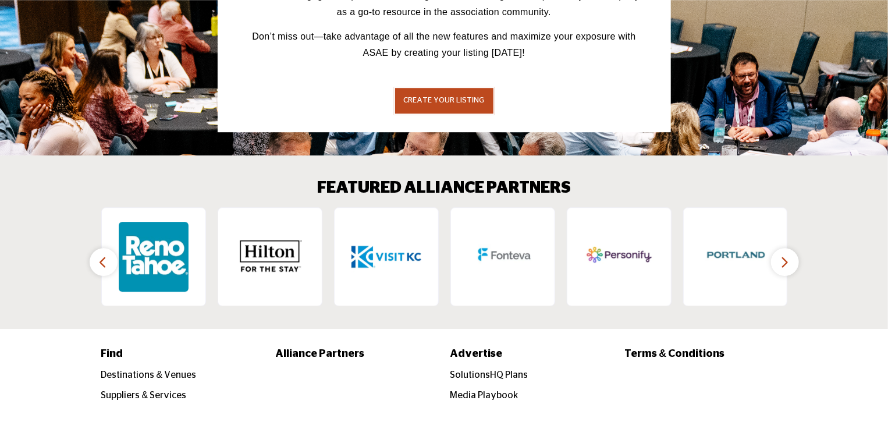
click at [441, 97] on span "CREATE YOUR LISTING" at bounding box center [444, 101] width 81 height 8
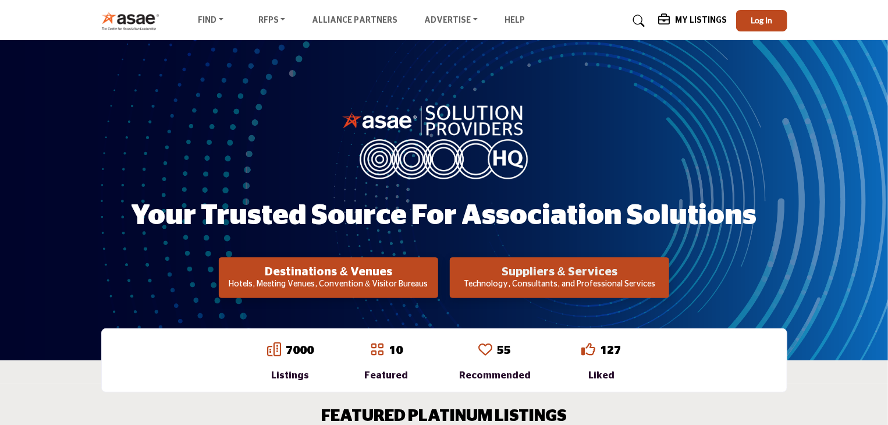
drag, startPoint x: 584, startPoint y: 273, endPoint x: 610, endPoint y: 271, distance: 26.9
click at [584, 273] on h2 "Suppliers & Services" at bounding box center [559, 272] width 212 height 14
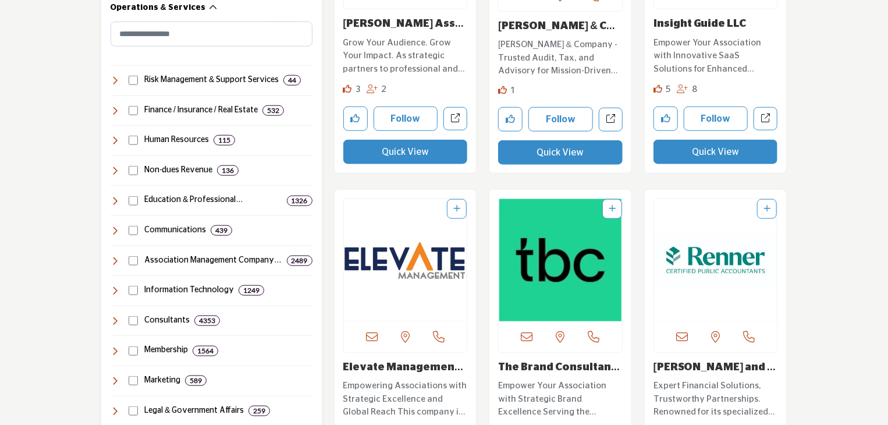
scroll to position [582, 0]
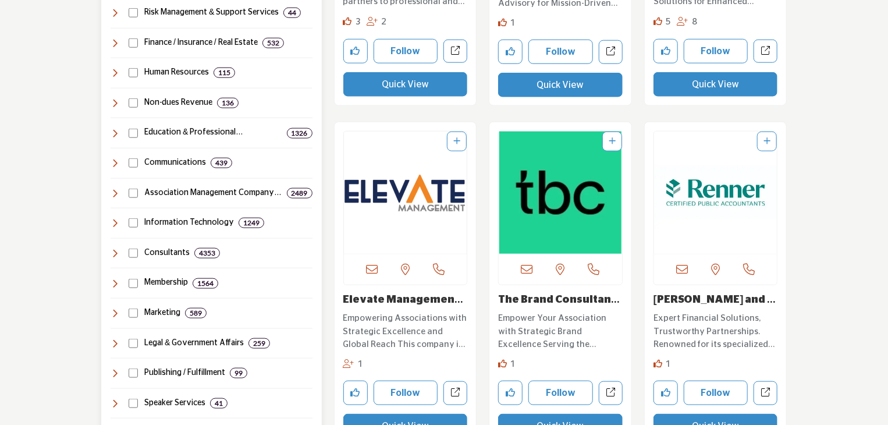
click at [115, 222] on icon at bounding box center [115, 222] width 9 height 9
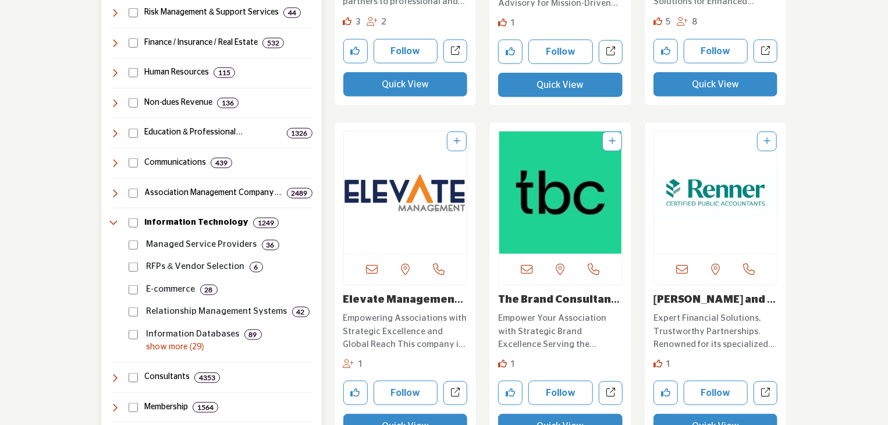
click at [188, 243] on p "Managed Service Providers" at bounding box center [202, 244] width 111 height 13
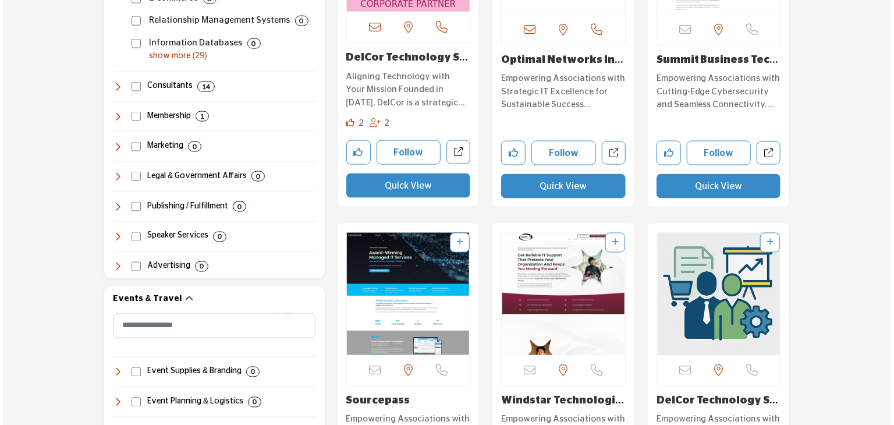
scroll to position [1047, 0]
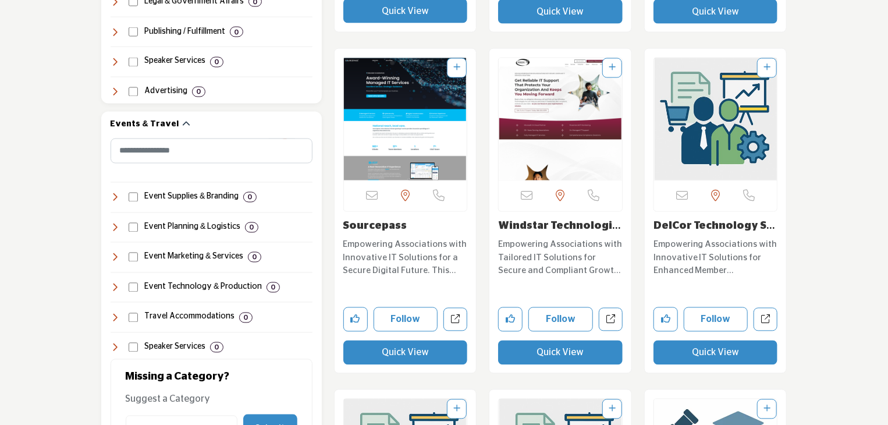
click at [402, 355] on button "Quick View" at bounding box center [405, 352] width 125 height 24
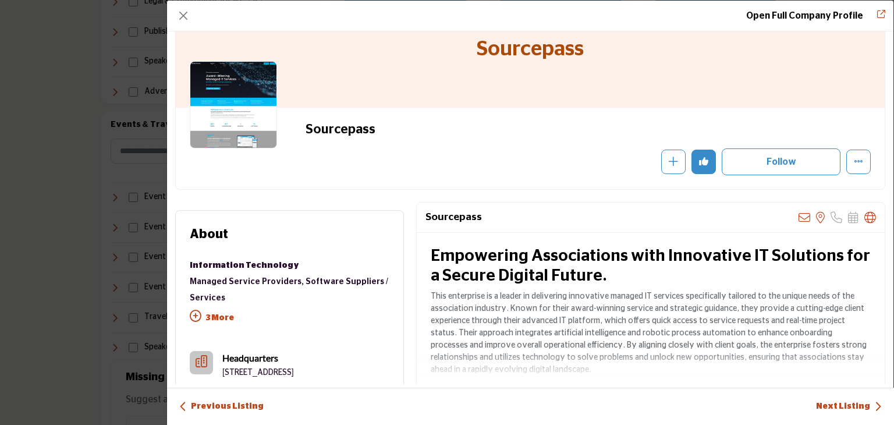
scroll to position [116, 0]
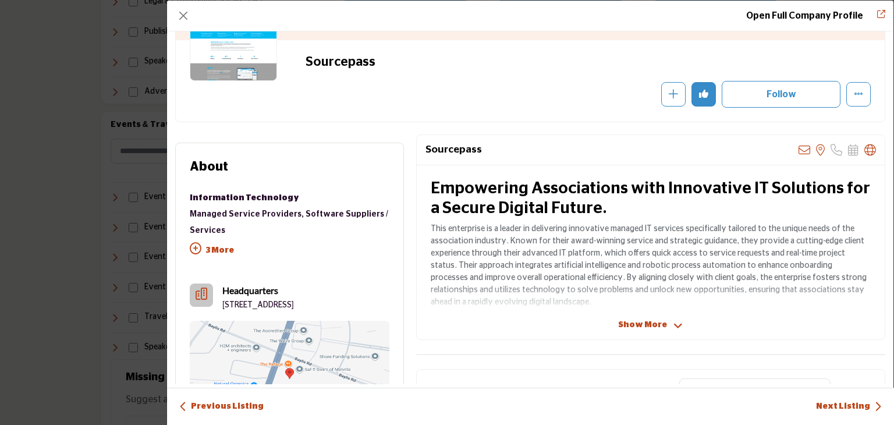
click at [633, 321] on span "Show More" at bounding box center [642, 325] width 49 height 12
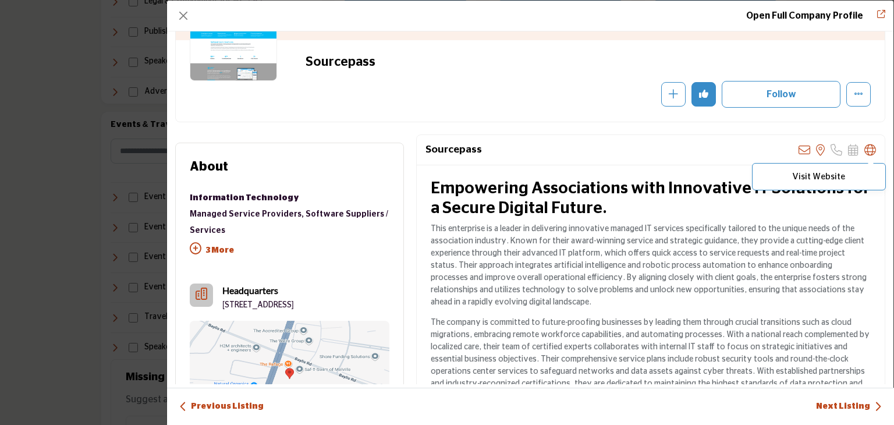
click at [865, 148] on icon "Company Data Modal" at bounding box center [870, 150] width 12 height 12
